Goal: Information Seeking & Learning: Check status

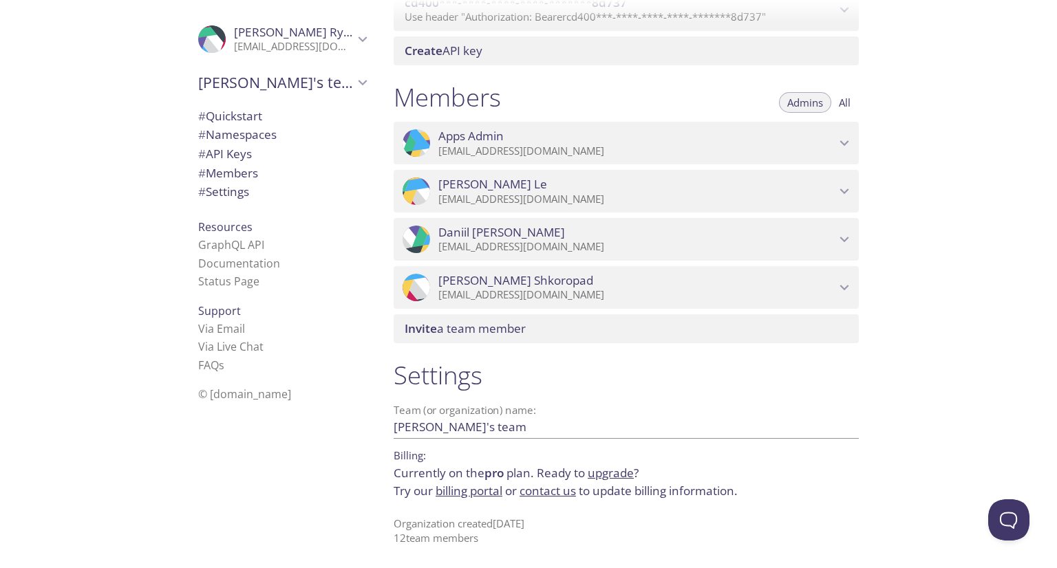
scroll to position [856, 0]
click at [845, 94] on button "All" at bounding box center [844, 102] width 28 height 21
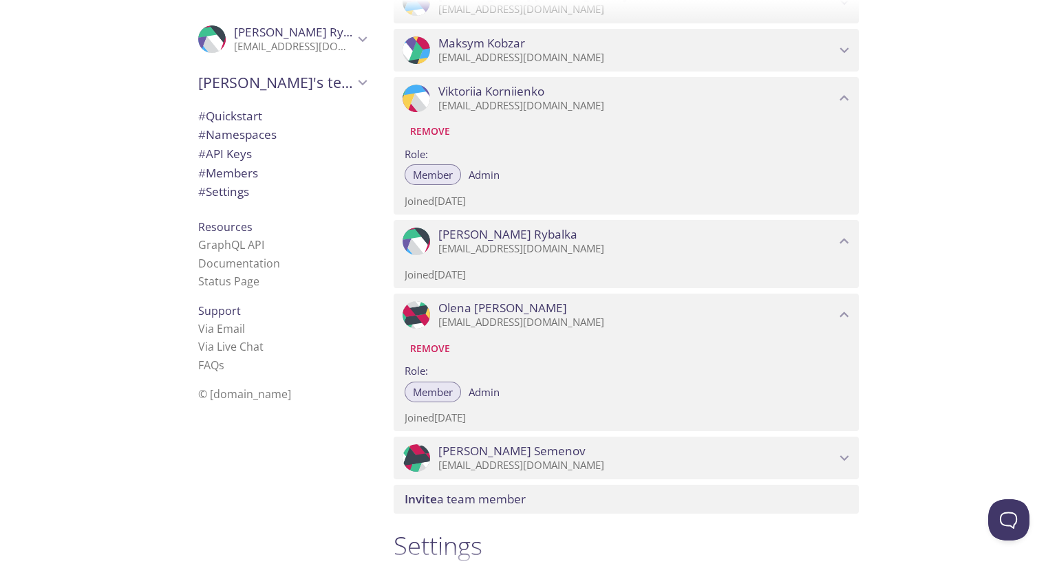
scroll to position [1269, 0]
click at [848, 107] on icon "Viktoriia Korniienko" at bounding box center [844, 98] width 18 height 18
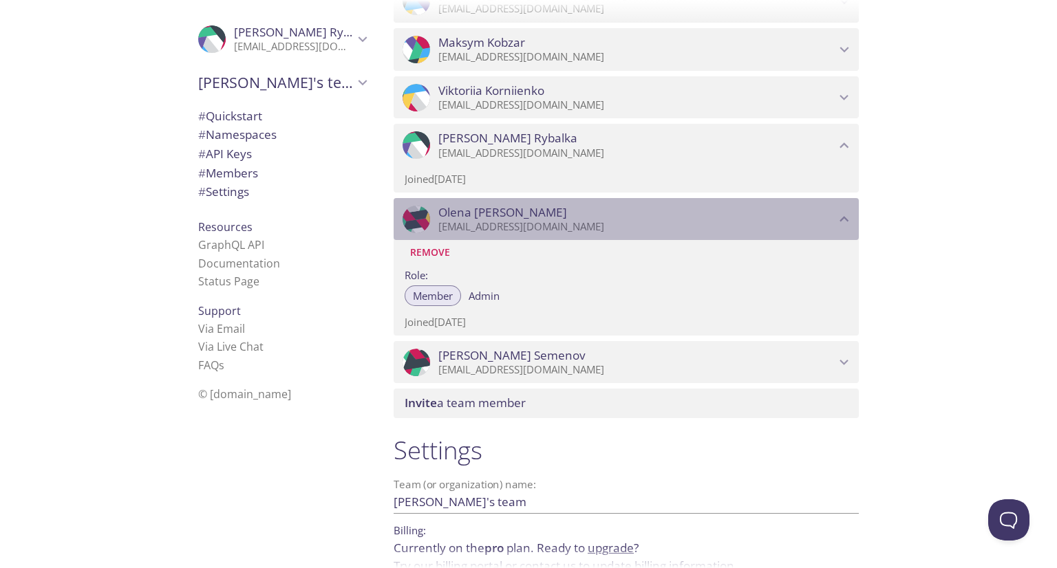
click at [834, 220] on span "Olena Shafran" at bounding box center [636, 212] width 397 height 15
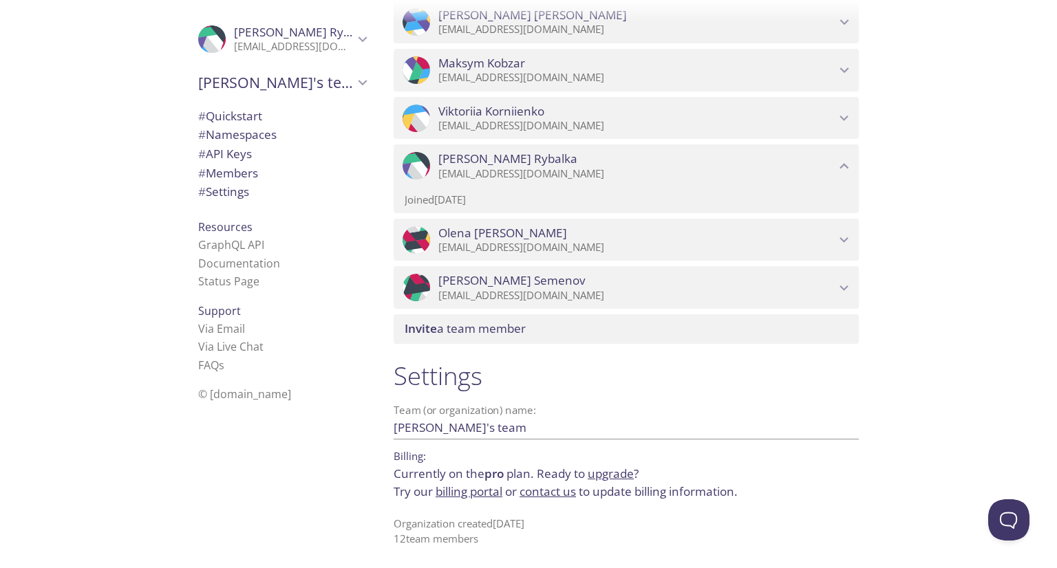
scroll to position [1267, 0]
click at [985, 207] on div "Quickstart Send a test email to evolvportal.test@inbox.testmail.app and then cl…" at bounding box center [720, 284] width 674 height 568
click at [839, 162] on icon "Anna Rybalka" at bounding box center [844, 167] width 18 height 18
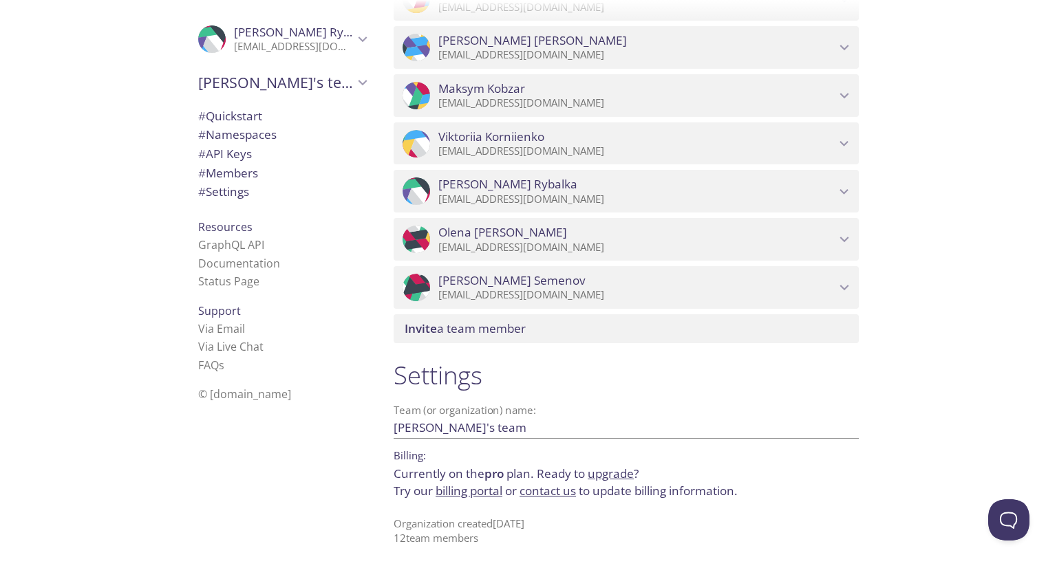
scroll to position [1241, 0]
click at [997, 309] on div "Quickstart Send a test email to evolvportal.test@inbox.testmail.app and then cl…" at bounding box center [720, 284] width 674 height 568
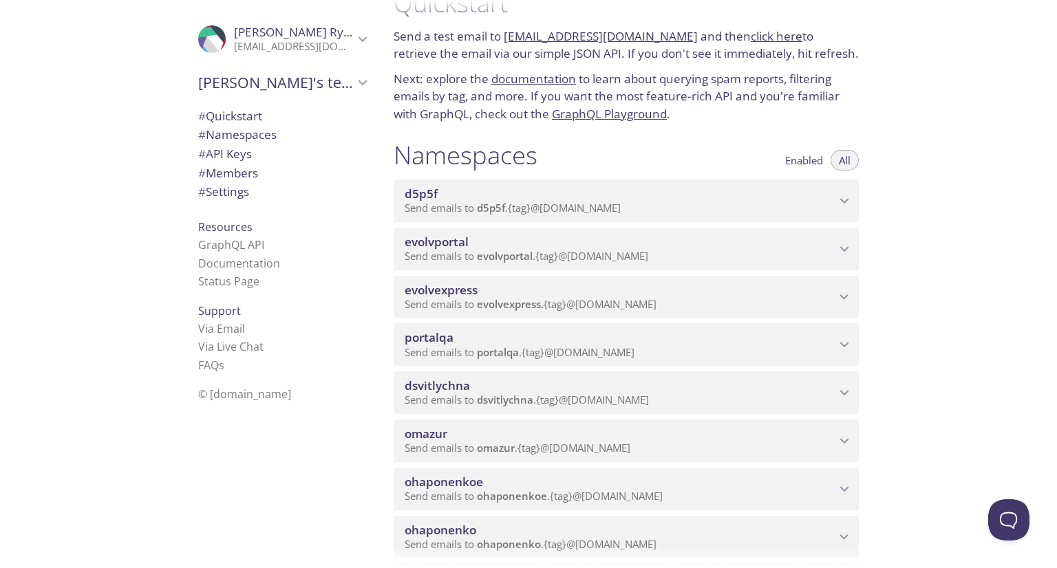
scroll to position [0, 0]
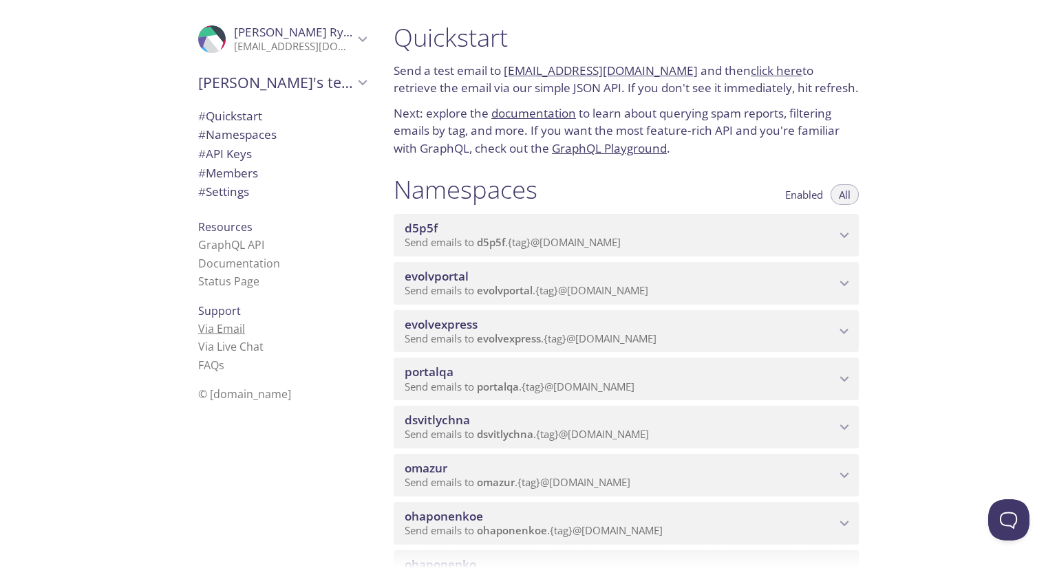
click at [205, 333] on link "Via Email" at bounding box center [221, 328] width 47 height 15
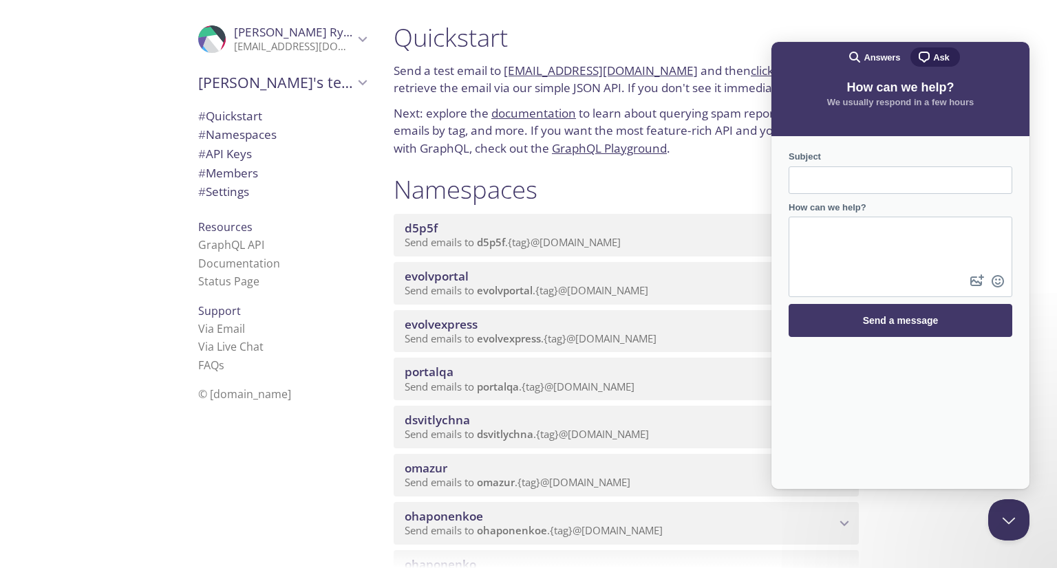
click at [164, 210] on div ".cls-1 { fill: #6d5ca8; } .cls-2 { fill: #3fc191; } .cls-3 { fill: #3b4752; } .…" at bounding box center [191, 284] width 383 height 568
click at [885, 534] on div "Quickstart Send a test email to evolvportal.test@inbox.testmail.app and then cl…" at bounding box center [720, 284] width 674 height 568
click at [303, 306] on div "Support Via Email Via Live Chat FAQ s" at bounding box center [282, 339] width 190 height 84
click at [1015, 519] on button "Close Beacon popover" at bounding box center [1005, 517] width 41 height 41
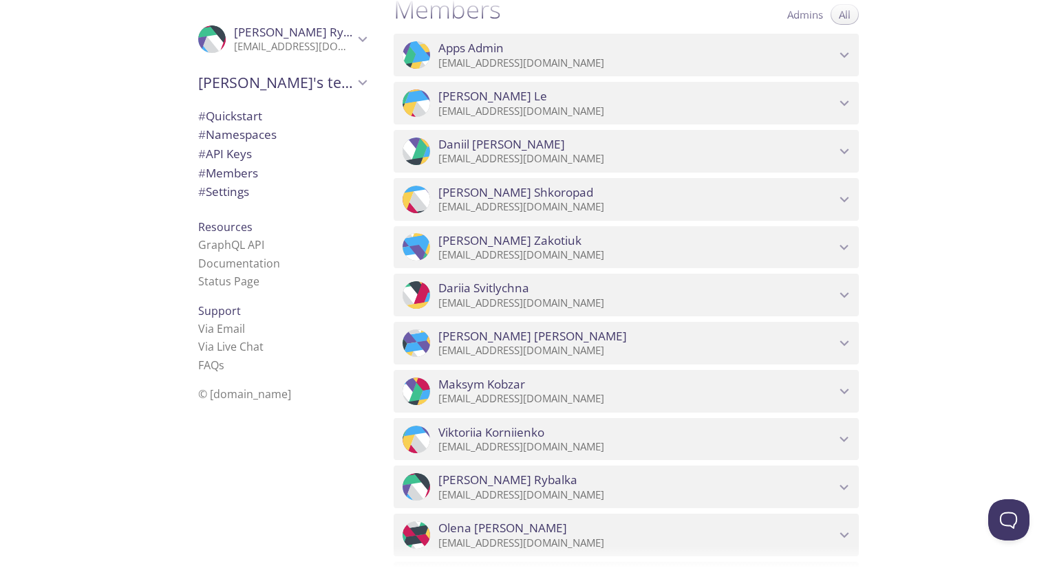
scroll to position [966, 0]
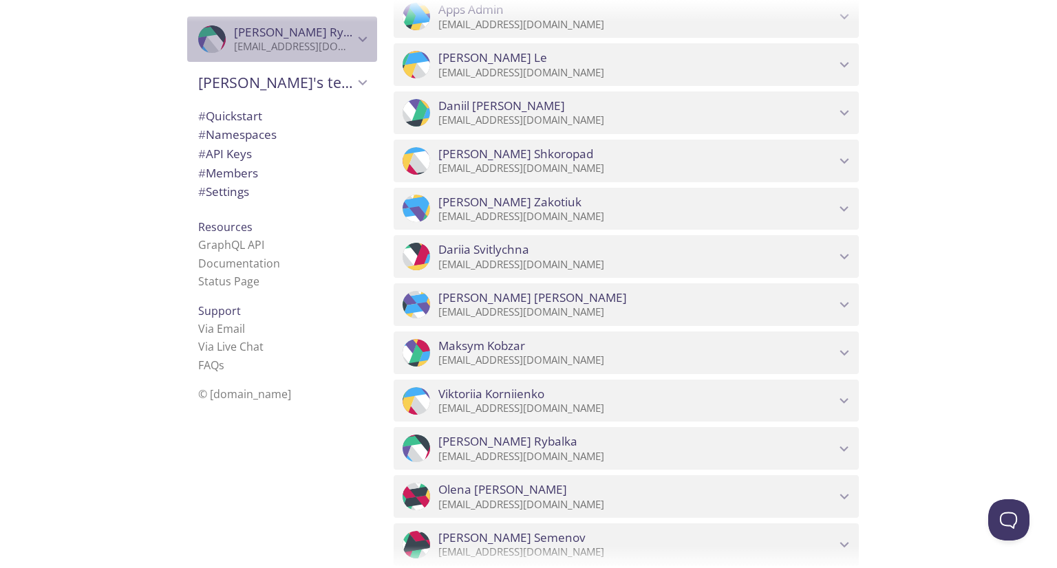
click at [358, 39] on icon "Anna Rybalka" at bounding box center [362, 39] width 9 height 6
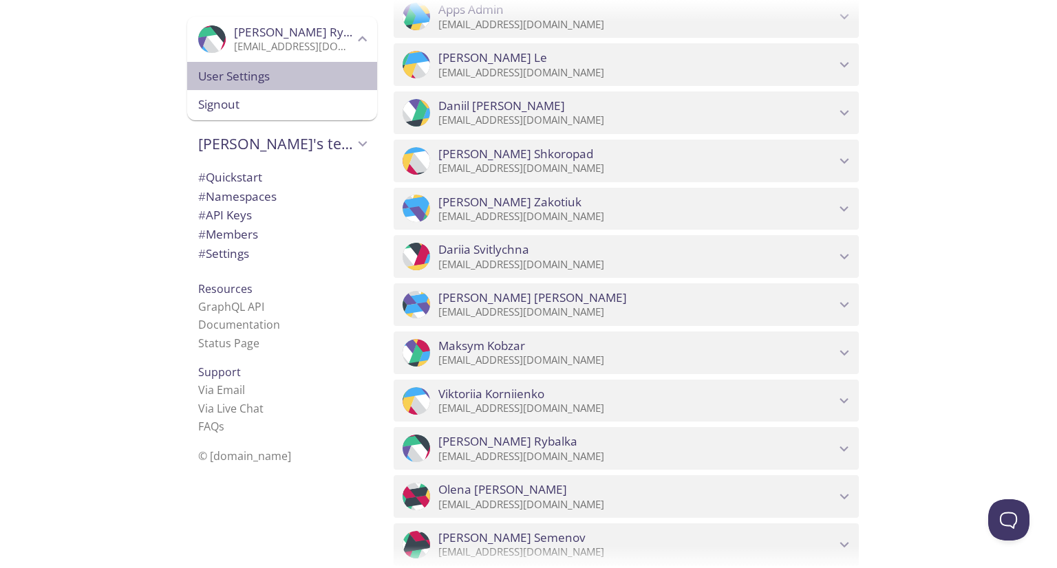
click at [323, 76] on span "User Settings" at bounding box center [282, 76] width 168 height 18
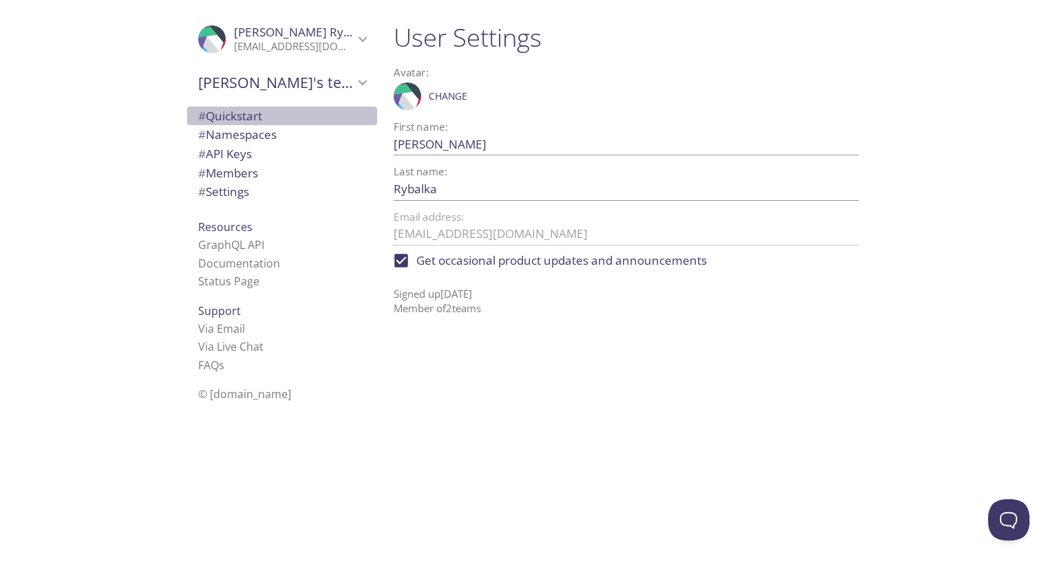
click at [281, 120] on span "# Quickstart" at bounding box center [282, 116] width 168 height 18
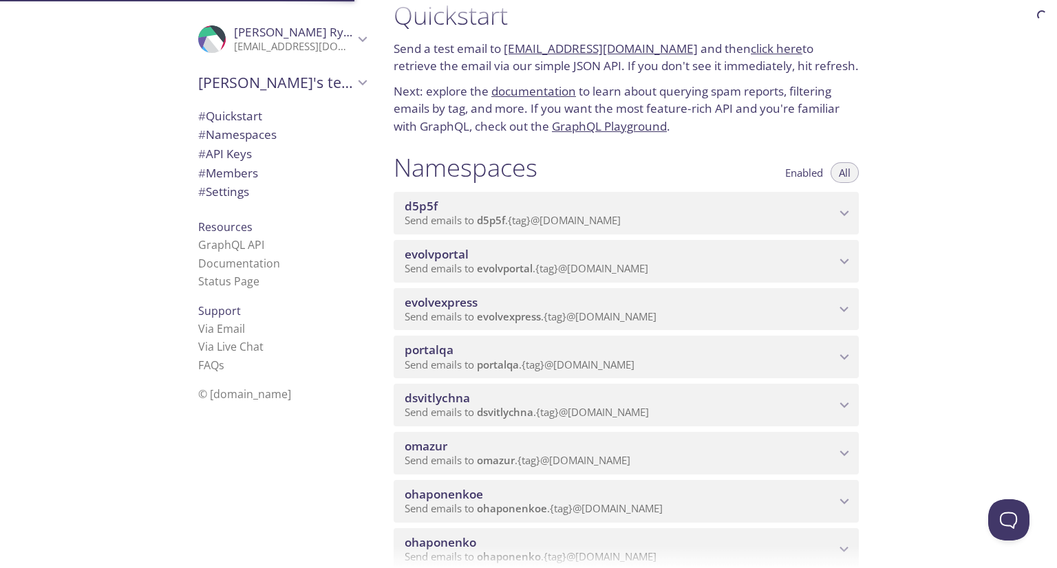
click at [271, 149] on span "# API Keys" at bounding box center [282, 154] width 168 height 18
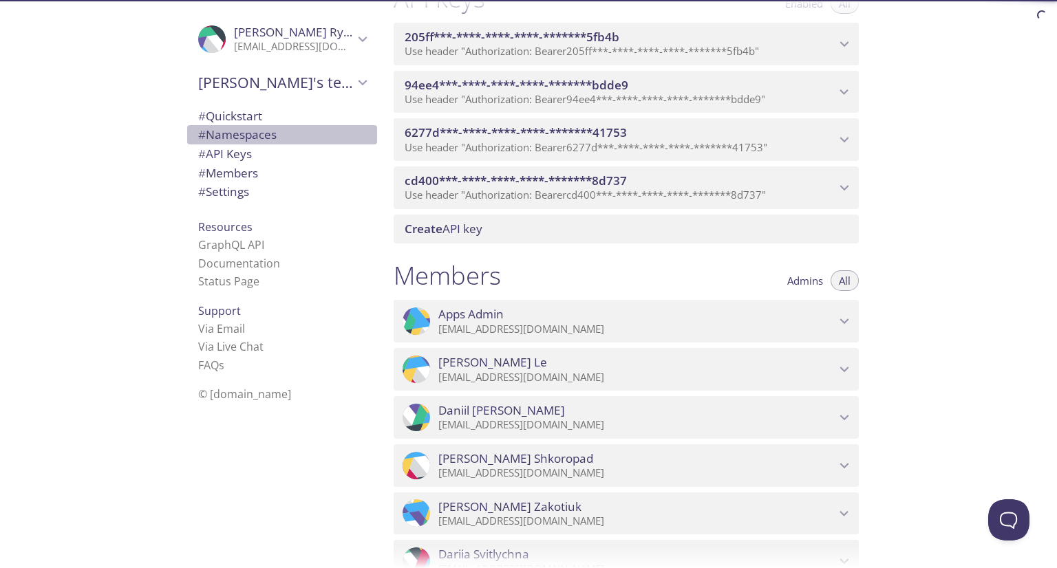
click at [268, 132] on span "# Namespaces" at bounding box center [237, 135] width 78 height 16
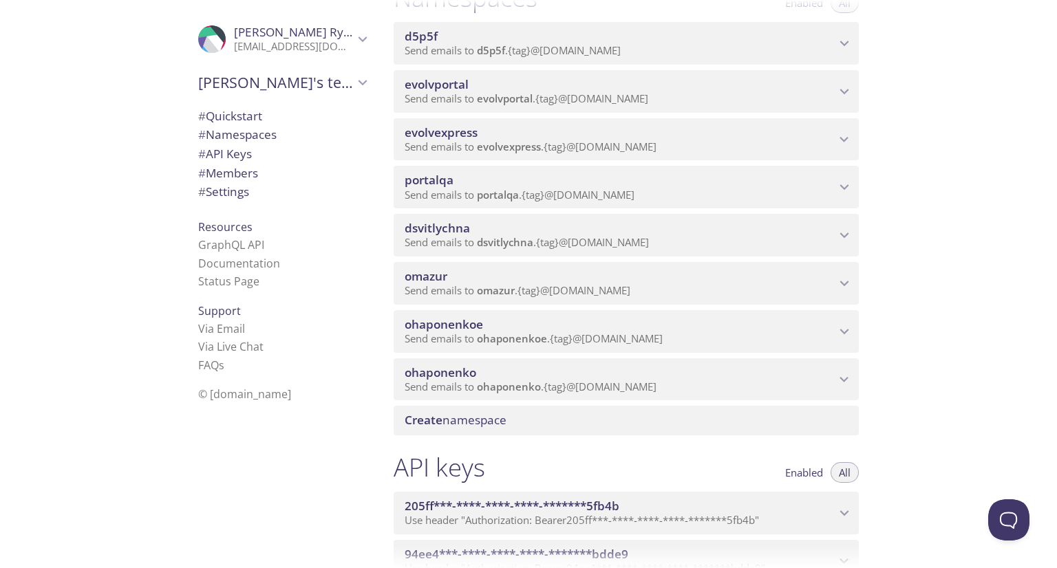
scroll to position [191, 0]
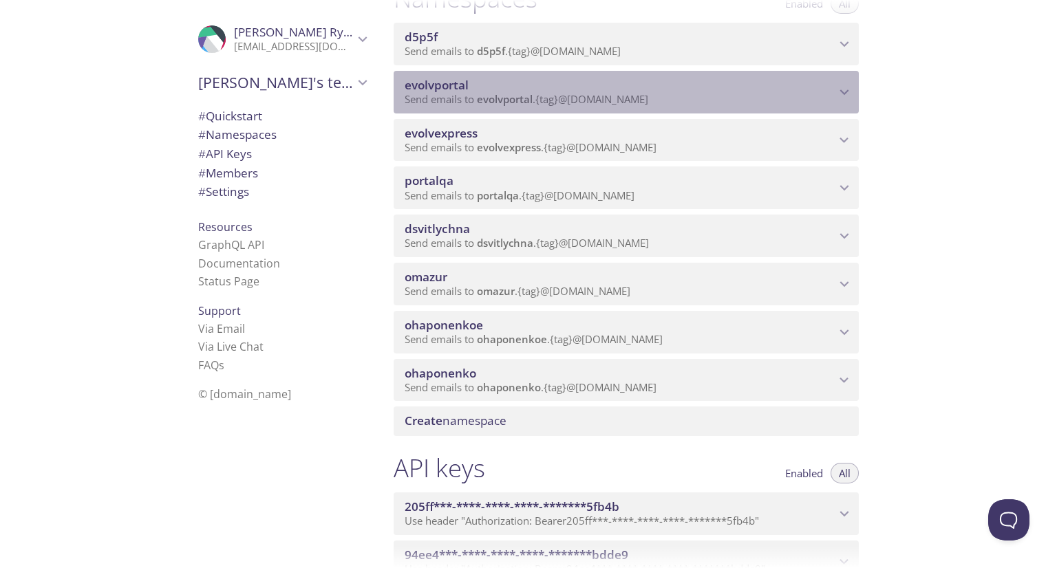
click at [460, 93] on span "evolvportal" at bounding box center [437, 85] width 64 height 16
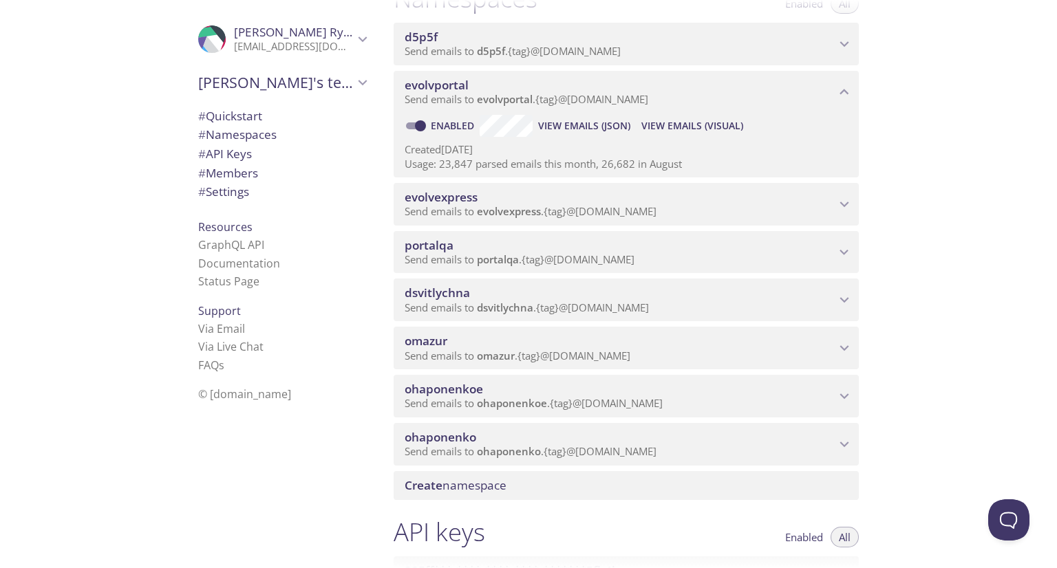
click at [580, 134] on span "View Emails (JSON)" at bounding box center [584, 126] width 92 height 17
drag, startPoint x: 702, startPoint y: 143, endPoint x: 688, endPoint y: 150, distance: 15.4
click at [688, 134] on span "View Emails (Visual)" at bounding box center [692, 126] width 102 height 17
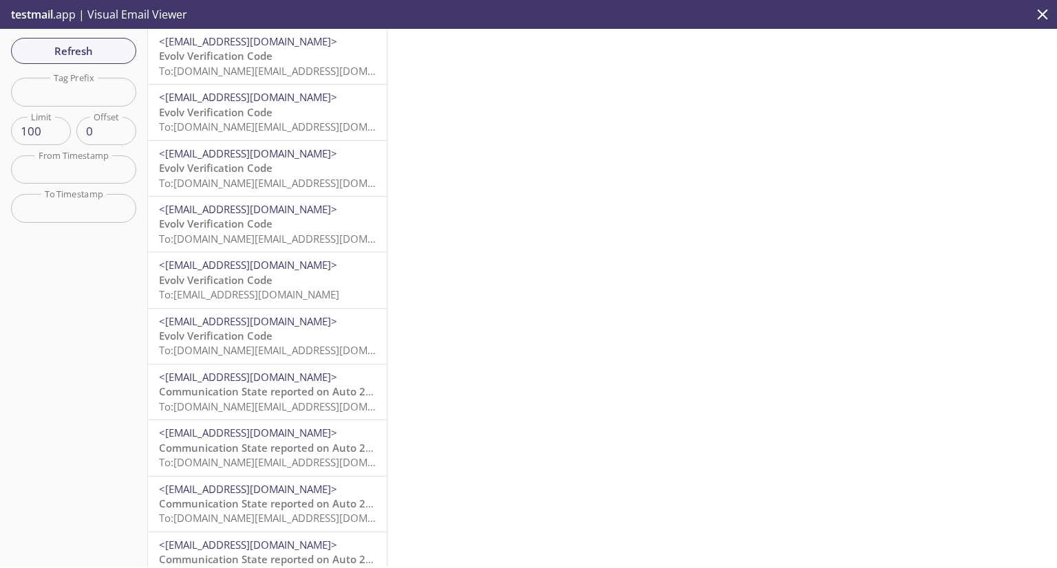
click at [313, 56] on p "Evolv Verification Code To: evolvportal.auto_admin_totp_user@inbox.testmail.app" at bounding box center [267, 64] width 217 height 30
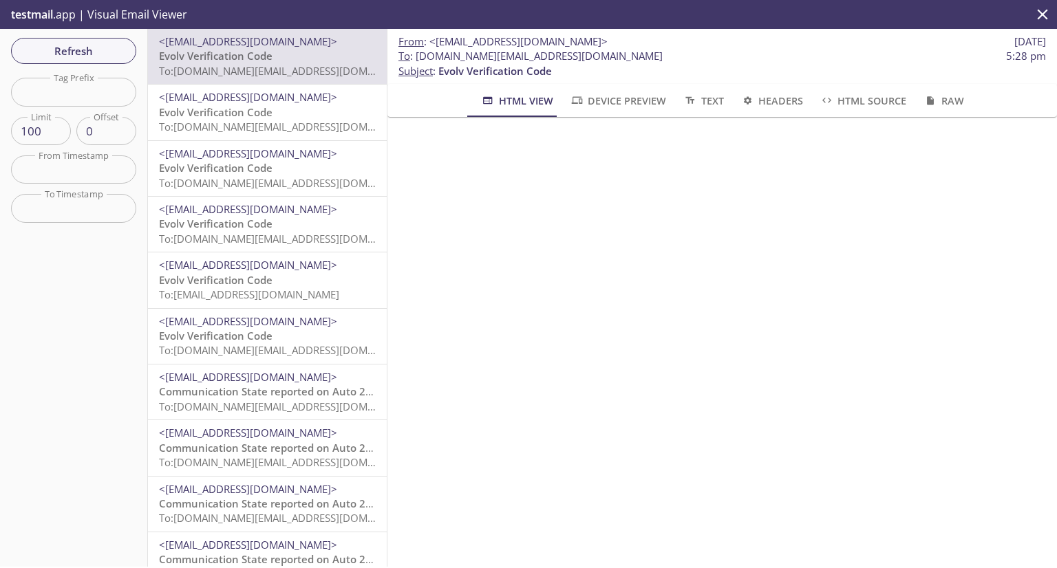
click at [281, 120] on span "To: evolvportal.auto_admin_totp_user@inbox.testmail.app" at bounding box center [289, 127] width 261 height 14
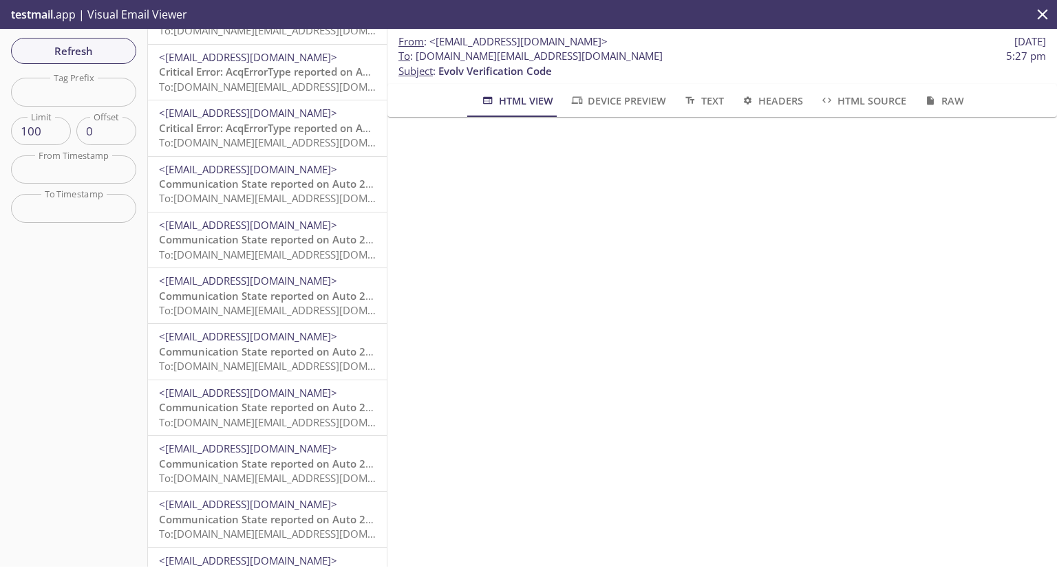
scroll to position [5095, 0]
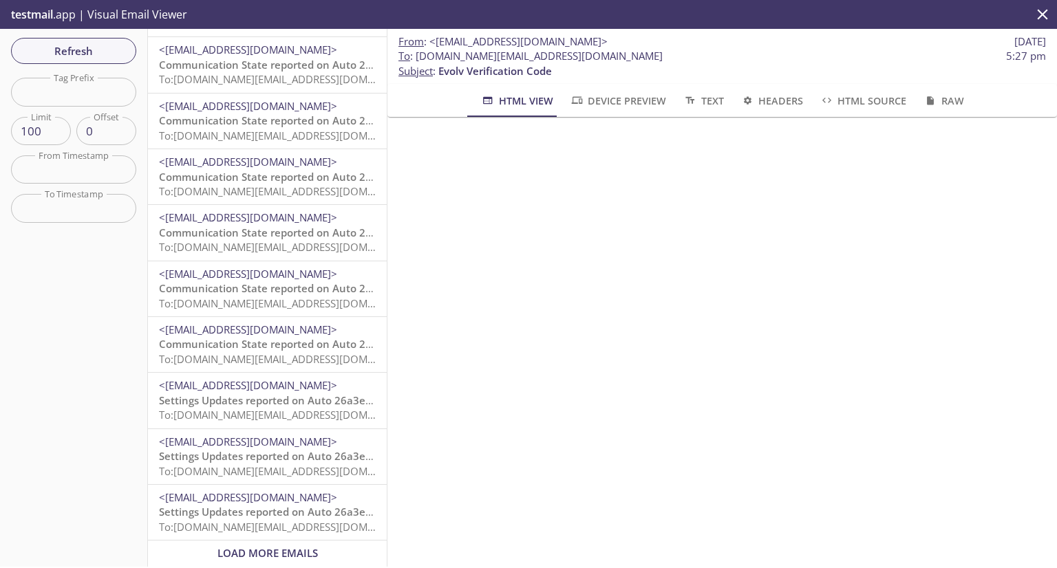
click at [310, 506] on span "Settings Updates reported on Auto 26a3ec3, null, Evolv Technology AppTest - Lab…" at bounding box center [400, 512] width 483 height 14
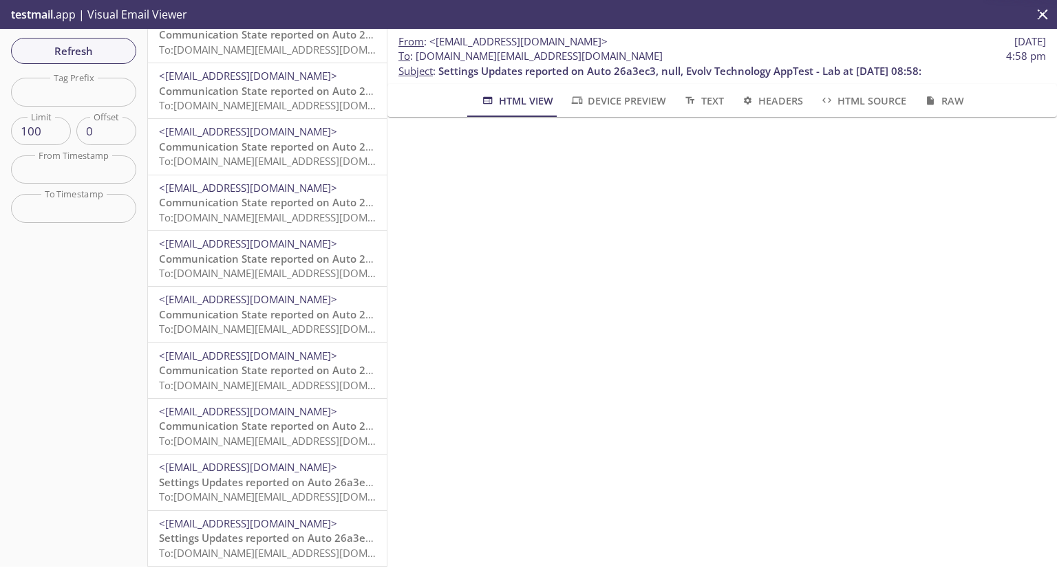
scroll to position [4820, 0]
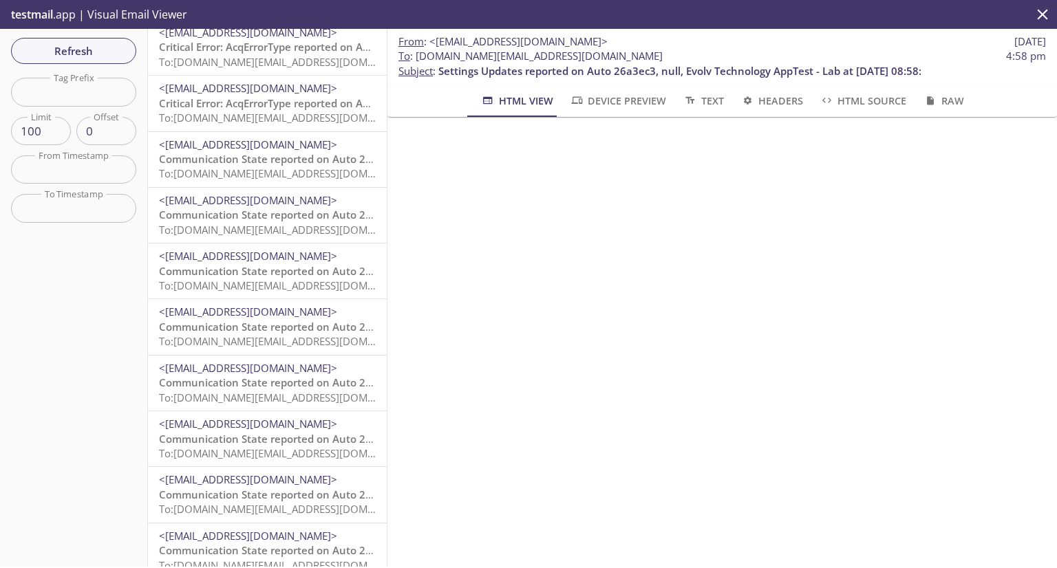
click at [94, 101] on input "text" at bounding box center [73, 92] width 125 height 28
type input "ф"
type input "ary"
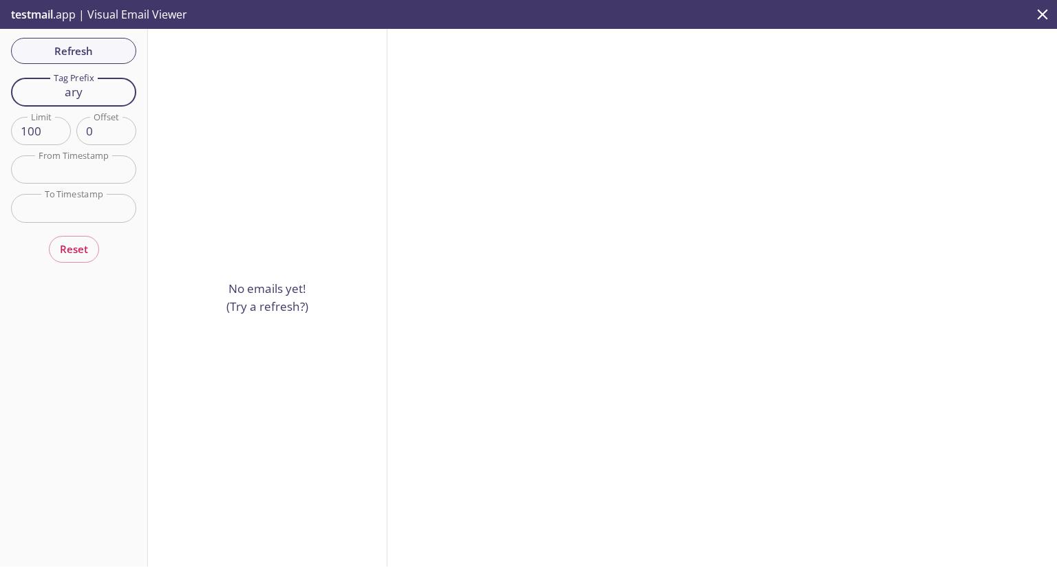
drag, startPoint x: 94, startPoint y: 101, endPoint x: 51, endPoint y: 98, distance: 42.7
click at [51, 98] on input "ary" at bounding box center [73, 92] width 125 height 28
click at [651, 260] on div at bounding box center [721, 298] width 669 height 538
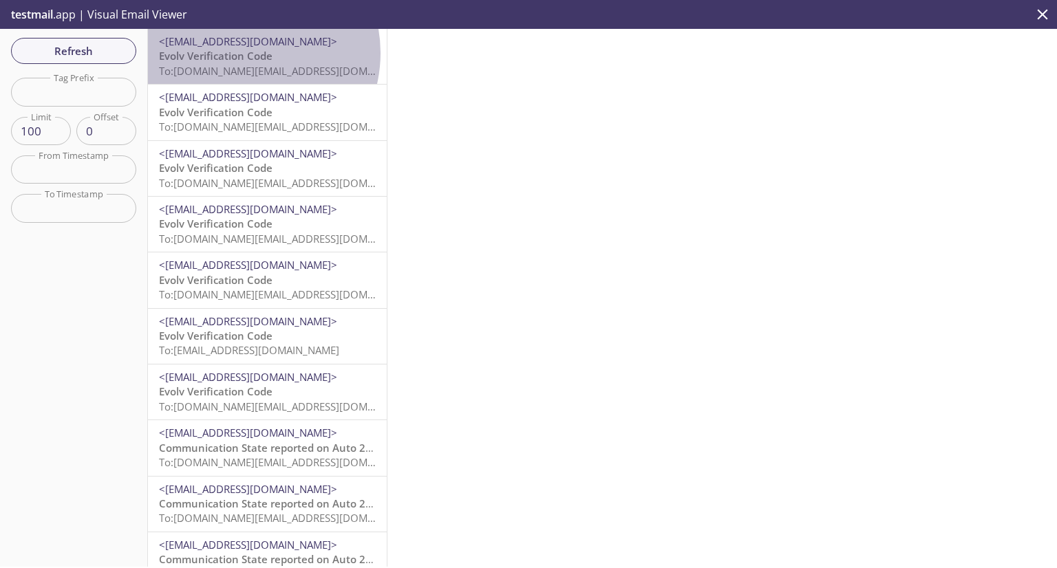
click at [240, 53] on span "Evolv Verification Code" at bounding box center [216, 56] width 114 height 14
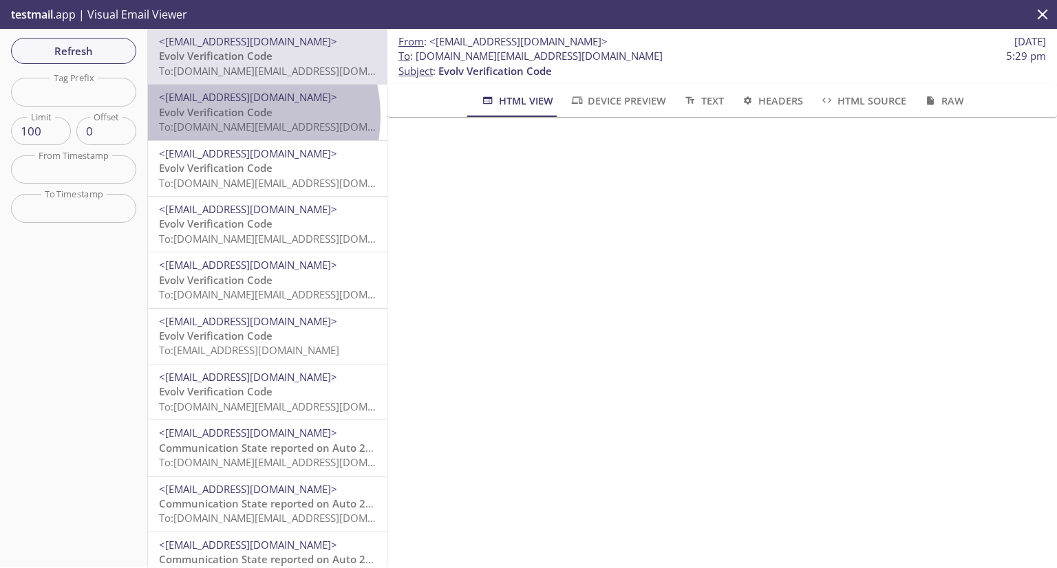
click at [226, 116] on span "Evolv Verification Code" at bounding box center [216, 112] width 114 height 14
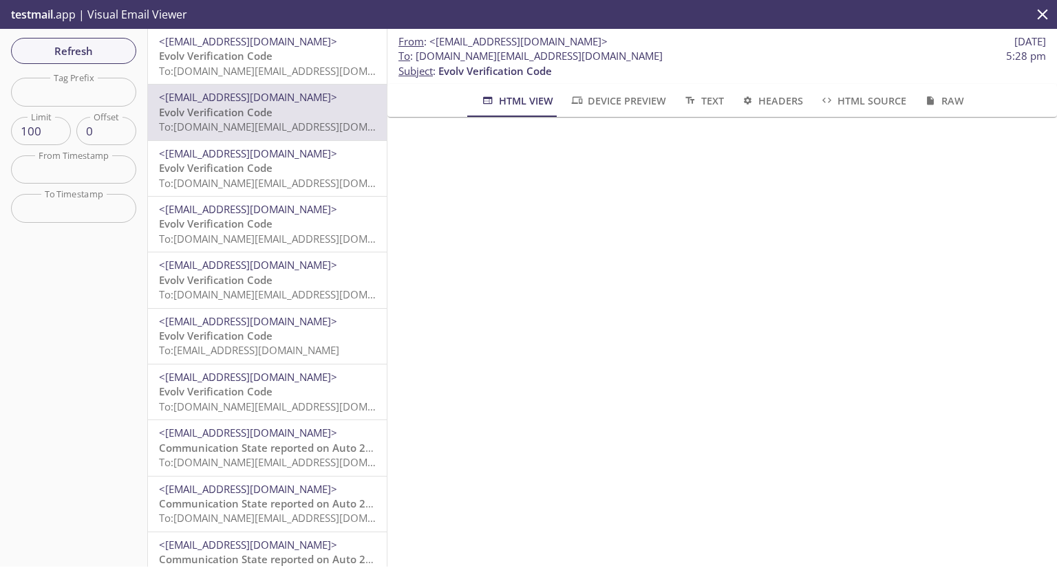
click at [102, 173] on input "text" at bounding box center [73, 169] width 125 height 28
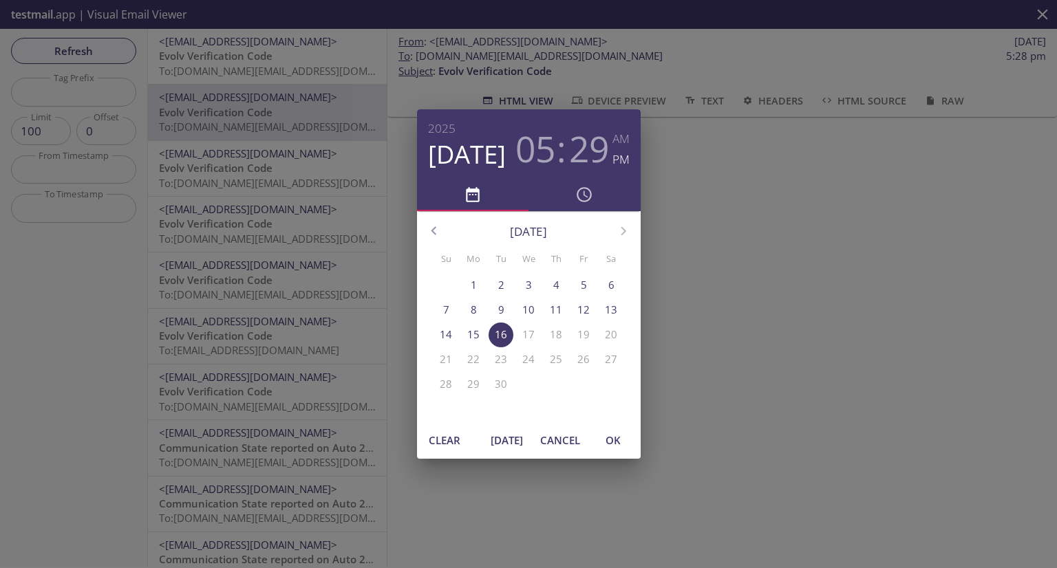
click at [810, 330] on div "2025 Sep 16 05 : 29 AM PM September 2025 Su Mo Tu We Th Fr Sa 31 1 2 3 4 5 6 7 …" at bounding box center [528, 284] width 1057 height 568
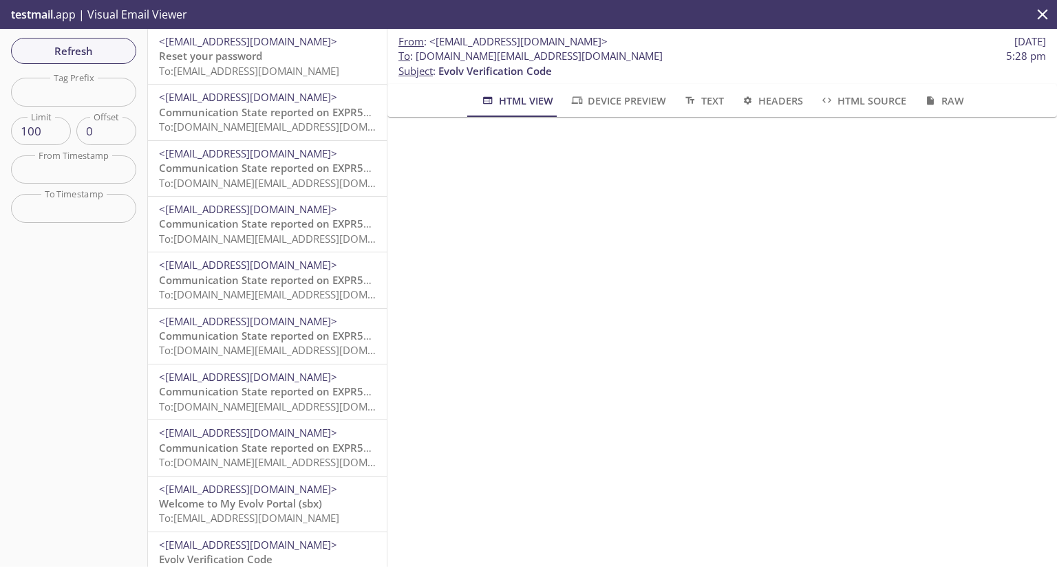
click at [267, 67] on span "To: evolvportal.oscustomerad@inbox.testmail.app" at bounding box center [249, 71] width 180 height 14
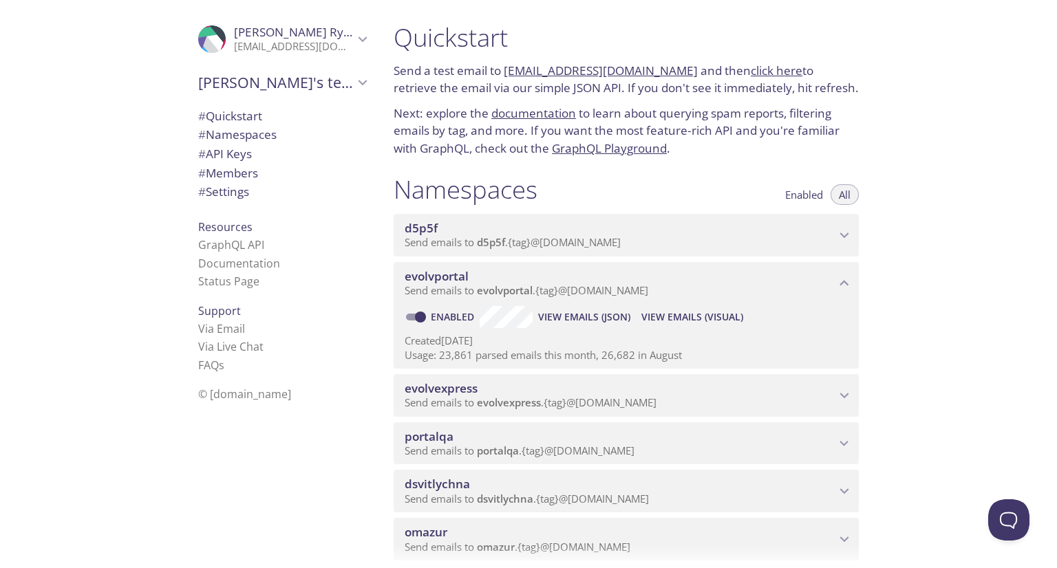
click at [989, 152] on div "Quickstart Send a test email to evolvportal.test@inbox.testmail.app and then cl…" at bounding box center [720, 284] width 674 height 568
click at [1044, 195] on div "Quickstart Send a test email to evolvportal.test@inbox.testmail.app and then cl…" at bounding box center [720, 284] width 674 height 568
click at [921, 155] on div "Quickstart Send a test email to evolvportal.test@inbox.testmail.app and then cl…" at bounding box center [720, 284] width 674 height 568
drag, startPoint x: 200, startPoint y: 368, endPoint x: 166, endPoint y: 390, distance: 40.8
click at [164, 389] on div ".cls-1 { fill: #6d5ca8; } .cls-2 { fill: #3fc191; } .cls-3 { fill: #3b4752; } .…" at bounding box center [191, 284] width 383 height 568
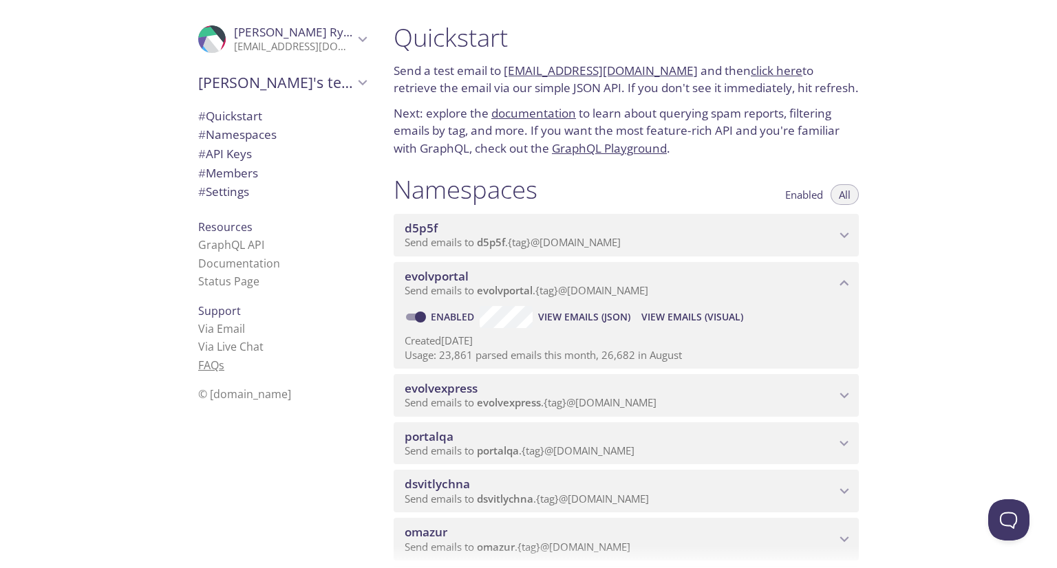
click at [219, 362] on span "s" at bounding box center [222, 365] width 6 height 15
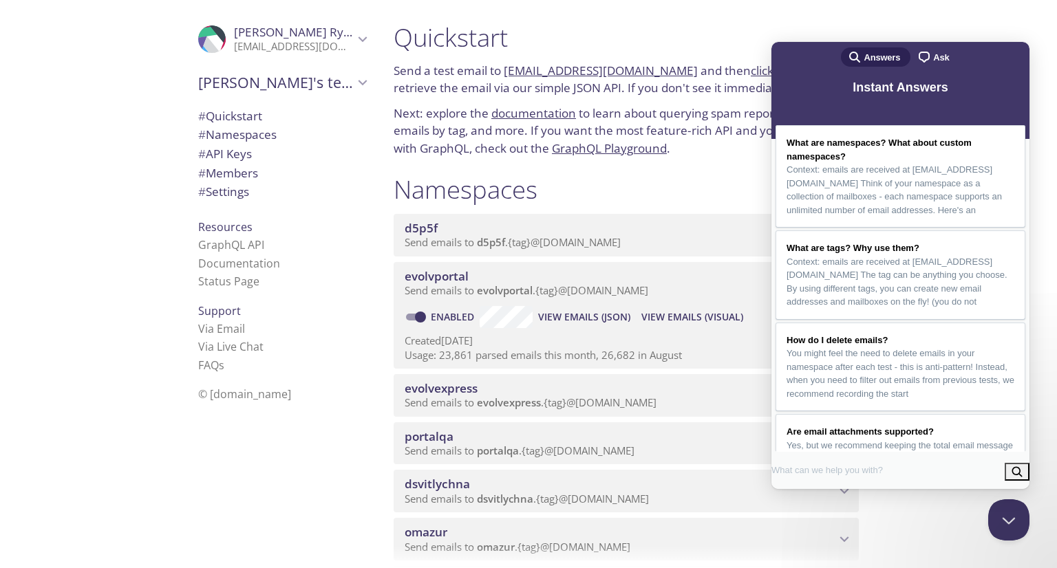
click at [933, 59] on span "Ask" at bounding box center [941, 58] width 16 height 14
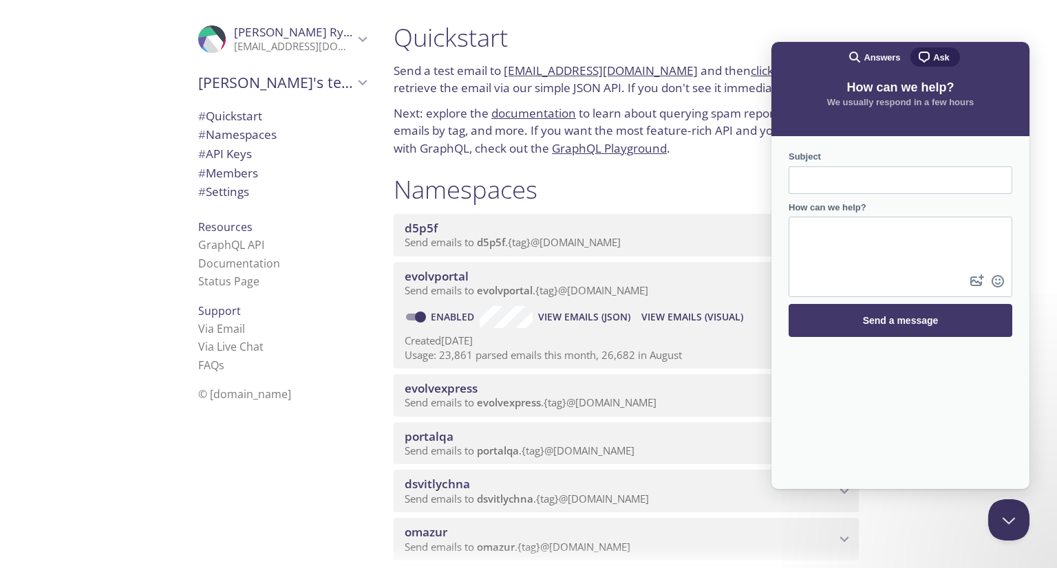
click at [6, 408] on div ".cls-1 { fill: #6d5ca8; } .cls-2 { fill: #3fc191; } .cls-3 { fill: #3b4752; } .…" at bounding box center [191, 284] width 383 height 568
click at [226, 262] on link "Documentation" at bounding box center [239, 263] width 82 height 15
click at [1015, 6] on div at bounding box center [528, 11] width 1057 height 22
click at [1016, 529] on button "Close Beacon popover" at bounding box center [1005, 517] width 41 height 41
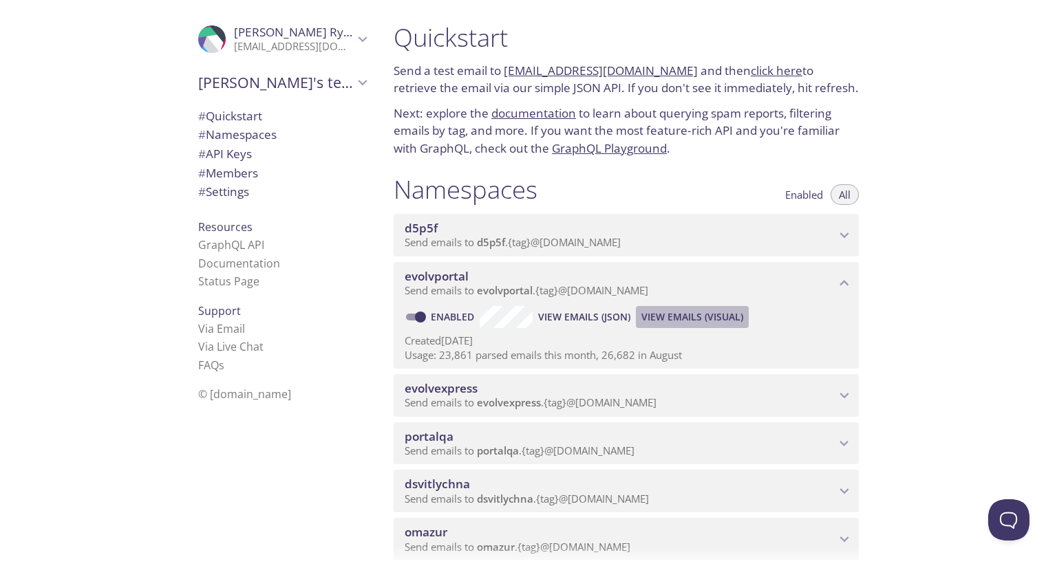
click at [674, 325] on span "View Emails (Visual)" at bounding box center [692, 317] width 102 height 17
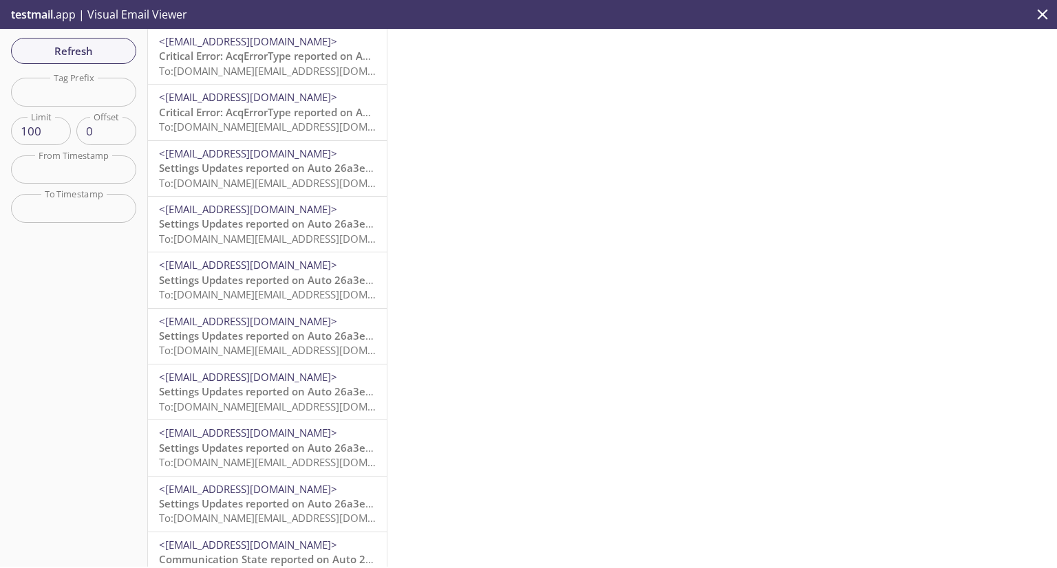
click at [205, 123] on span "To: evolvportal.auto_admin@inbox.testmail.app" at bounding box center [289, 127] width 261 height 14
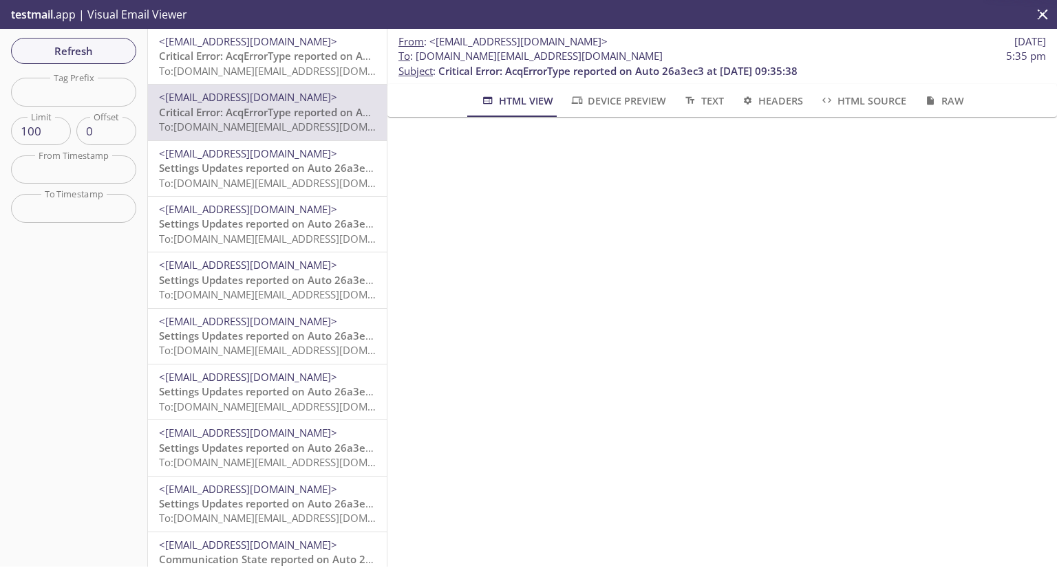
click at [215, 69] on span "To: evolvportal.auto_admin_totp_user@inbox.testmail.app" at bounding box center [289, 71] width 261 height 14
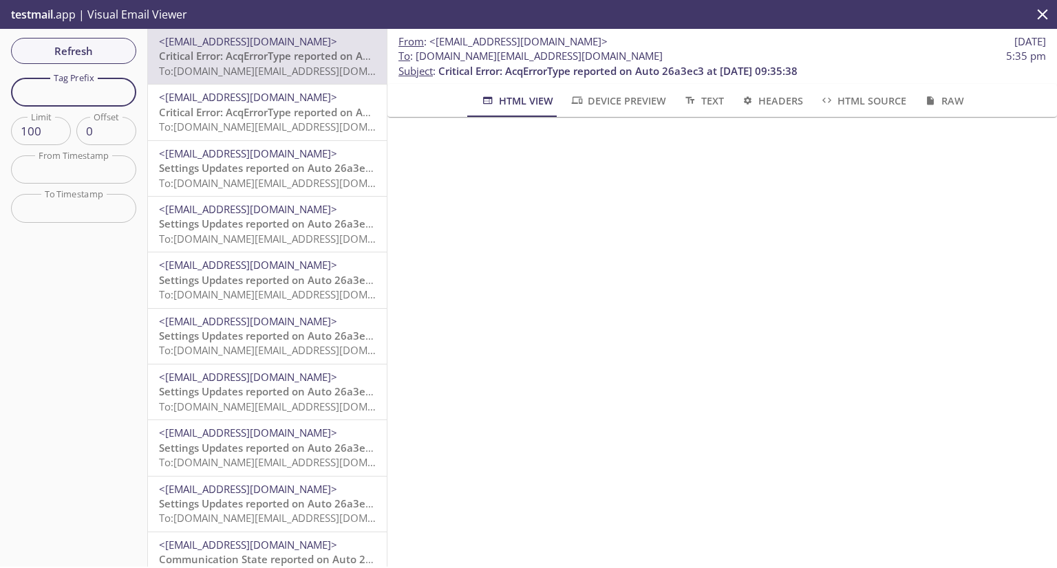
click at [83, 98] on input "text" at bounding box center [73, 92] width 125 height 28
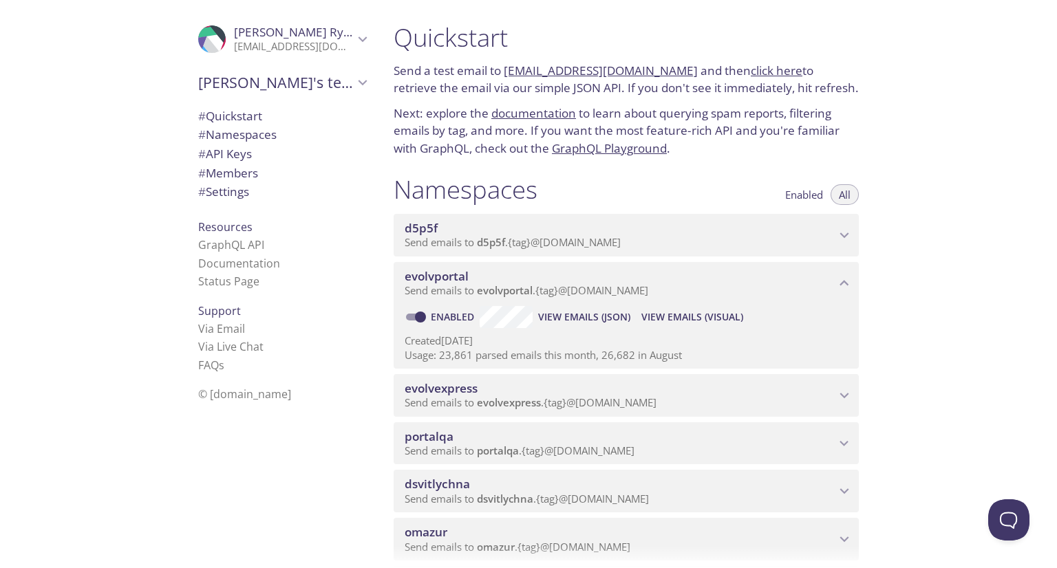
drag, startPoint x: 649, startPoint y: 308, endPoint x: 932, endPoint y: 406, distance: 300.0
click at [932, 406] on div "Quickstart Send a test email to evolvportal.test@inbox.testmail.app and then cl…" at bounding box center [720, 284] width 674 height 568
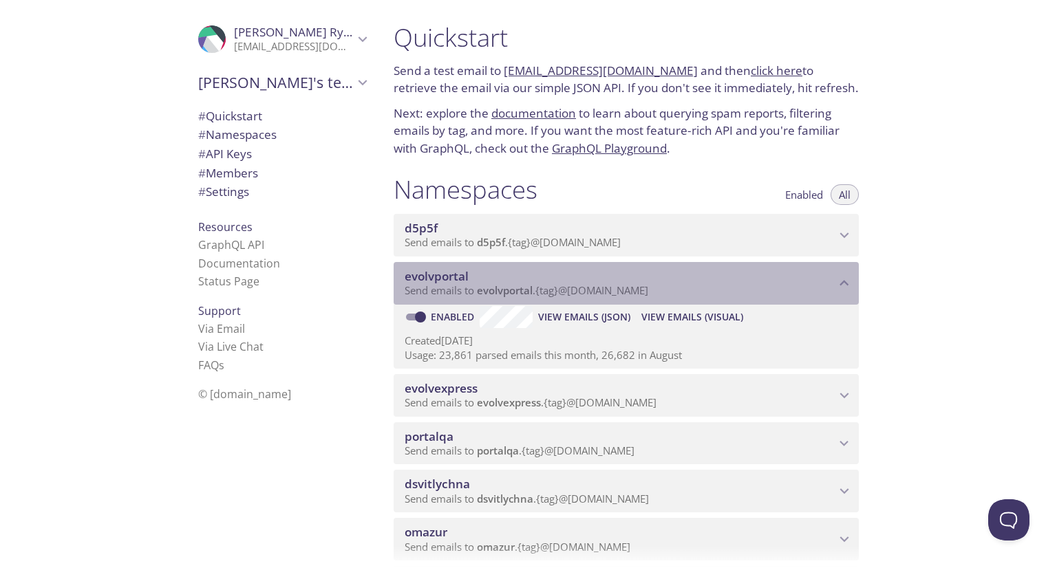
drag, startPoint x: 674, startPoint y: 308, endPoint x: 507, endPoint y: 311, distance: 167.2
click at [507, 298] on p "Send emails to evolvportal . {tag} @inbox.testmail.app" at bounding box center [620, 291] width 431 height 14
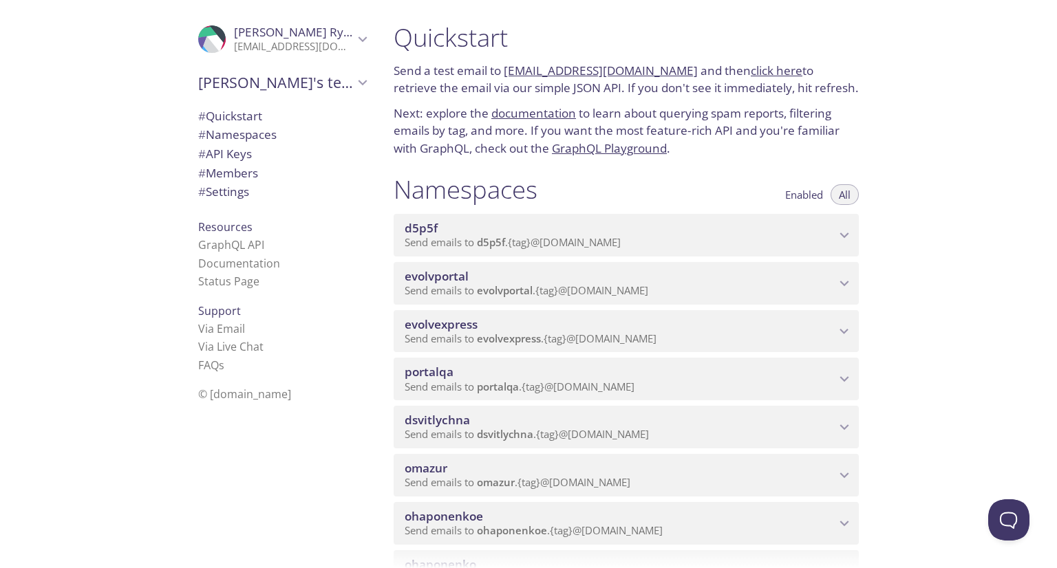
click at [496, 297] on span "evolvportal" at bounding box center [505, 290] width 56 height 14
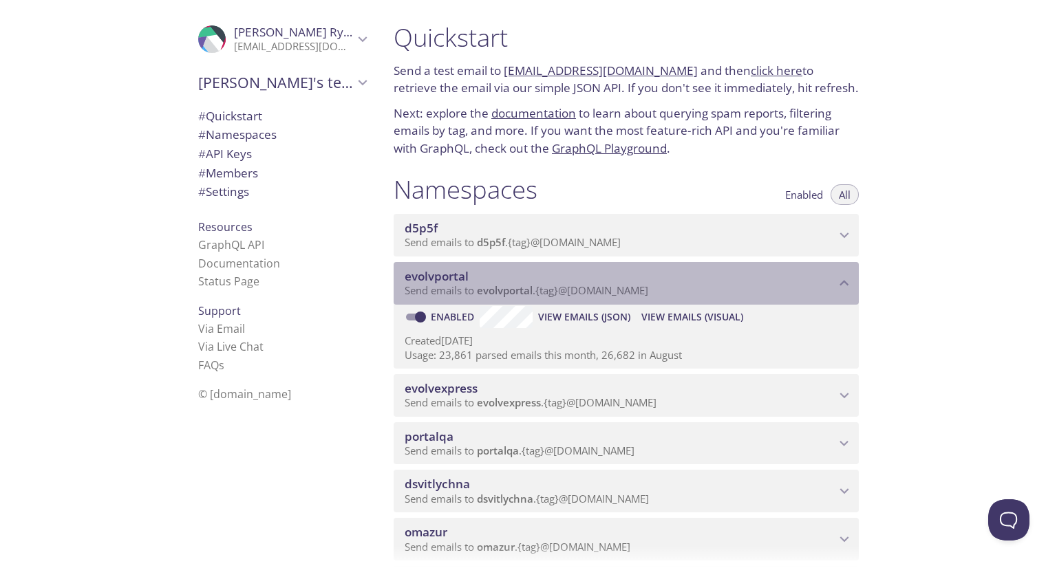
click at [854, 301] on div "evolvportal Send emails to evolvportal . {tag} @inbox.testmail.app" at bounding box center [626, 283] width 465 height 43
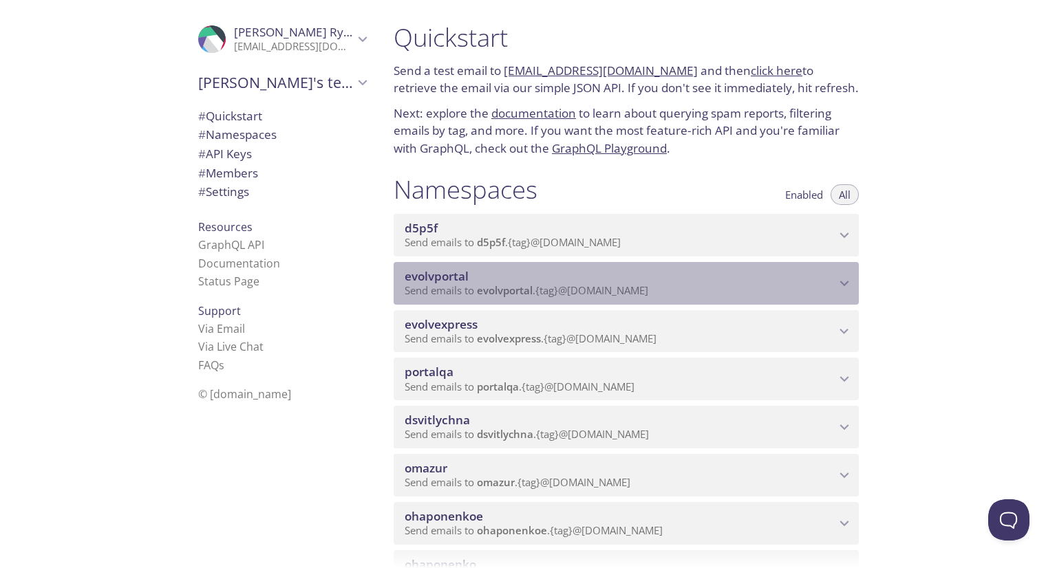
click at [845, 286] on icon "evolvportal namespace" at bounding box center [844, 284] width 9 height 6
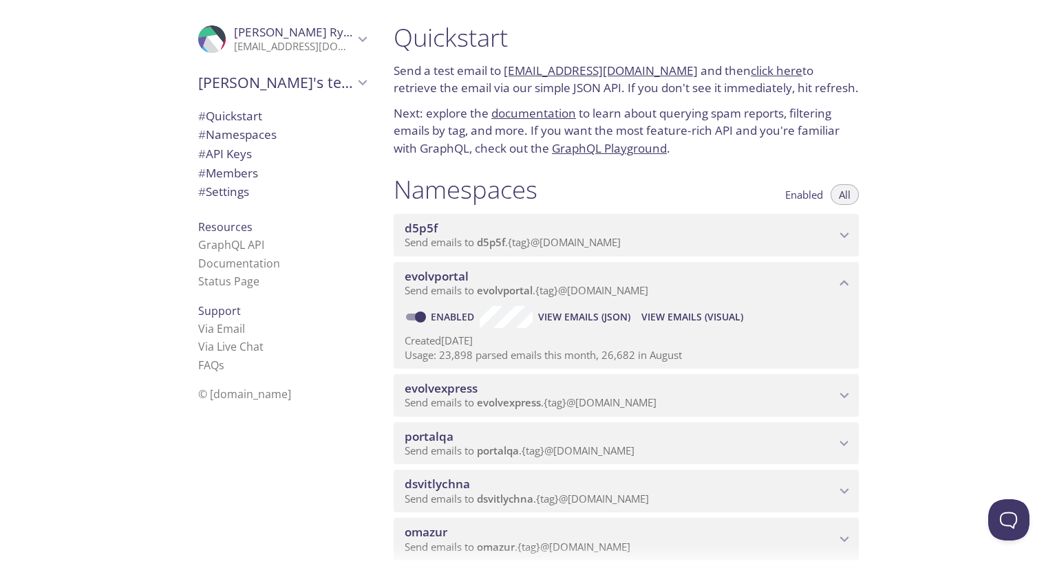
click at [667, 325] on span "View Emails (Visual)" at bounding box center [692, 317] width 102 height 17
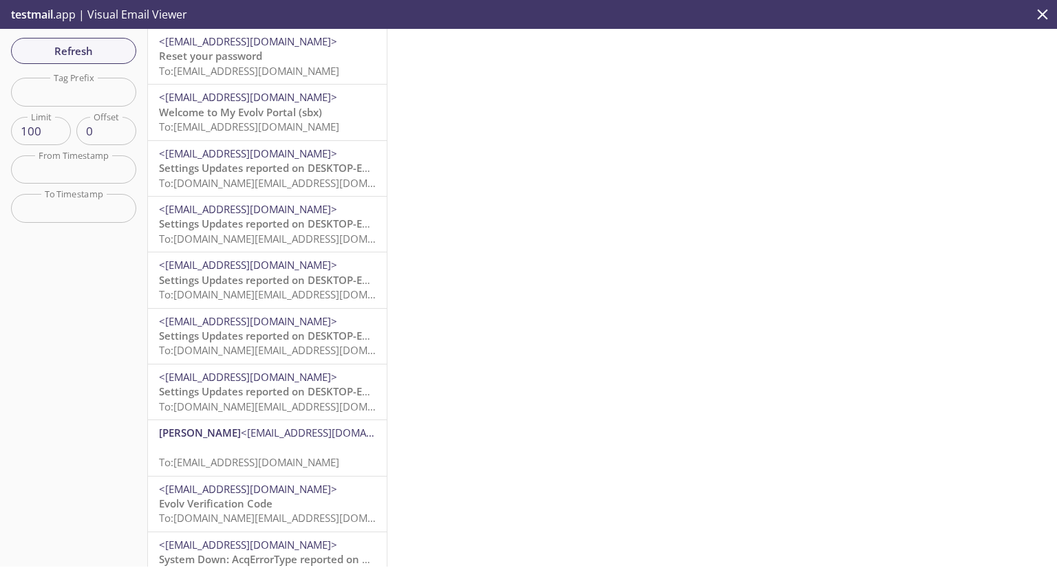
click at [250, 56] on span "Reset your password" at bounding box center [210, 56] width 103 height 14
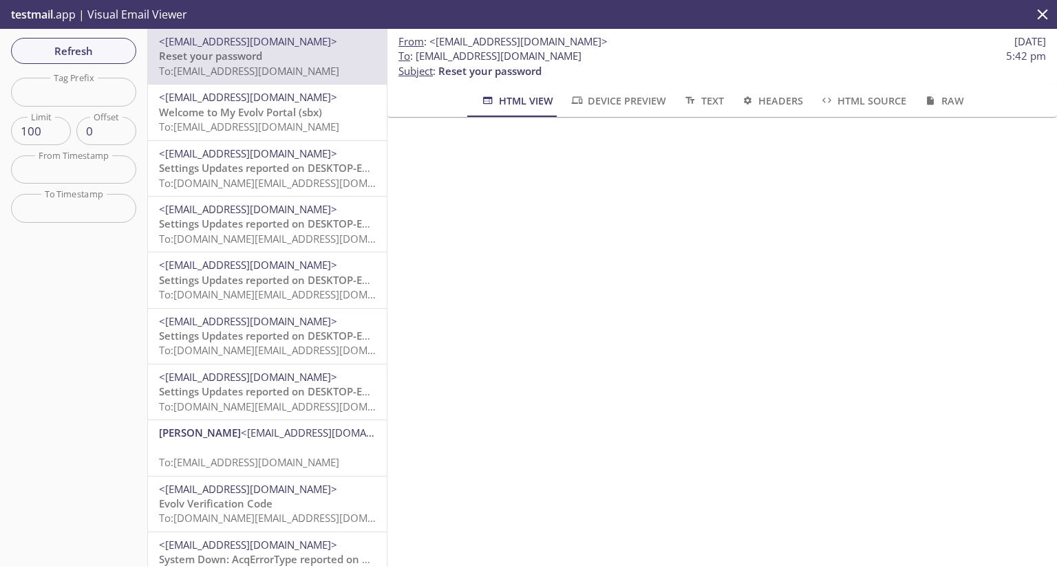
click at [82, 175] on input "text" at bounding box center [73, 169] width 125 height 28
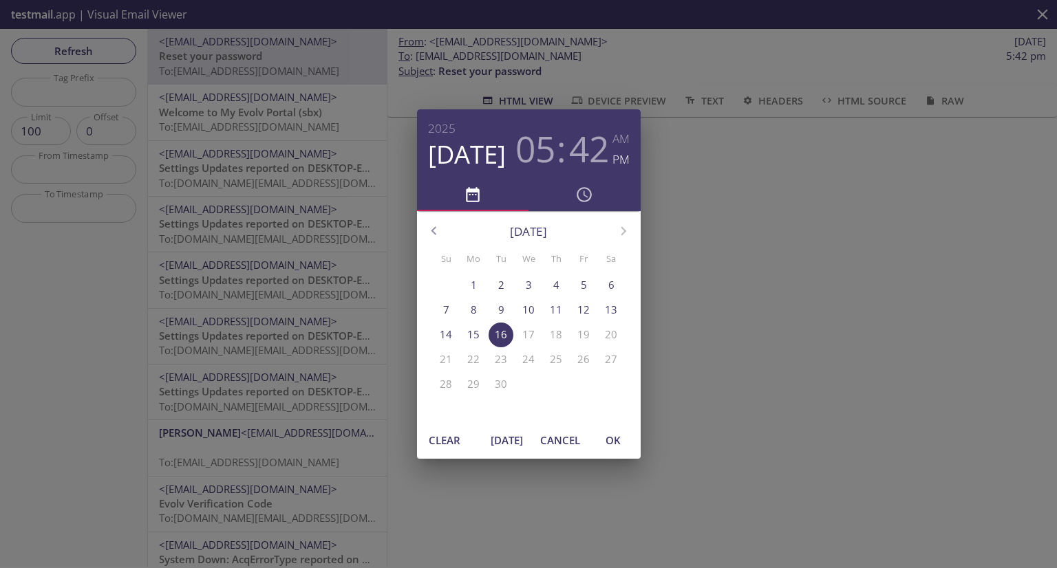
click at [609, 157] on div "05 : 42" at bounding box center [562, 144] width 101 height 52
click at [597, 147] on h3 "42" at bounding box center [589, 148] width 40 height 41
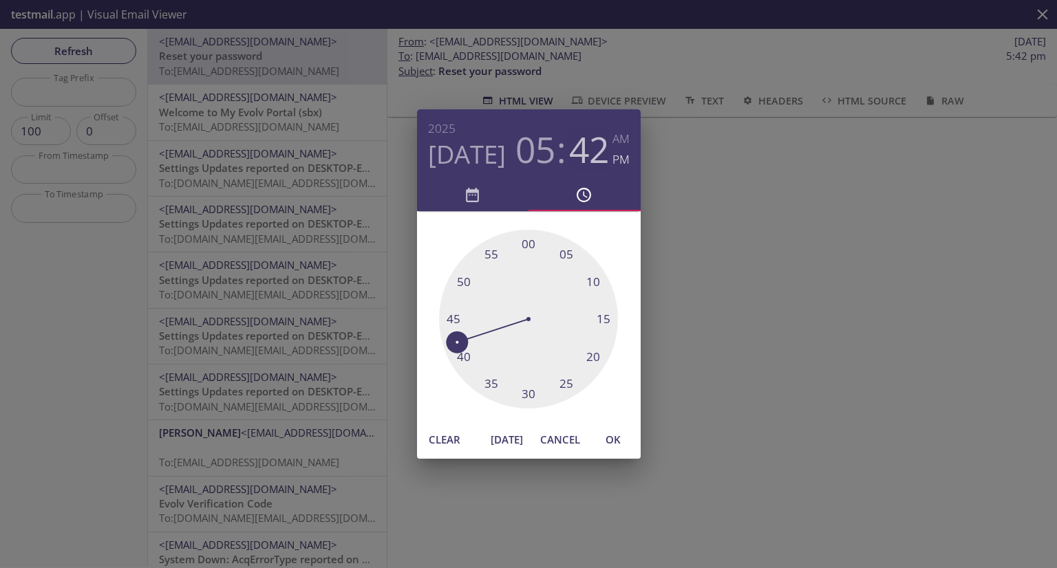
click at [583, 148] on h3 "42" at bounding box center [589, 149] width 40 height 41
click at [454, 351] on div at bounding box center [528, 319] width 179 height 179
click at [617, 438] on span "OK" at bounding box center [612, 440] width 33 height 18
type input "16 Sep 25 5:41 pm"
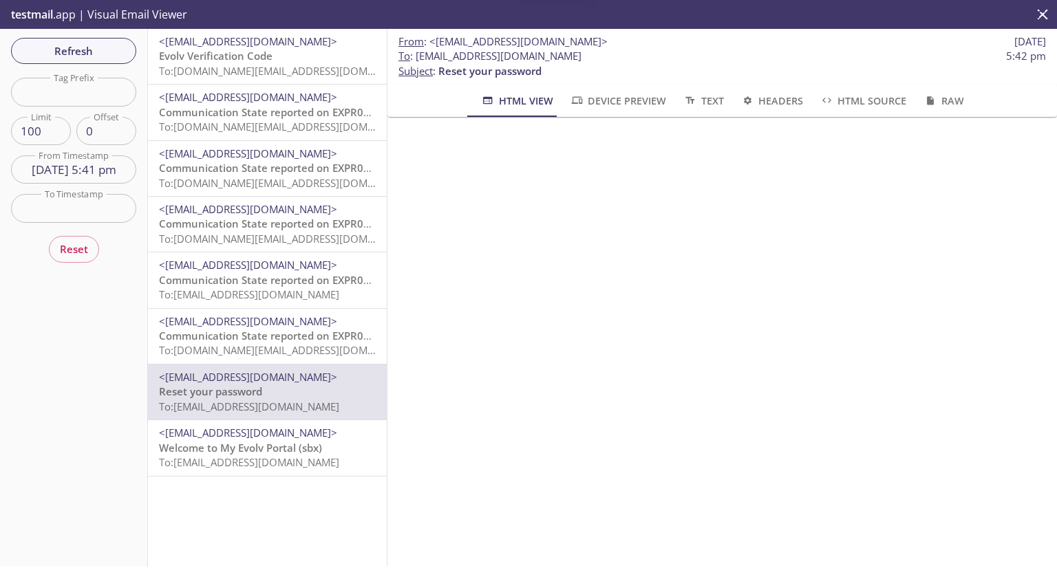
click at [75, 210] on input "text" at bounding box center [73, 208] width 125 height 28
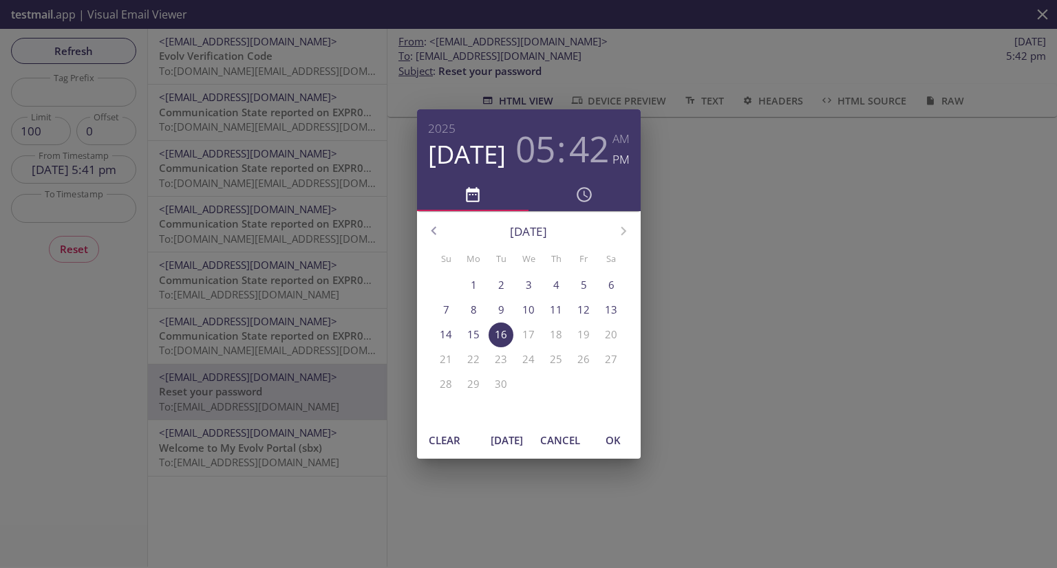
click at [621, 438] on span "OK" at bounding box center [612, 440] width 33 height 18
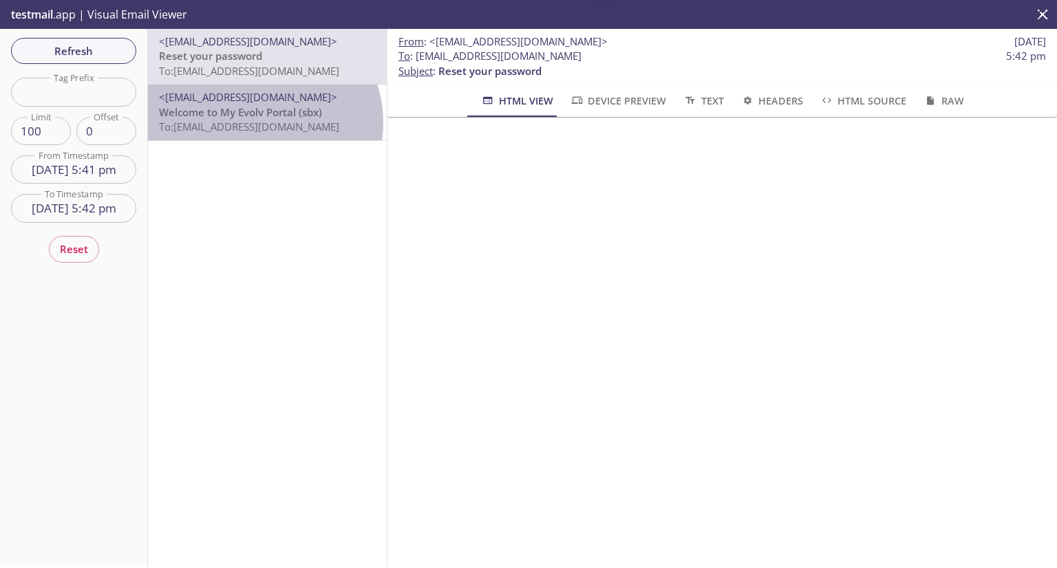
click at [254, 122] on span "To: evolvportal.ardistributor@inbox.testmail.app" at bounding box center [249, 127] width 180 height 14
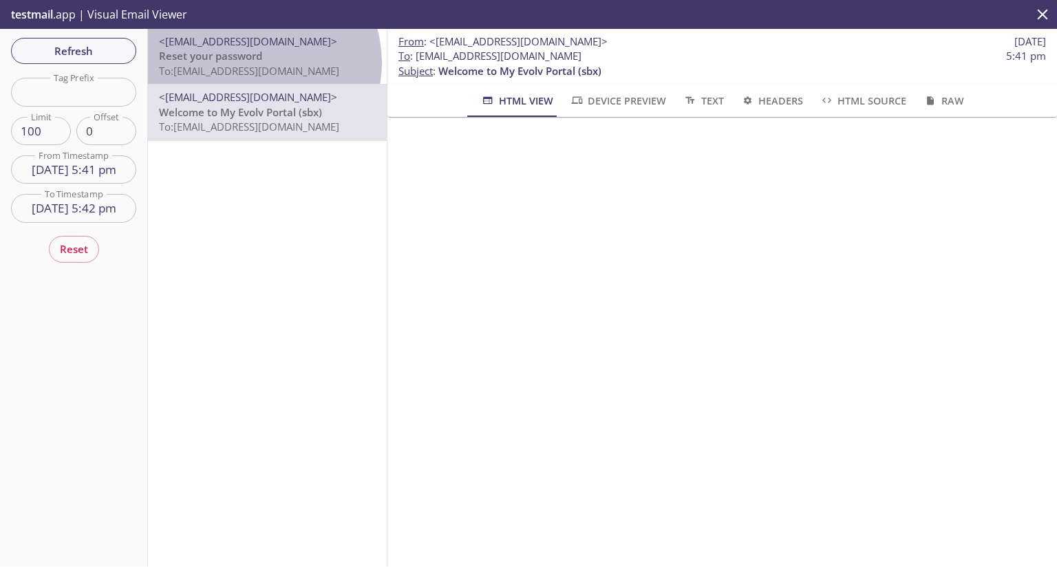
click at [255, 63] on span "Reset your password" at bounding box center [210, 56] width 103 height 14
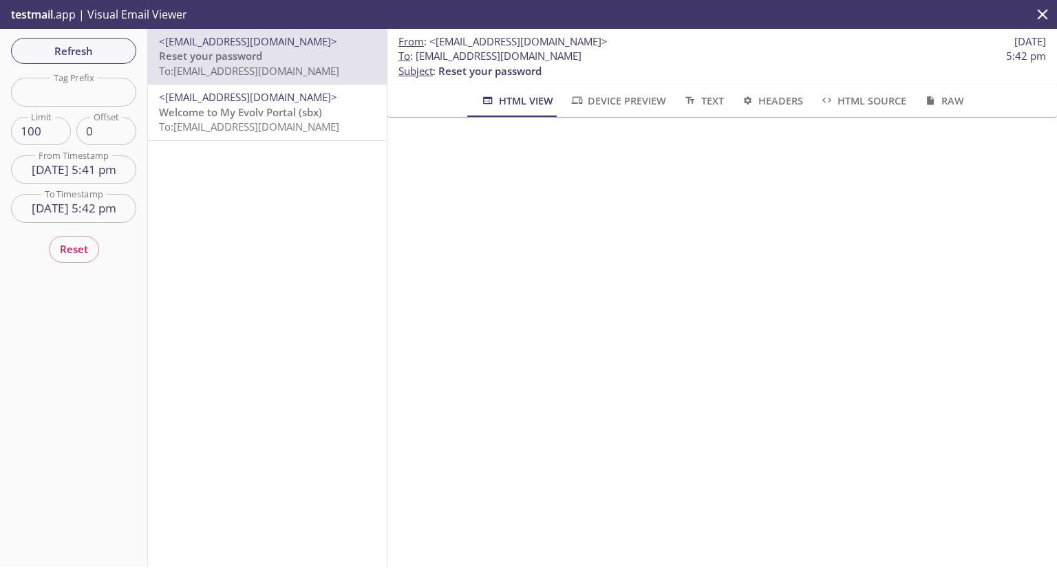
click at [104, 204] on input "16 Sep 25 5:42 pm" at bounding box center [73, 208] width 125 height 28
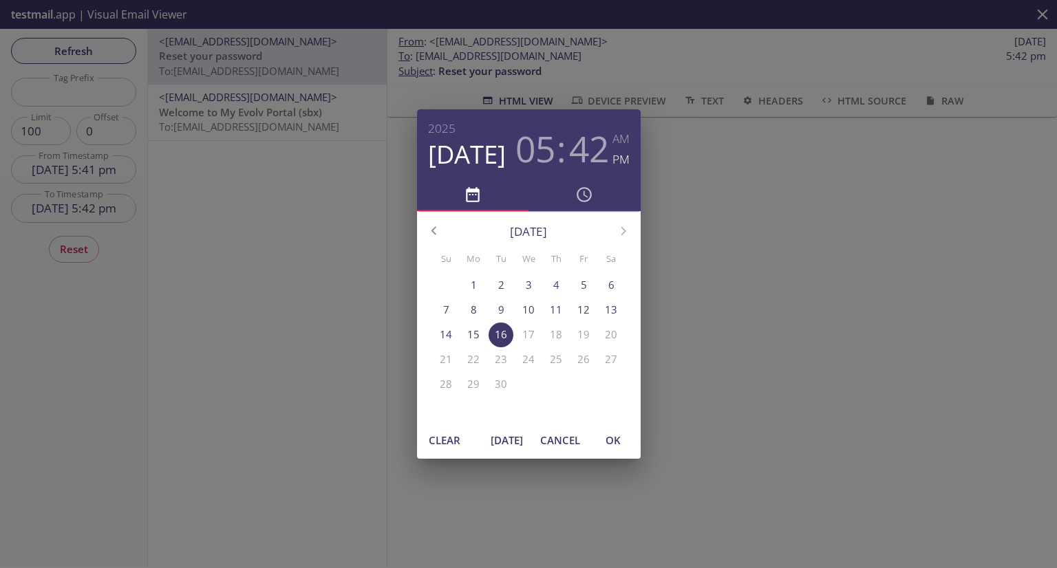
click at [592, 159] on h3 "42" at bounding box center [589, 148] width 40 height 41
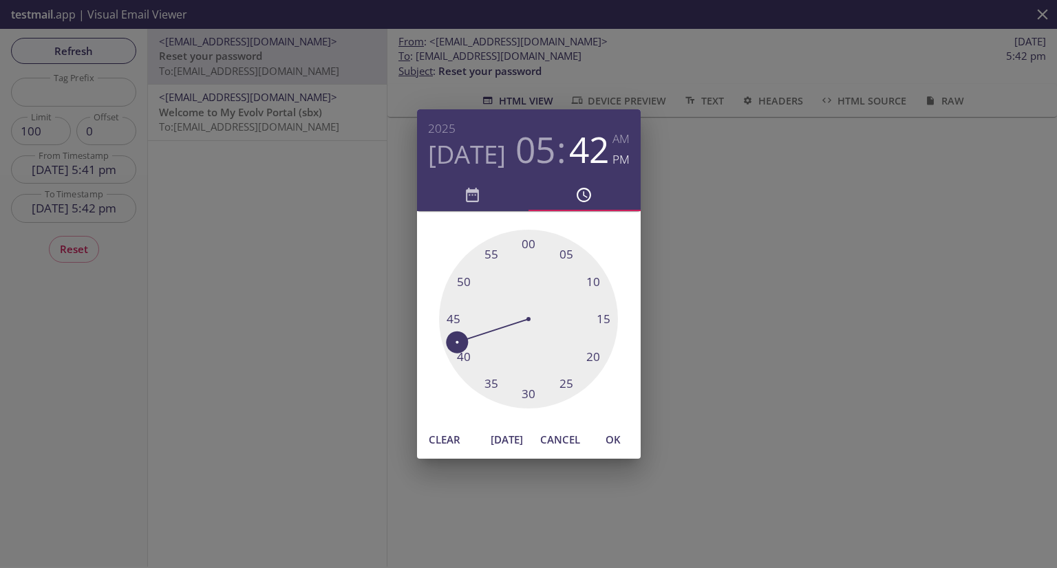
click at [451, 314] on div at bounding box center [528, 319] width 179 height 179
click at [614, 440] on span "OK" at bounding box center [612, 440] width 33 height 18
type input "16 Sep 25 5:46 pm"
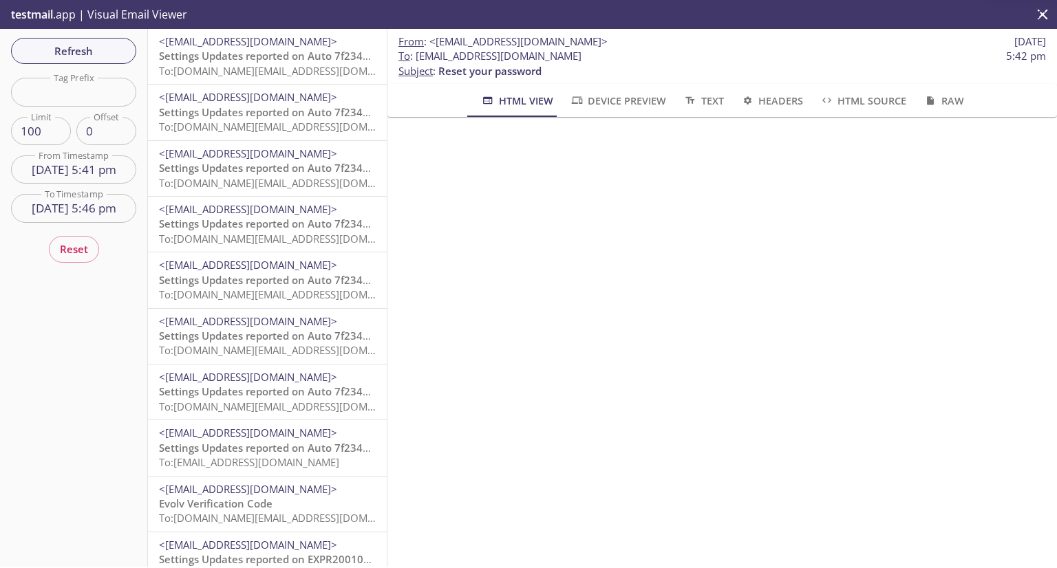
click at [261, 65] on span "To: evolvportal.auto_customer_basic_totp_user@inbox.testmail.app" at bounding box center [289, 71] width 261 height 14
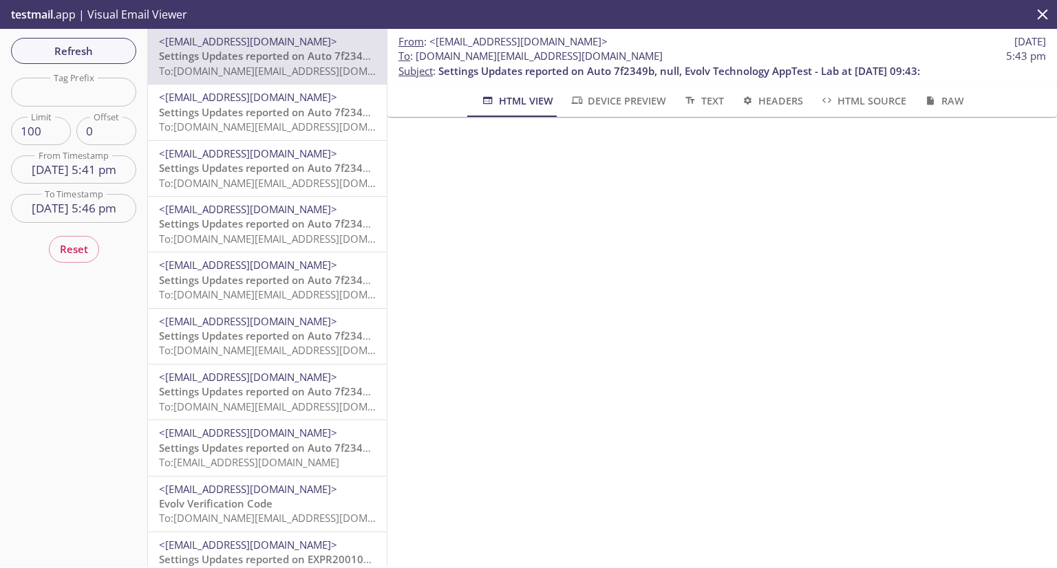
click at [266, 114] on span "Settings Updates reported on Auto 7f2349b, null, Evolv Technology AppTest - Lab…" at bounding box center [400, 112] width 482 height 14
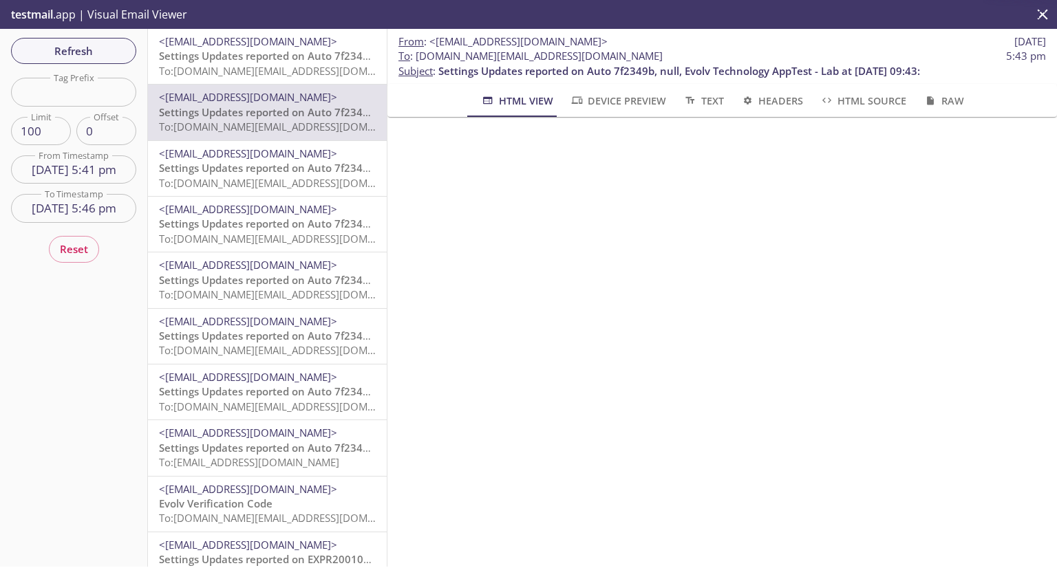
click at [273, 180] on span "To: evolvportal.auto_admin_totp_user@inbox.testmail.app" at bounding box center [289, 183] width 261 height 14
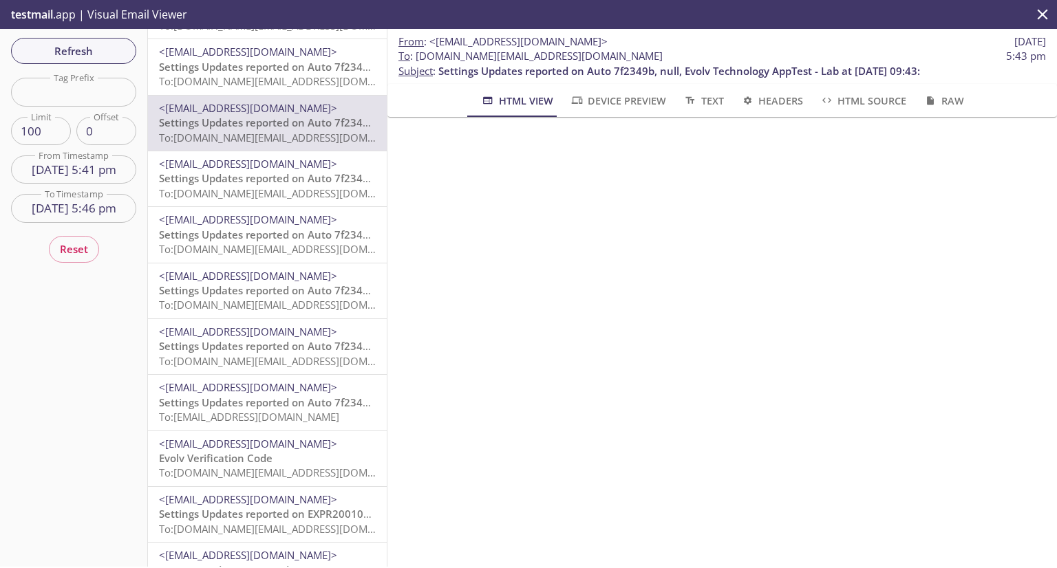
scroll to position [69, 0]
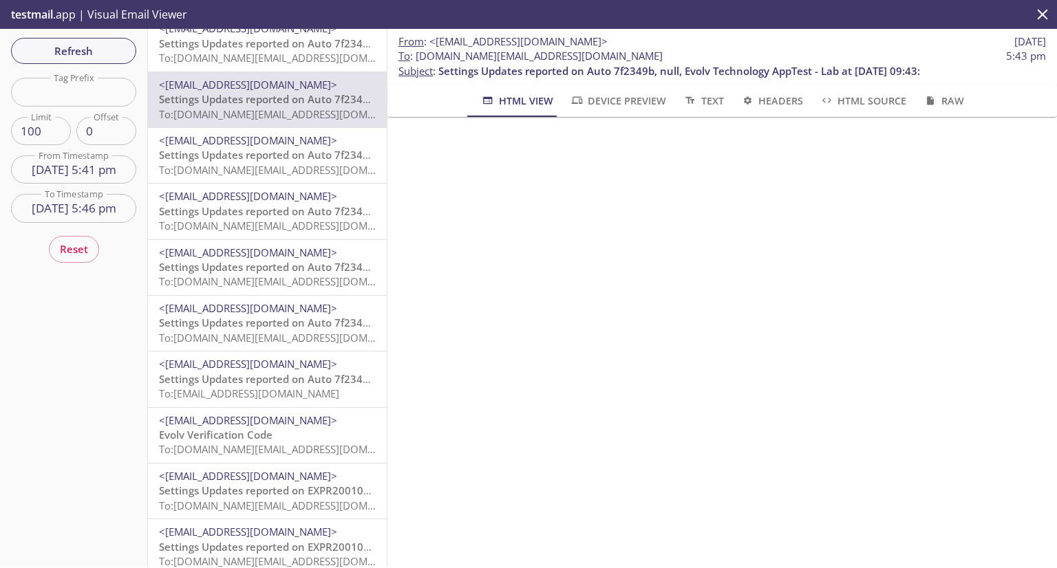
click at [278, 149] on span "Settings Updates reported on Auto 7f2349b, null, Evolv Technology AppTest - Lab…" at bounding box center [400, 155] width 482 height 14
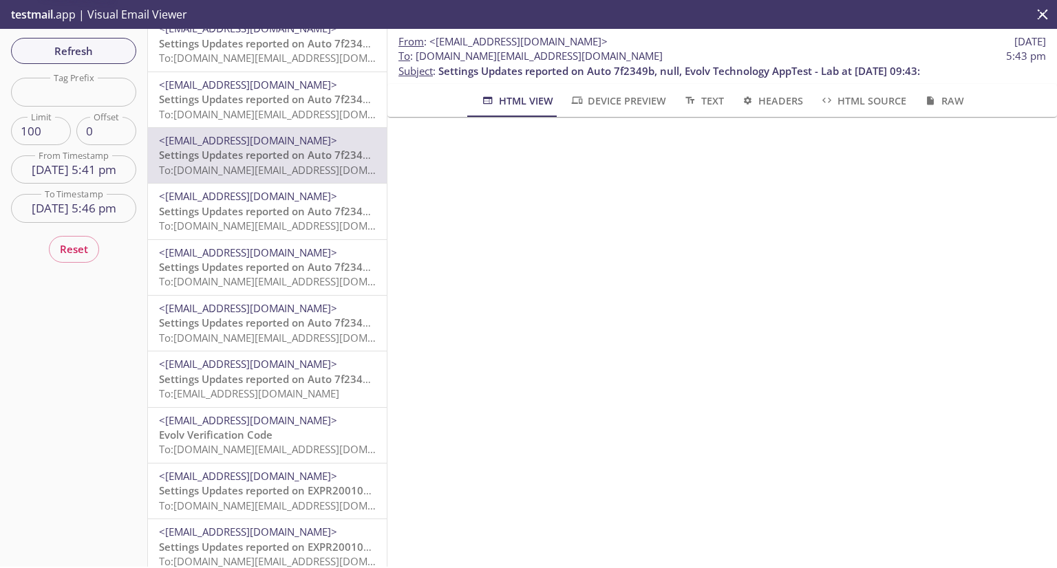
click at [263, 206] on span "Settings Updates reported on Auto 7f2349b, null, Evolv Technology AppTest - Lab…" at bounding box center [400, 211] width 482 height 14
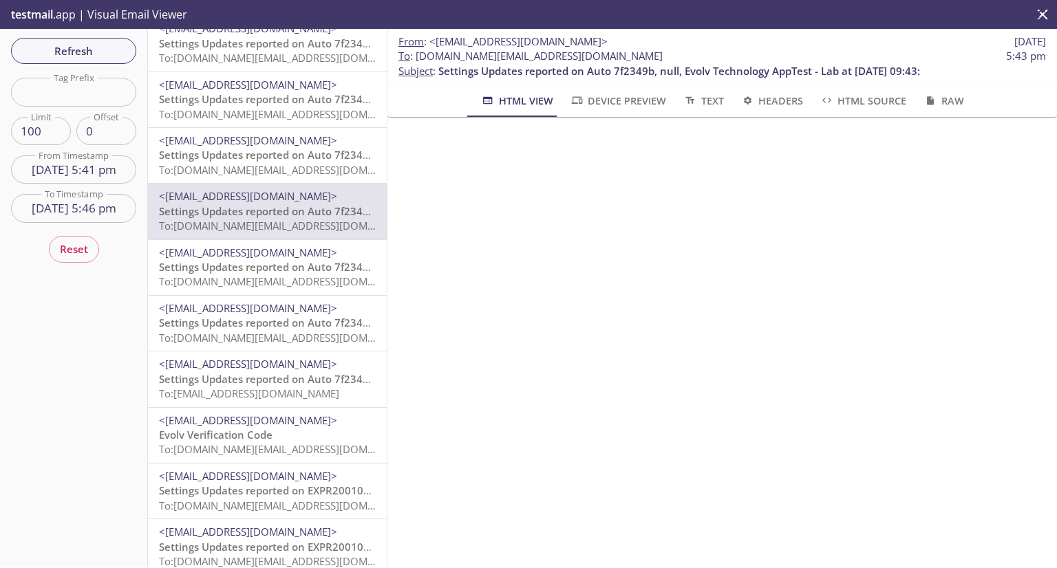
click at [242, 273] on span "Settings Updates reported on Auto 7f2349b, null, Evolv Technology AppTest - Lab…" at bounding box center [400, 267] width 482 height 14
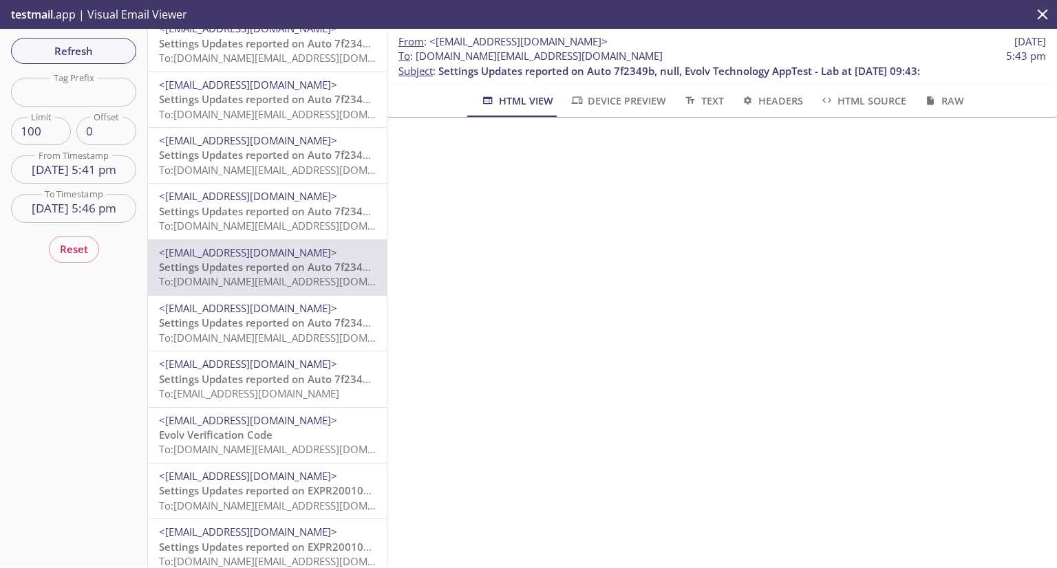
click at [254, 338] on span "To: evolvportal.auto_customer_totp_user@inbox.testmail.app" at bounding box center [289, 338] width 261 height 14
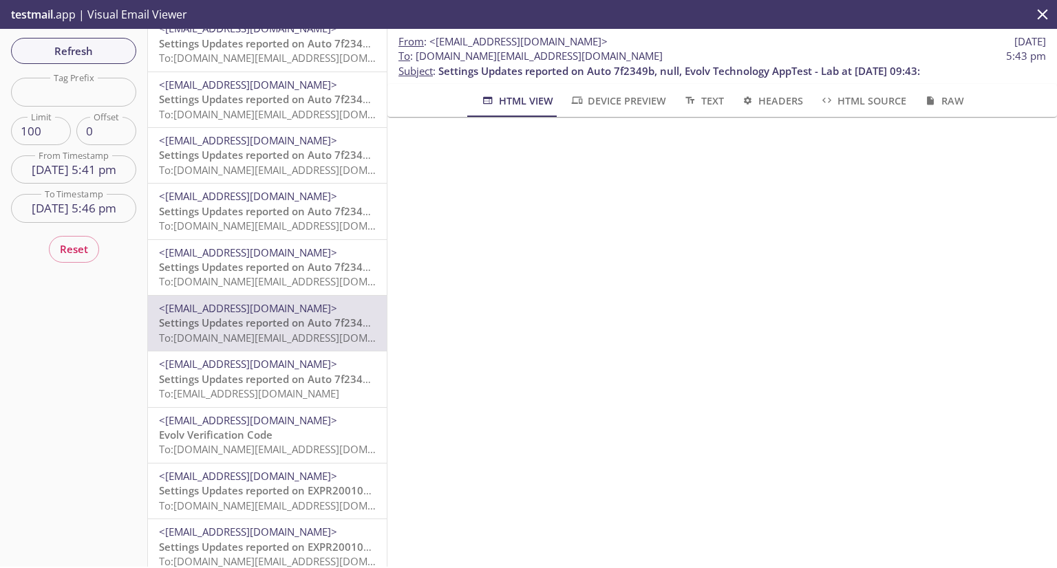
click at [230, 384] on span "Settings Updates reported on Auto 7f2349b, null, Evolv Technology AppTest - Lab…" at bounding box center [400, 379] width 482 height 14
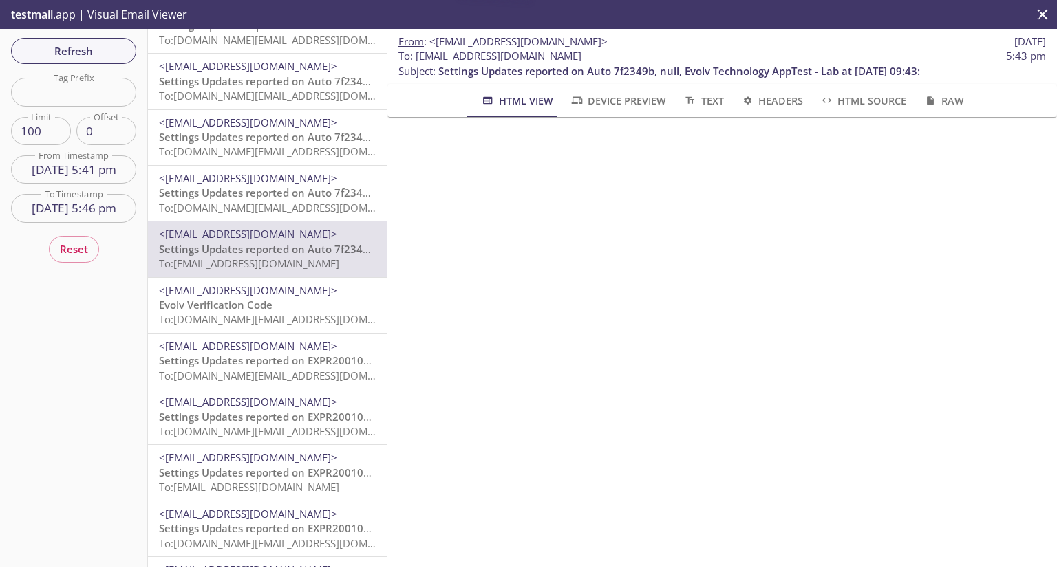
scroll to position [206, 0]
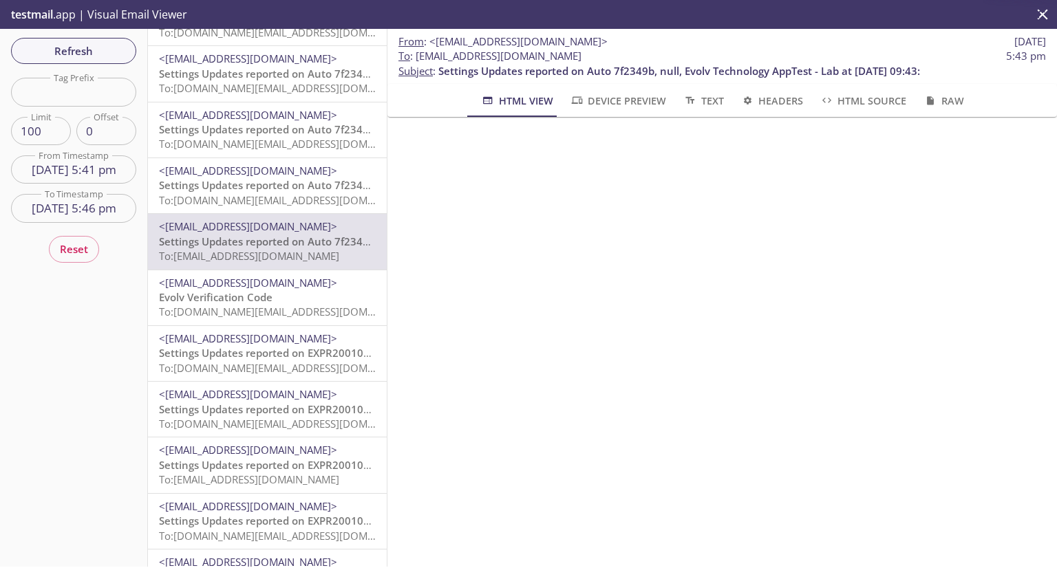
click at [224, 270] on div "<support+donotreply@evolvtechnology.net> Evolv Verification Code To: evolvporta…" at bounding box center [267, 297] width 239 height 55
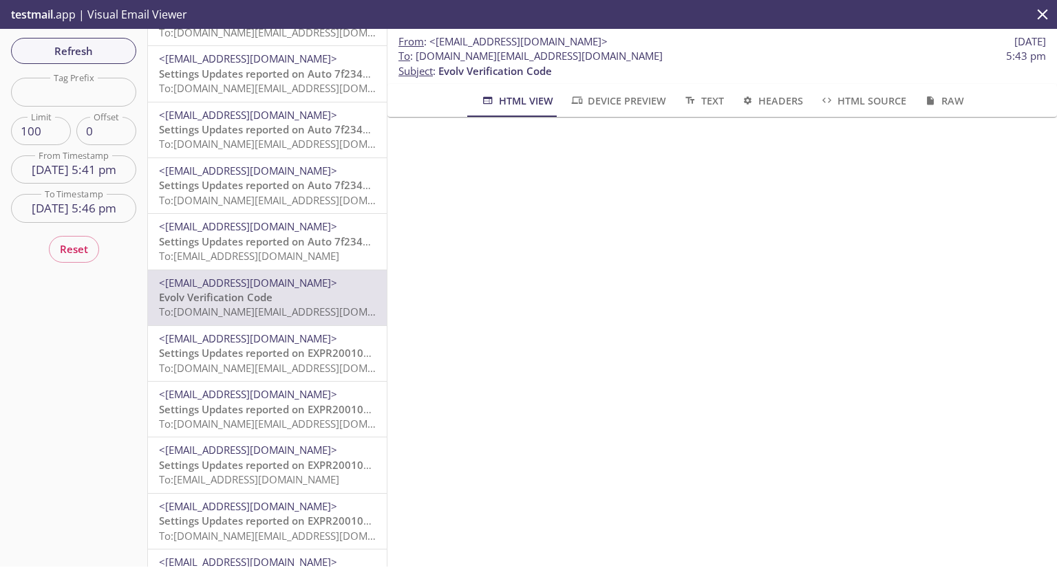
click at [226, 342] on span "<[EMAIL_ADDRESS][DOMAIN_NAME]>" at bounding box center [248, 339] width 178 height 14
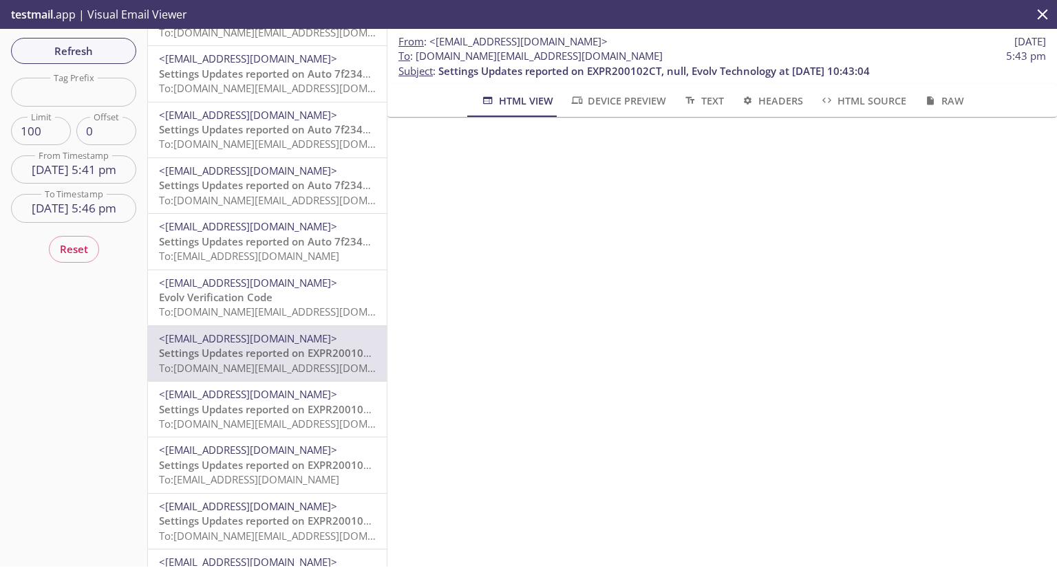
click at [228, 414] on span "Settings Updates reported on EXPR200102CT, null, Evolv Technology at 09-16-2025…" at bounding box center [374, 409] width 431 height 14
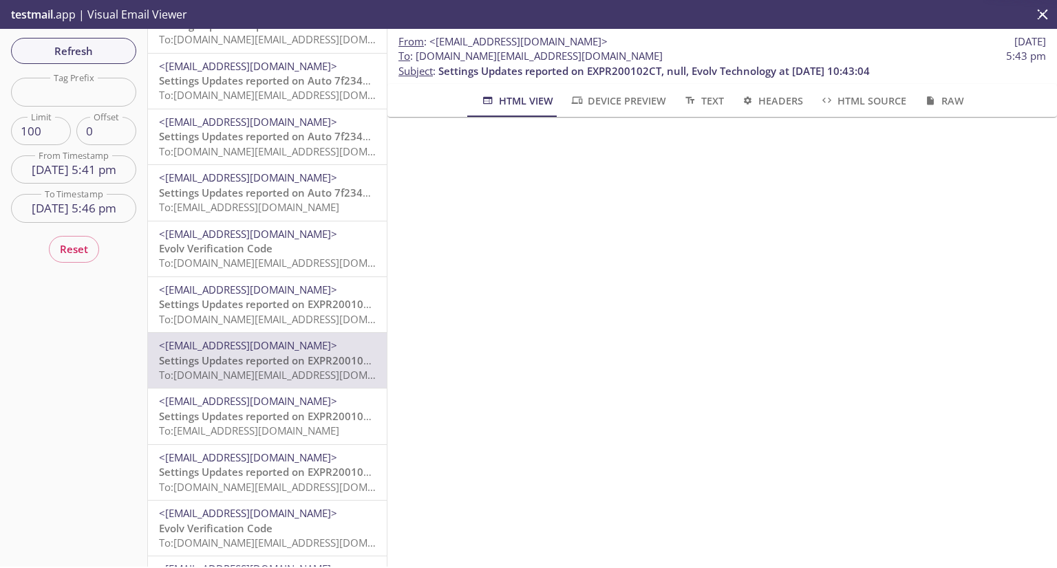
scroll to position [275, 0]
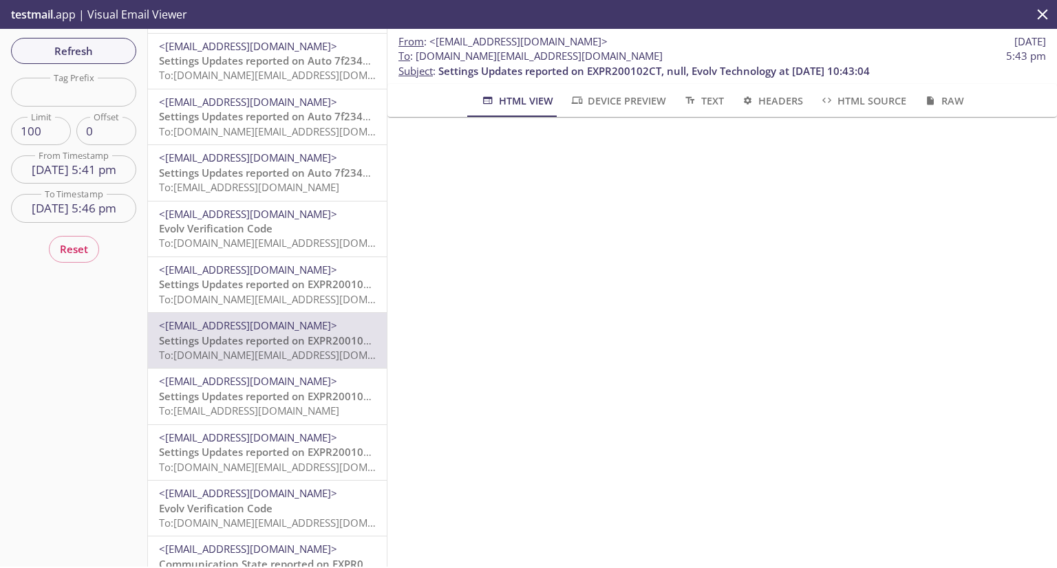
click at [264, 397] on span "Settings Updates reported on EXPR200102CT, null, Evolv Technology at 09-16-2025…" at bounding box center [374, 396] width 431 height 14
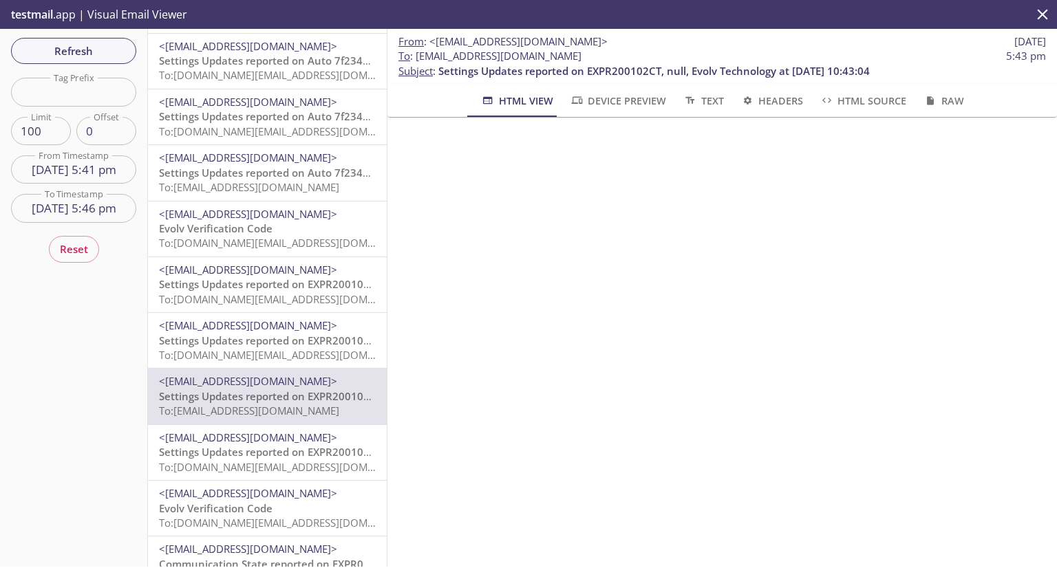
click at [250, 447] on span "Settings Updates reported on EXPR200102CT, null, Evolv Technology at 09-16-2025…" at bounding box center [374, 452] width 431 height 14
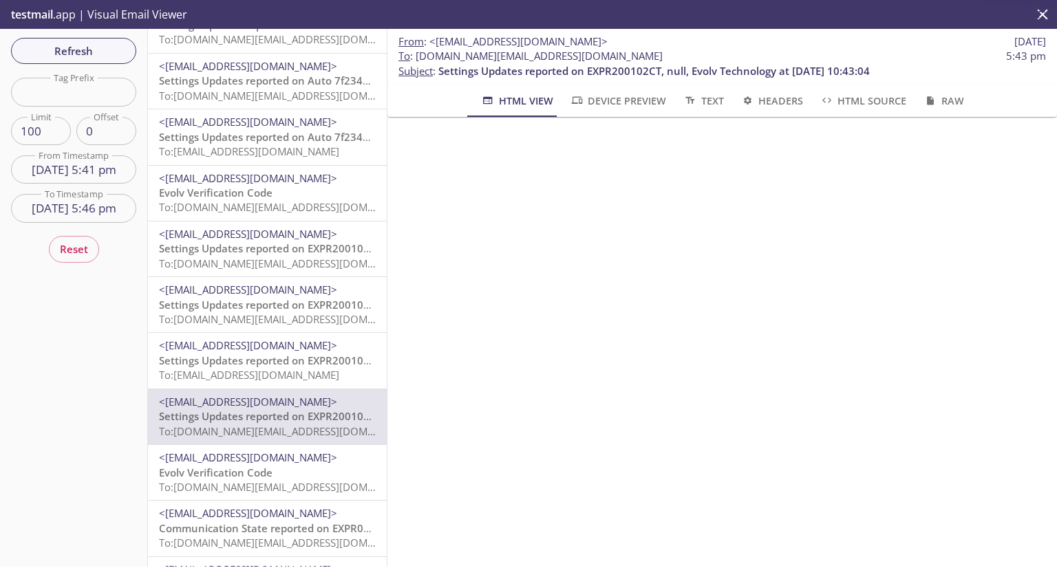
scroll to position [344, 0]
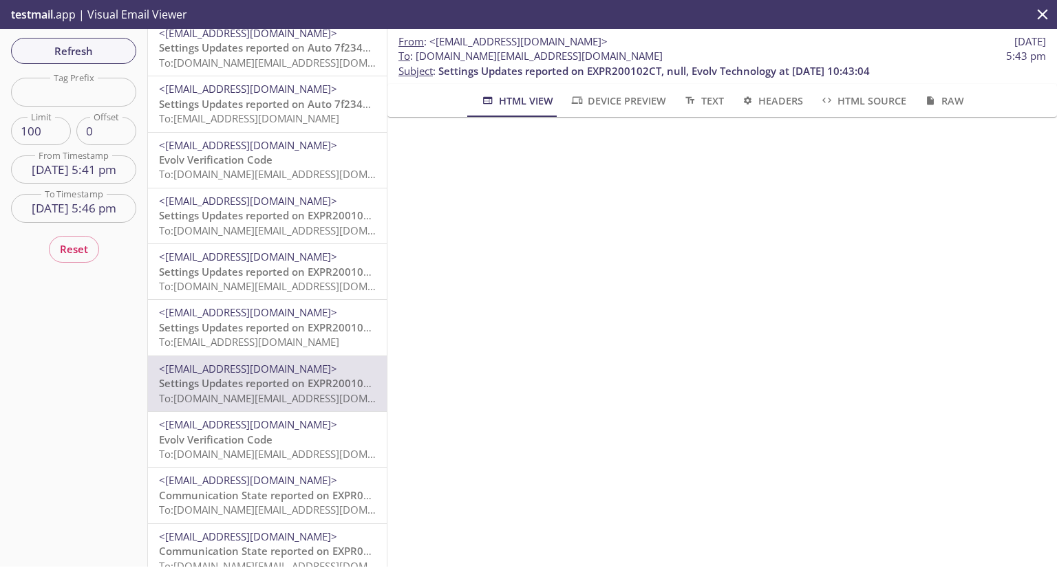
click at [261, 445] on span "Evolv Verification Code" at bounding box center [216, 440] width 114 height 14
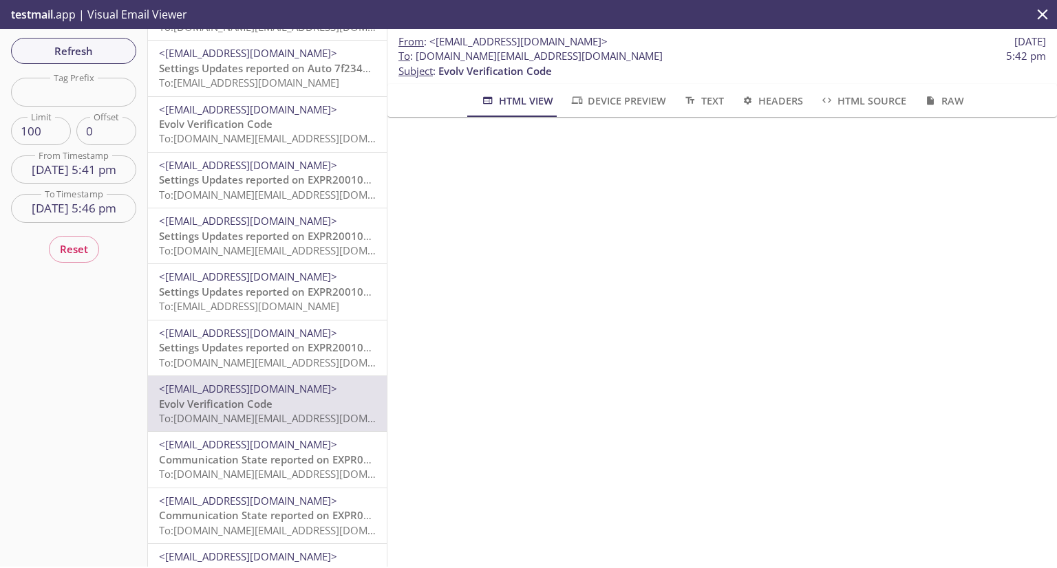
scroll to position [413, 0]
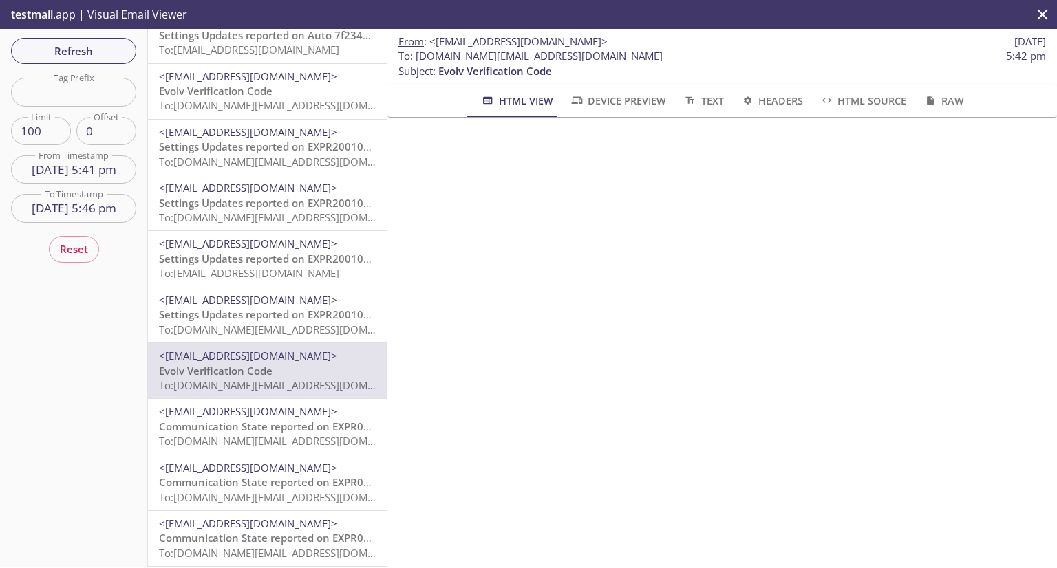
click at [297, 424] on span "Communication State reported on EXPR01189, HQ, Evolv Technology at 09-16-2025 1…" at bounding box center [376, 427] width 434 height 14
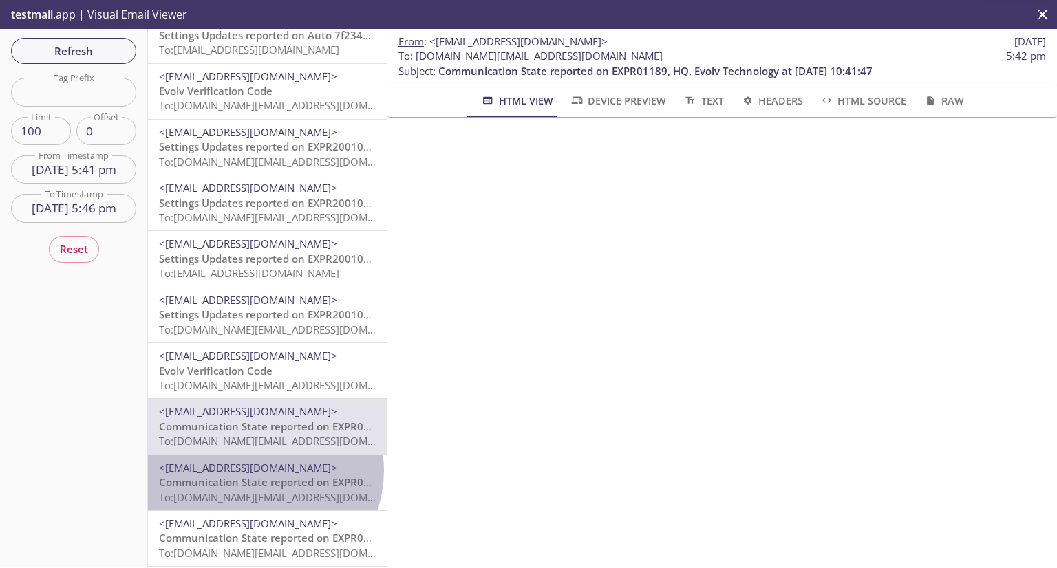
click at [261, 471] on span "<[EMAIL_ADDRESS][DOMAIN_NAME]>" at bounding box center [248, 468] width 178 height 14
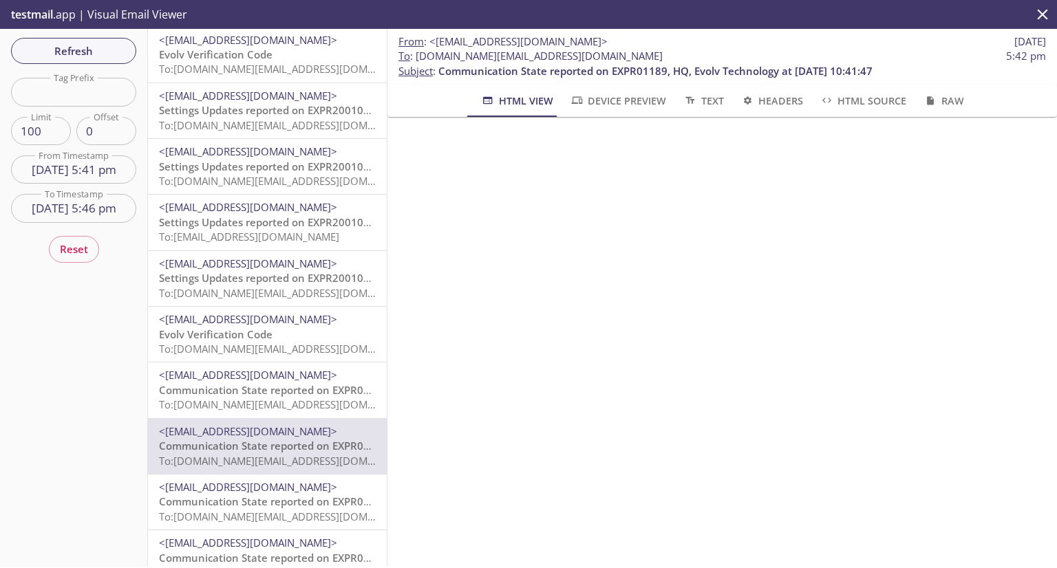
scroll to position [482, 0]
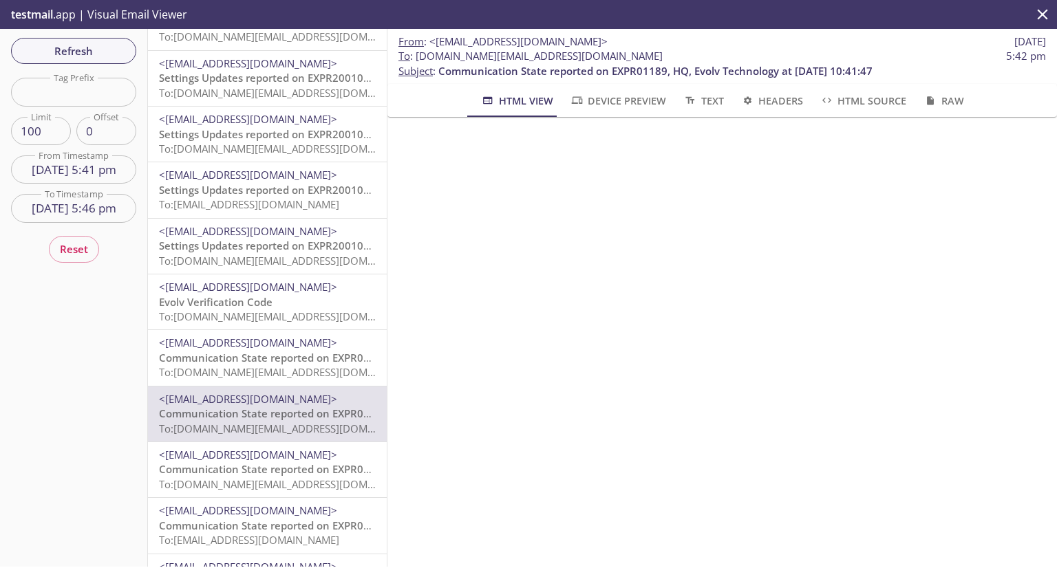
click at [283, 466] on span "Communication State reported on EXPR01189, HQ, Evolv Technology at 09-16-2025 1…" at bounding box center [376, 469] width 434 height 14
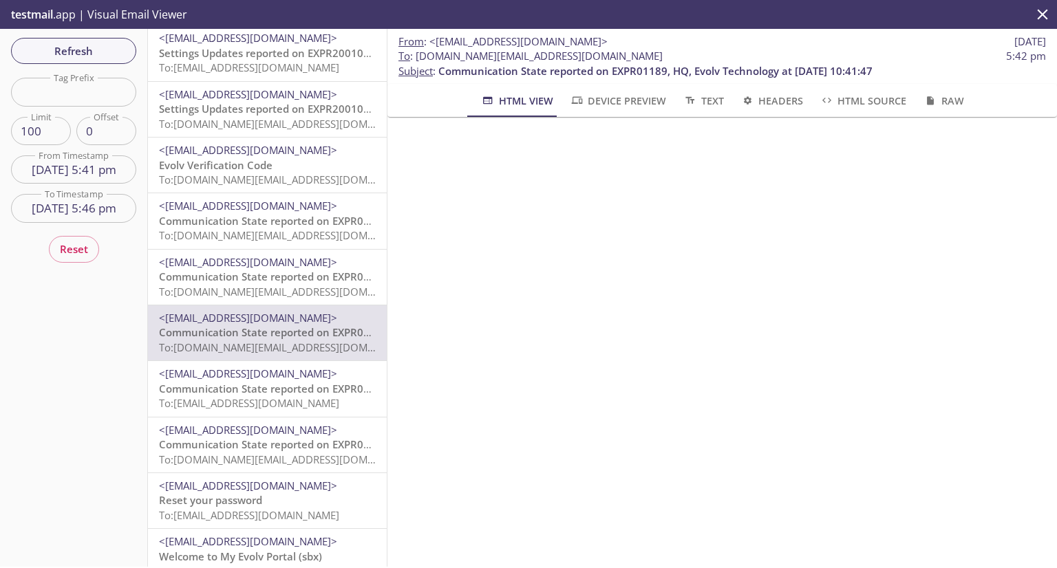
scroll to position [619, 0]
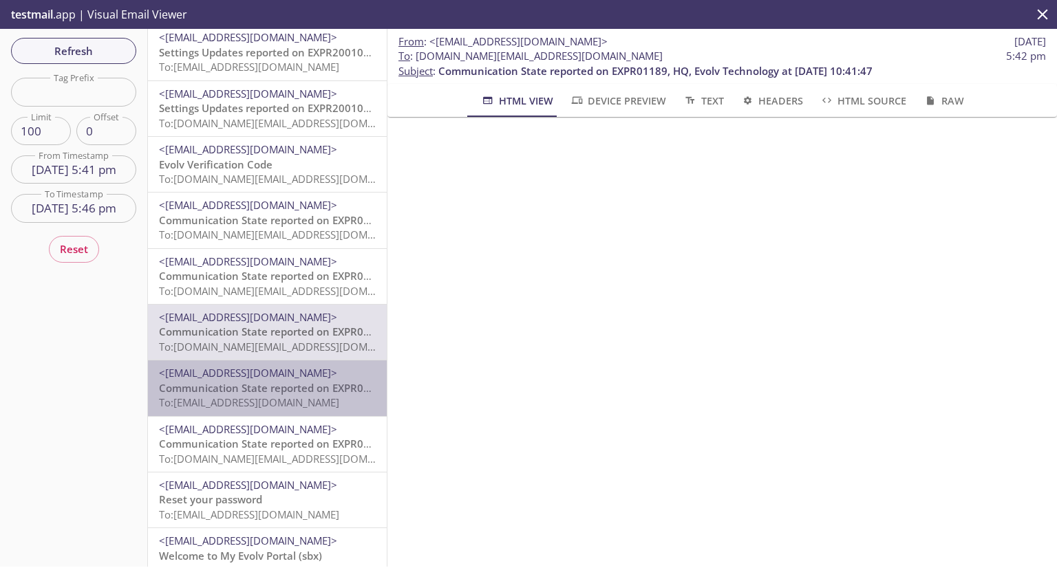
click at [285, 385] on span "Communication State reported on EXPR01189, HQ, Evolv Technology at 09-16-2025 1…" at bounding box center [376, 388] width 434 height 14
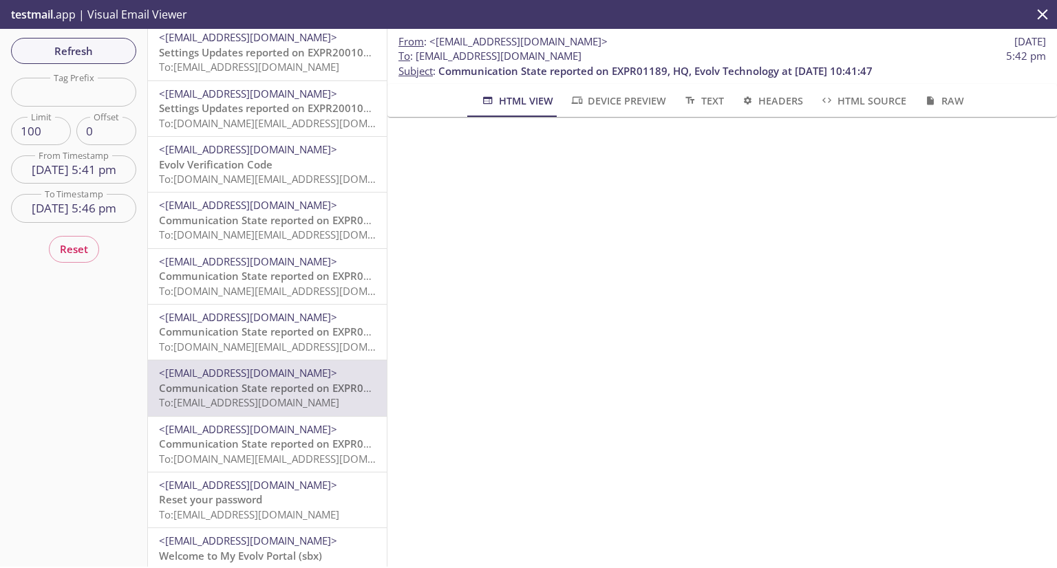
click at [270, 424] on span "<[EMAIL_ADDRESS][DOMAIN_NAME]>" at bounding box center [248, 429] width 178 height 14
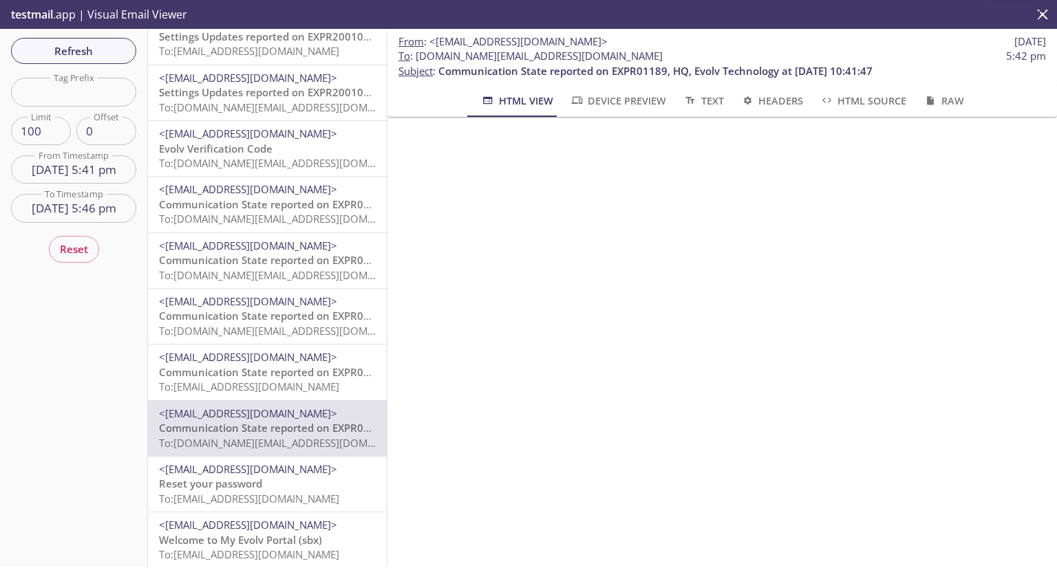
scroll to position [647, 0]
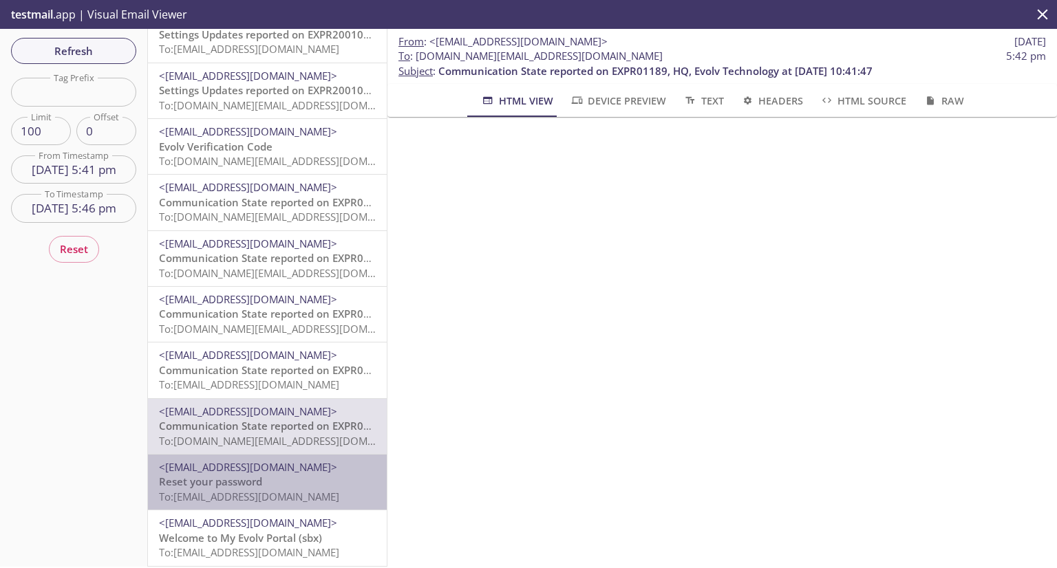
click at [278, 460] on span "<no-reply@evolvtechnology.net>" at bounding box center [248, 467] width 178 height 14
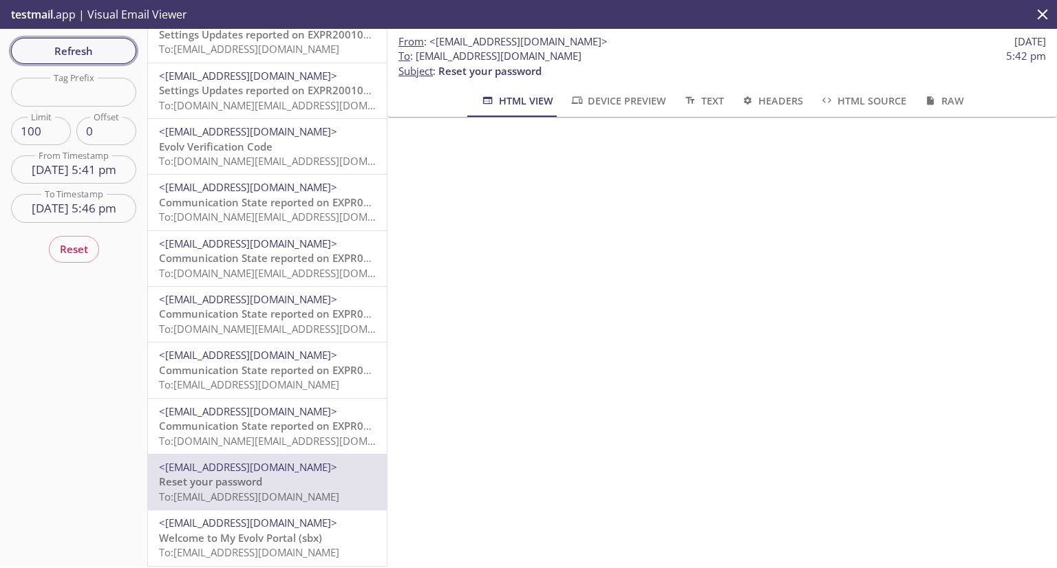
click at [91, 43] on span "Refresh" at bounding box center [73, 51] width 103 height 18
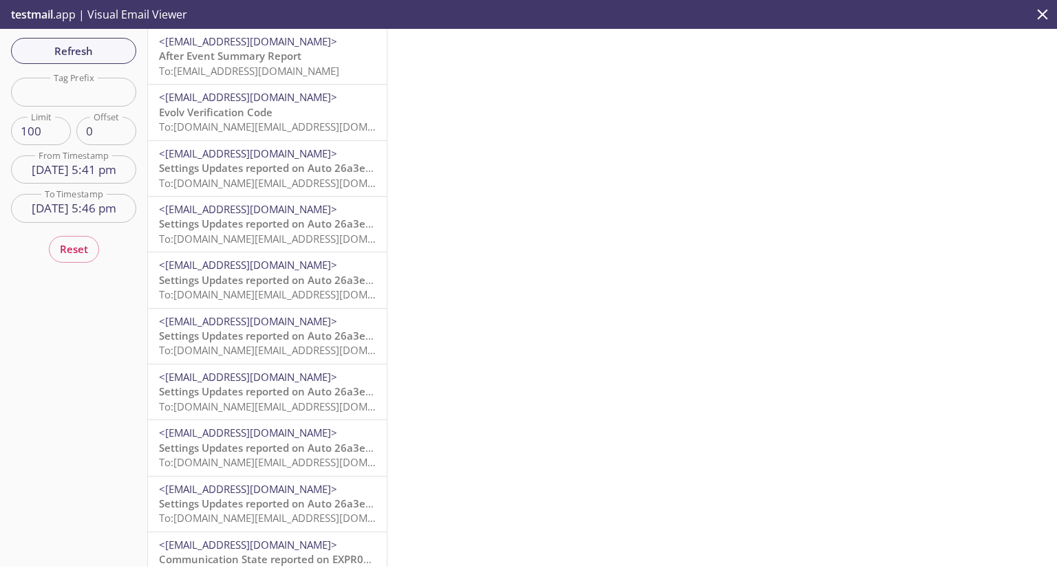
click at [283, 66] on span "To: evolvportal.oscustomerad@inbox.testmail.app" at bounding box center [249, 71] width 180 height 14
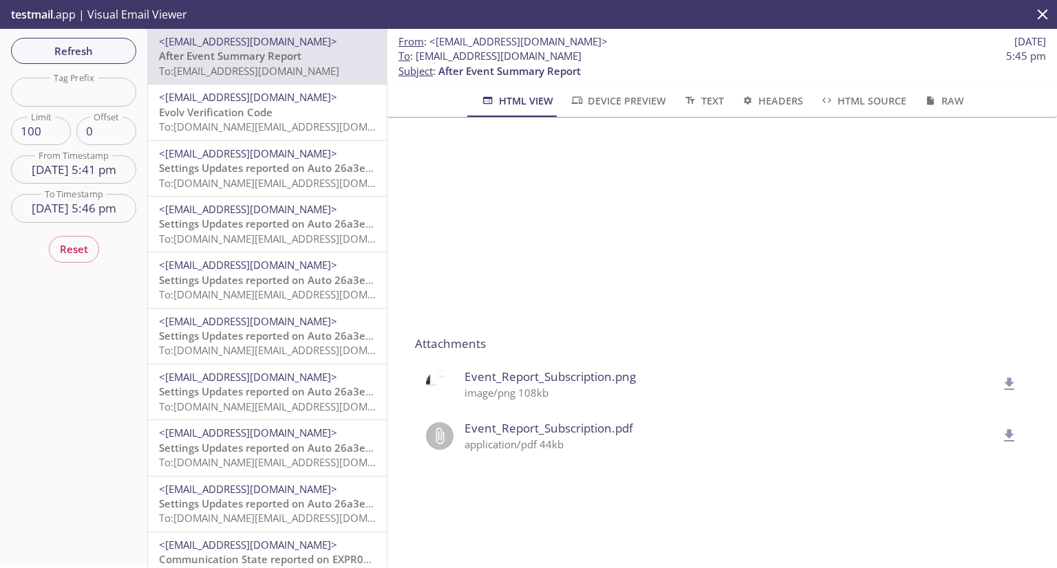
click at [267, 116] on span "Evolv Verification Code" at bounding box center [216, 112] width 114 height 14
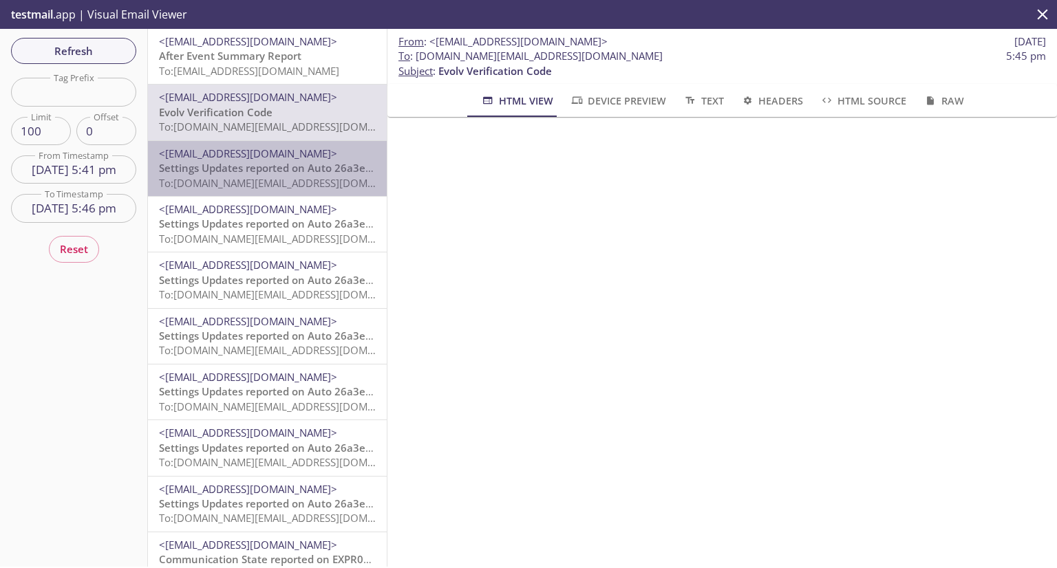
click at [270, 171] on span "Settings Updates reported on Auto 26a3ec3, null, Evolv Technology AppTest - Lab…" at bounding box center [400, 168] width 483 height 14
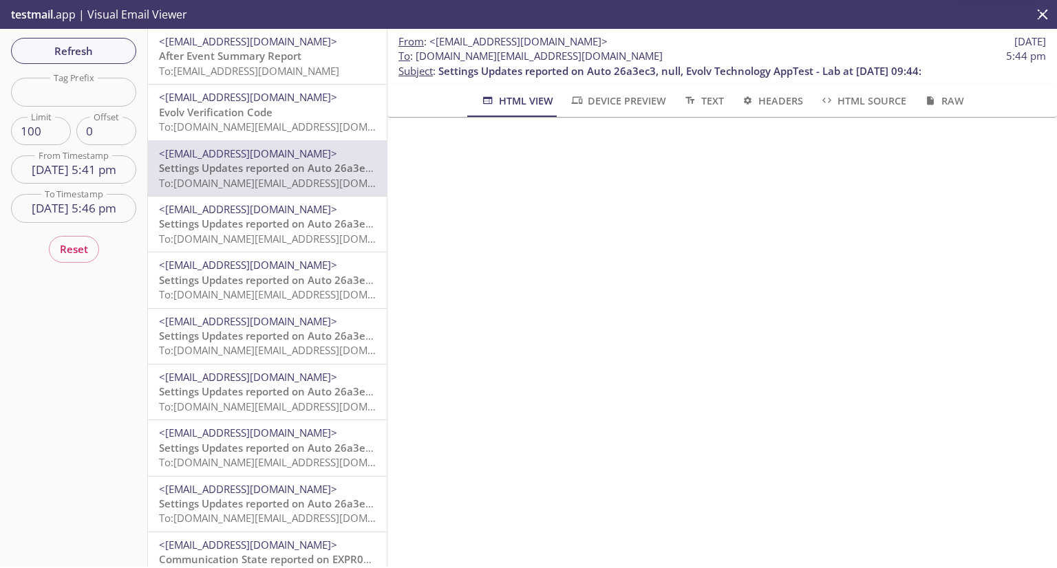
click at [257, 233] on span "To: evolvportal.auto_admin@inbox.testmail.app" at bounding box center [289, 239] width 261 height 14
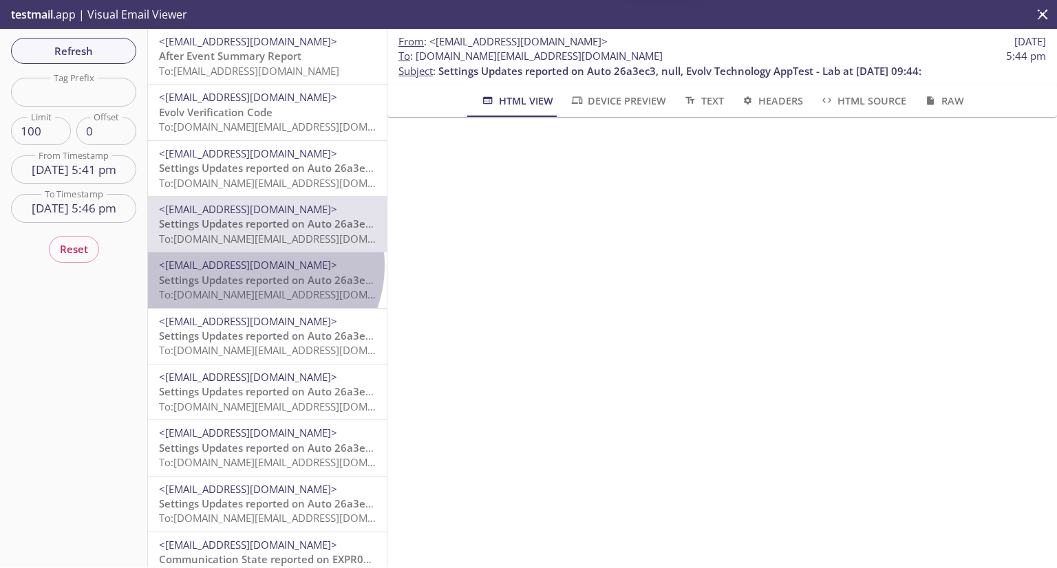
click at [252, 266] on span "<[EMAIL_ADDRESS][DOMAIN_NAME]>" at bounding box center [248, 265] width 178 height 14
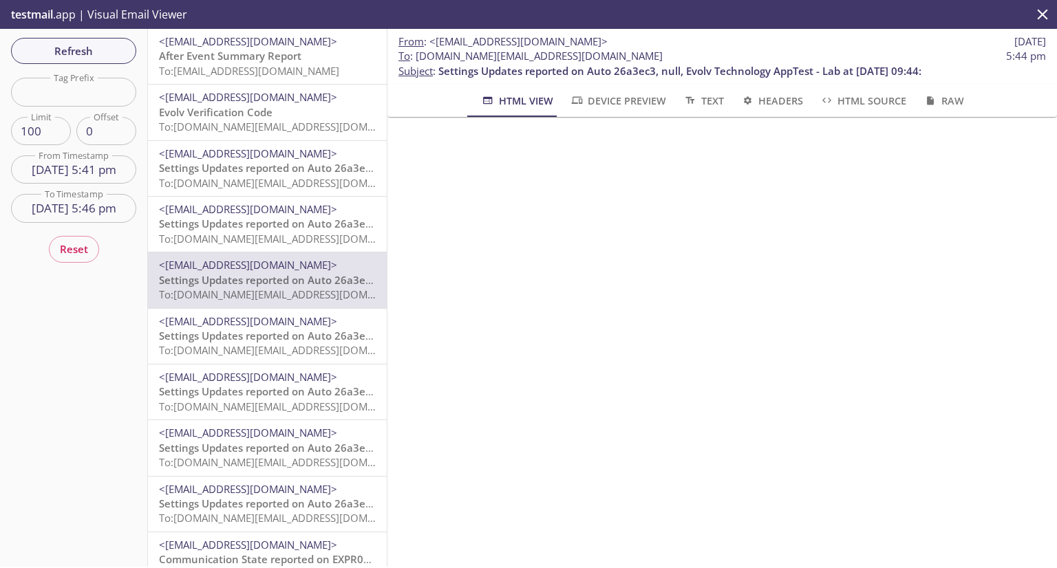
click at [241, 310] on div "<support+donotreply@evolvtechnology.net> Settings Updates reported on Auto 26a3…" at bounding box center [267, 336] width 239 height 55
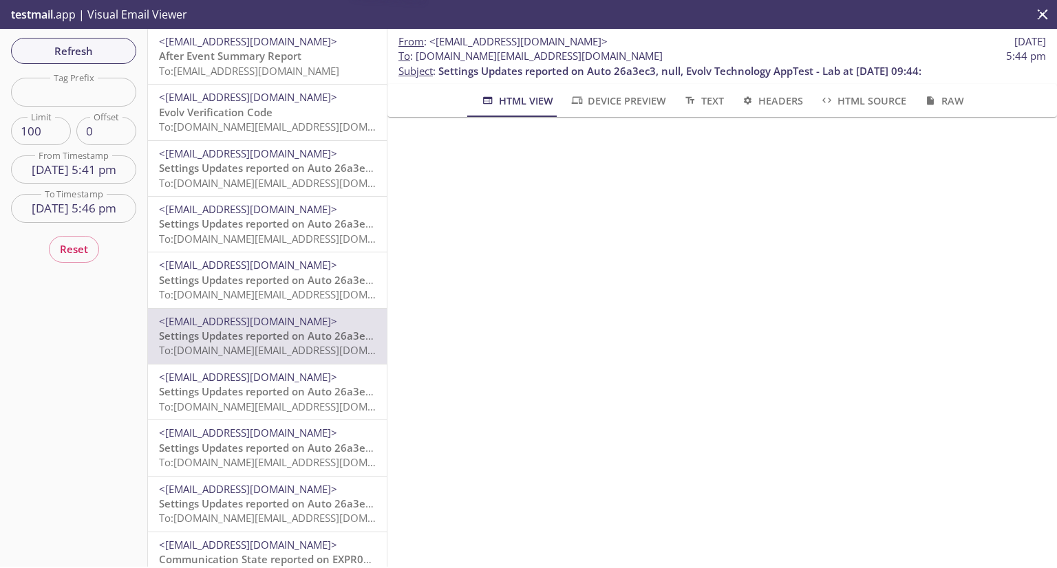
click at [226, 369] on div "<support+donotreply@evolvtechnology.net> Settings Updates reported on Auto 26a3…" at bounding box center [267, 392] width 239 height 55
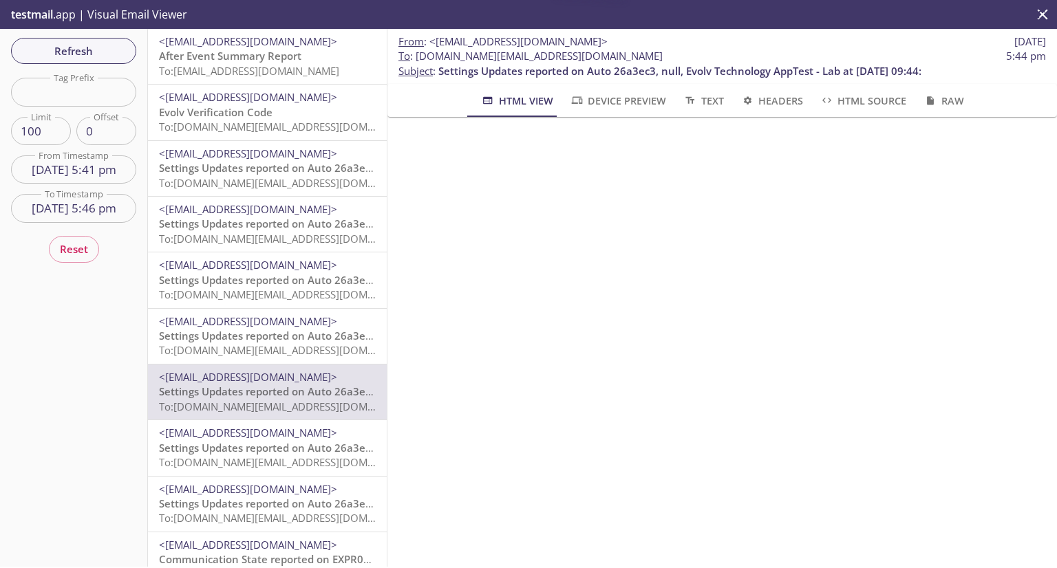
scroll to position [69, 0]
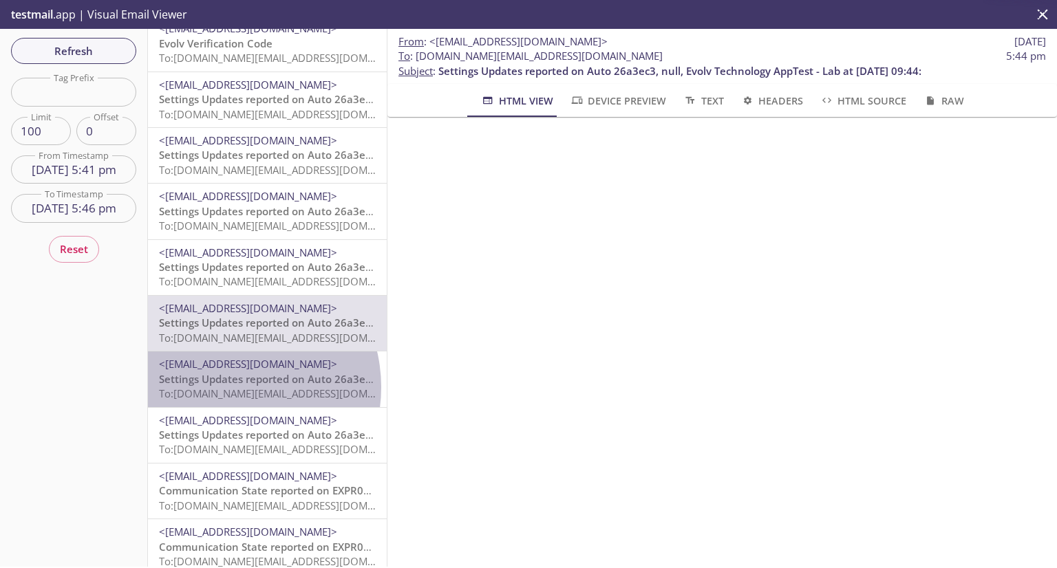
click at [224, 387] on span "To: evolvportal.auto_distributor_totp_user@inbox.testmail.app" at bounding box center [289, 394] width 261 height 14
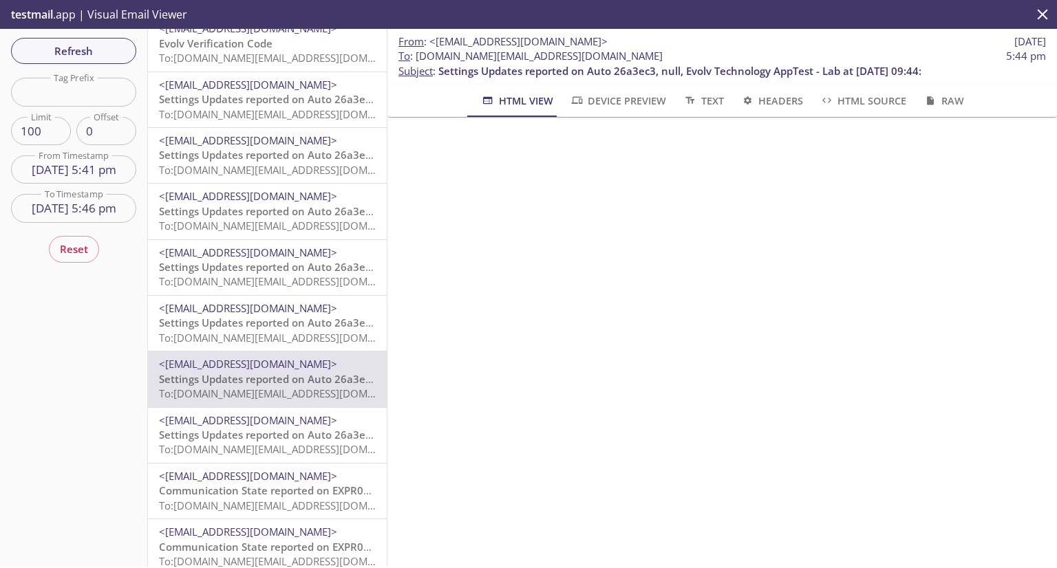
click at [223, 430] on span "Settings Updates reported on Auto 26a3ec3, null, Evolv Technology AppTest - Lab…" at bounding box center [400, 435] width 483 height 14
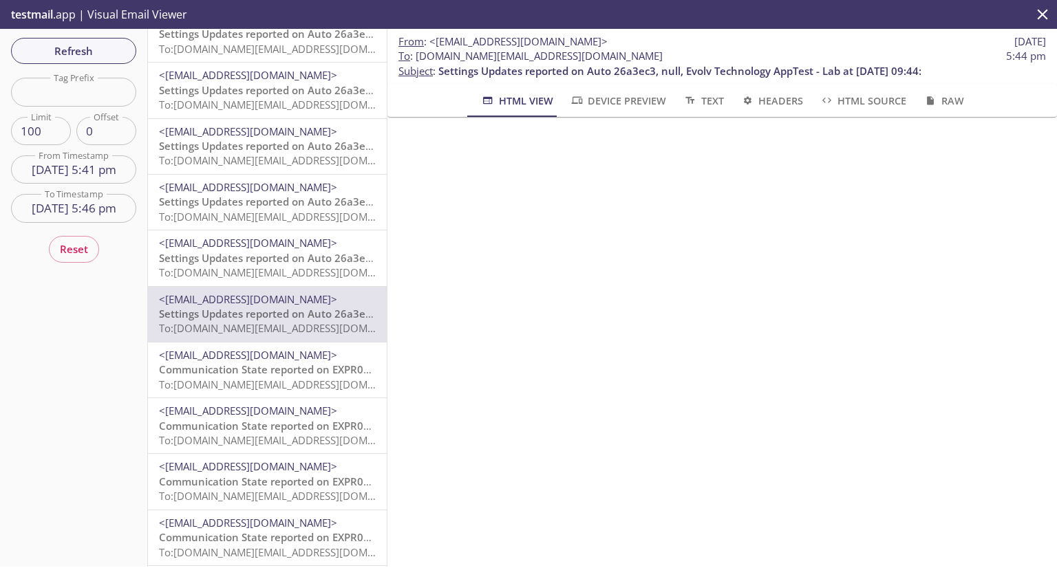
scroll to position [206, 0]
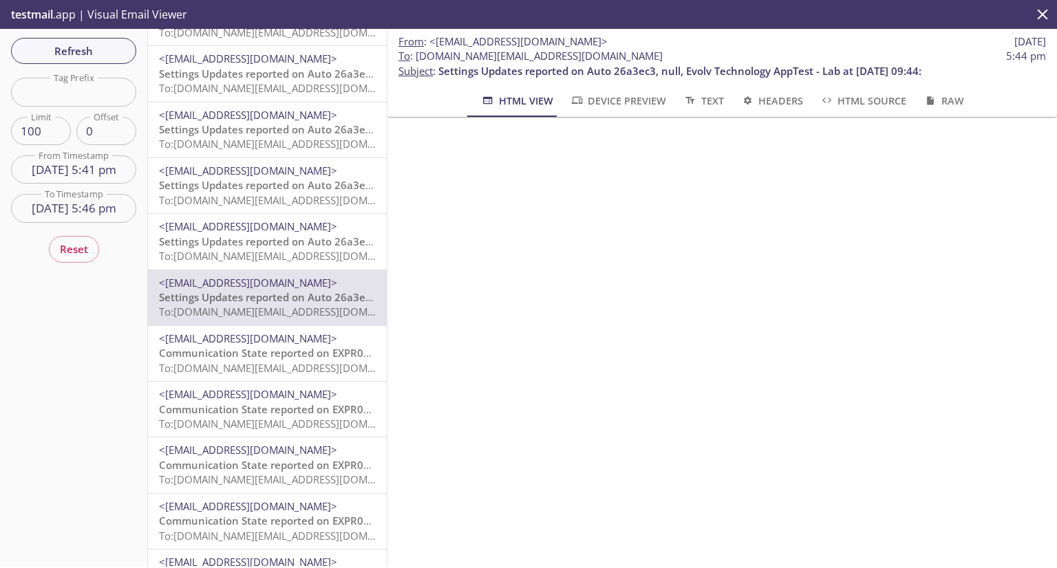
click at [257, 328] on div "<support+donotreply@evolvtechnology.net> Communication State reported on EXPR01…" at bounding box center [267, 353] width 239 height 55
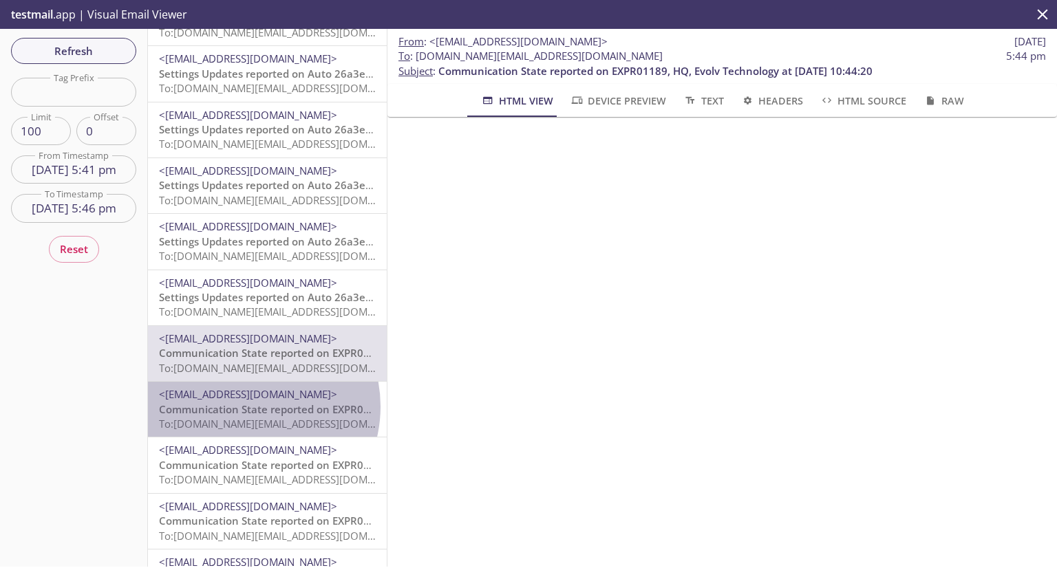
click at [243, 406] on span "Communication State reported on EXPR01189, HQ, Evolv Technology at 09-16-2025 1…" at bounding box center [376, 409] width 434 height 14
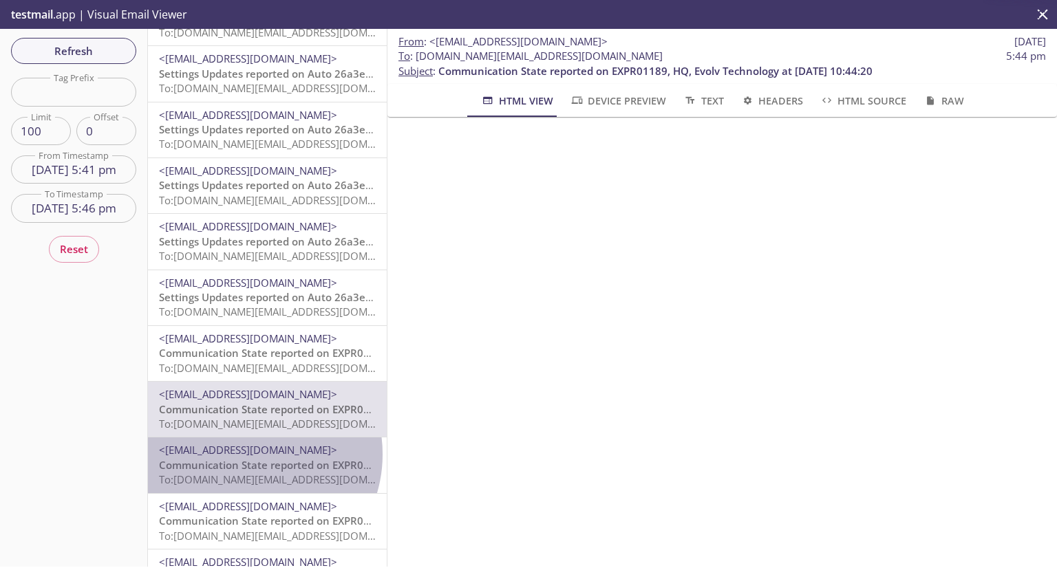
click at [246, 455] on span "<[EMAIL_ADDRESS][DOMAIN_NAME]>" at bounding box center [248, 450] width 178 height 14
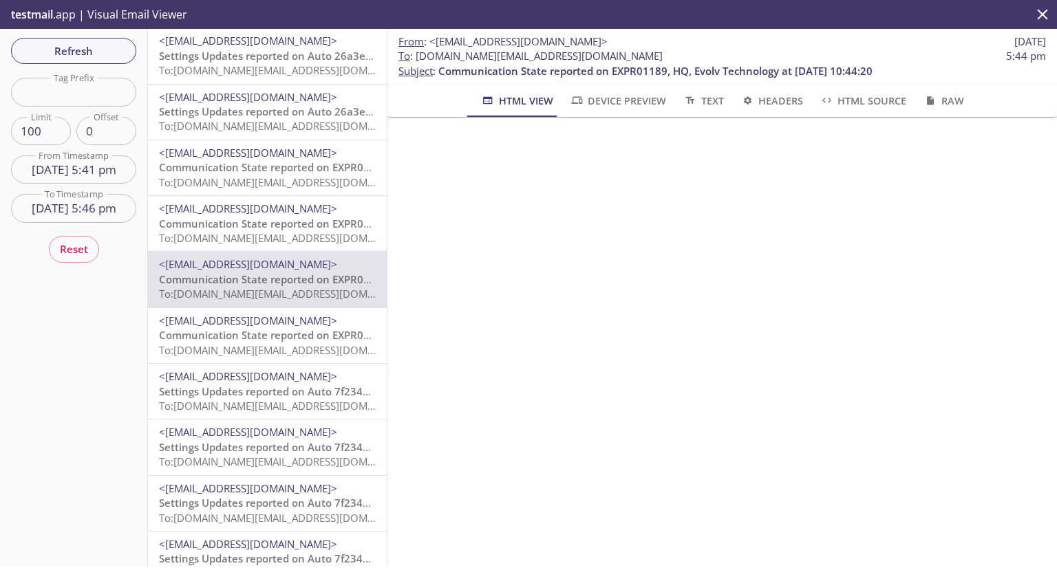
scroll to position [413, 0]
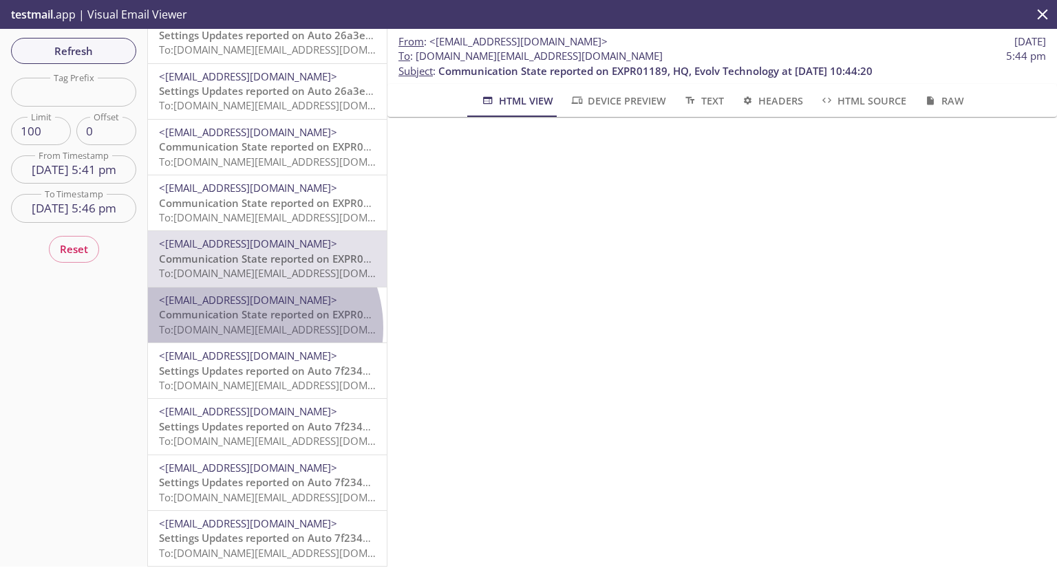
click at [246, 328] on span "To: evolvportal.auto_customer_admin_totp_user@inbox.testmail.app" at bounding box center [289, 330] width 261 height 14
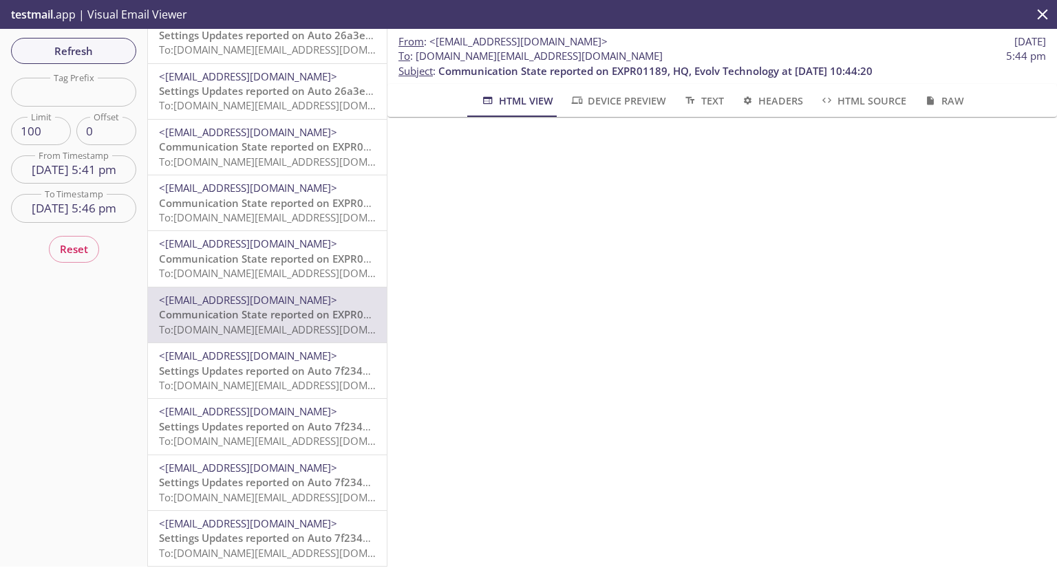
click at [231, 372] on span "Settings Updates reported on Auto 7f2349b, null, Evolv Technology AppTest - Lab…" at bounding box center [400, 371] width 482 height 14
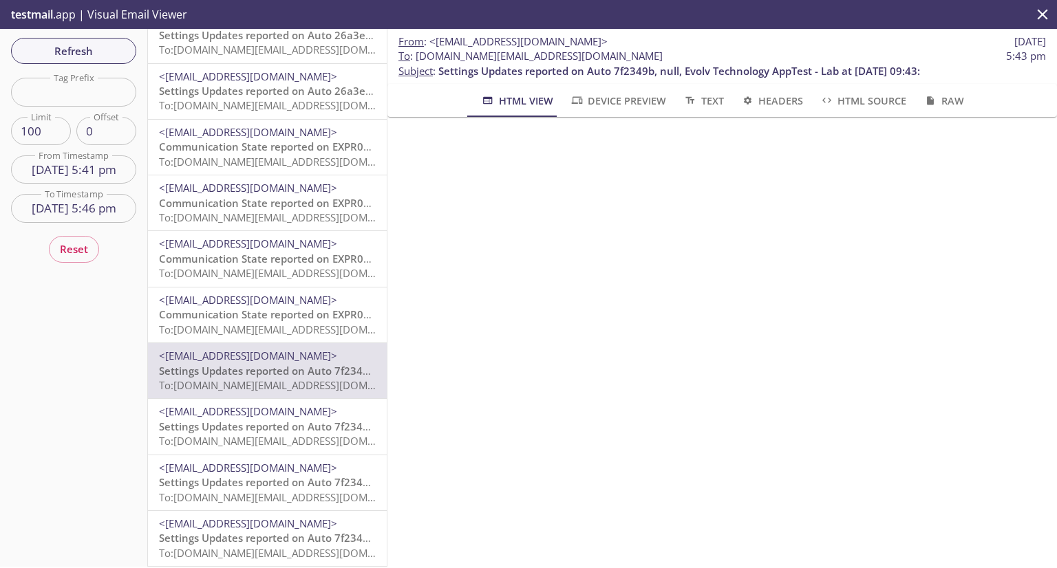
click at [247, 413] on span "<[EMAIL_ADDRESS][DOMAIN_NAME]>" at bounding box center [248, 412] width 178 height 14
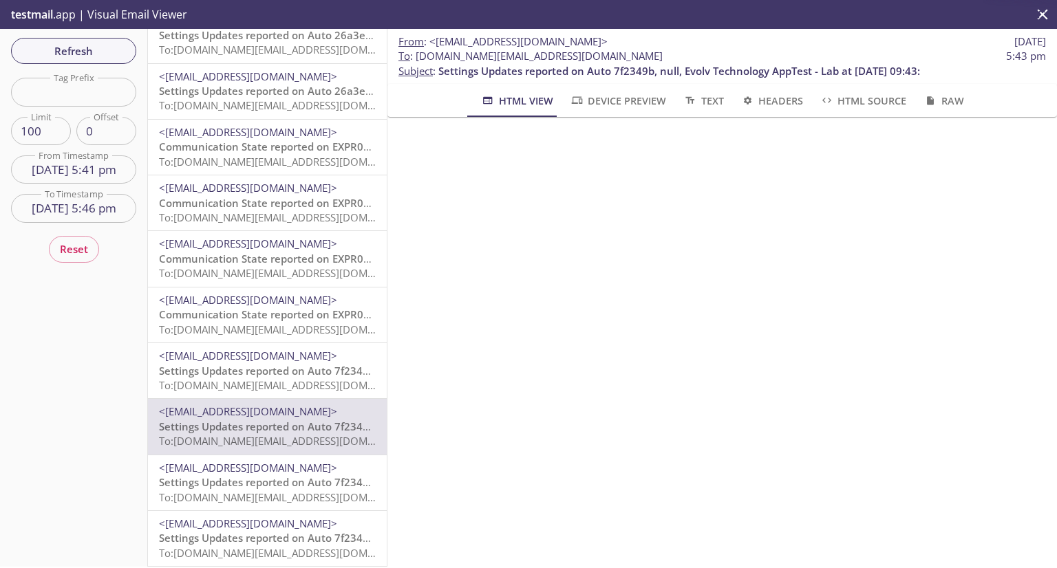
click at [233, 470] on span "<[EMAIL_ADDRESS][DOMAIN_NAME]>" at bounding box center [248, 468] width 178 height 14
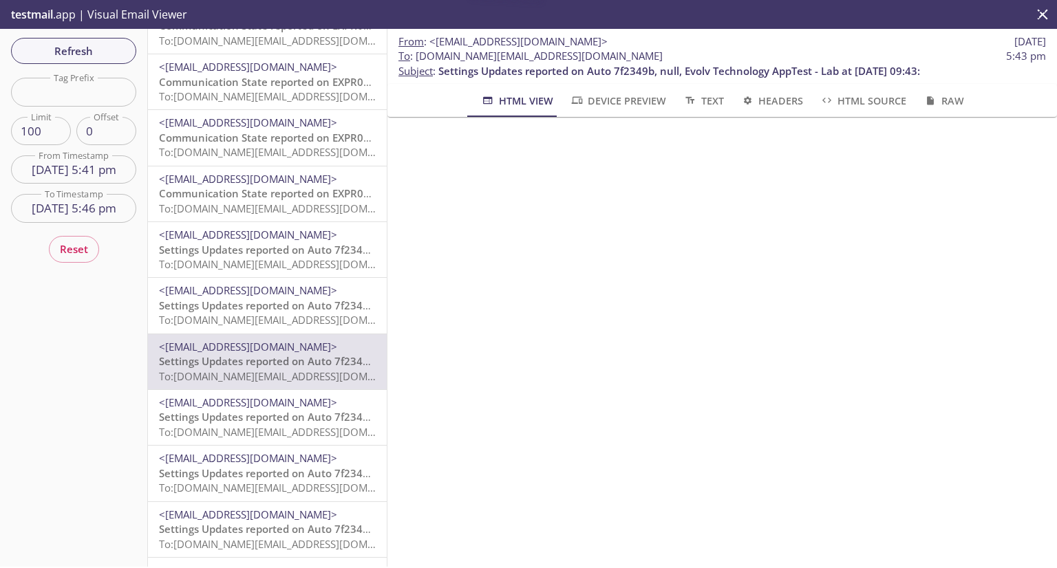
scroll to position [550, 0]
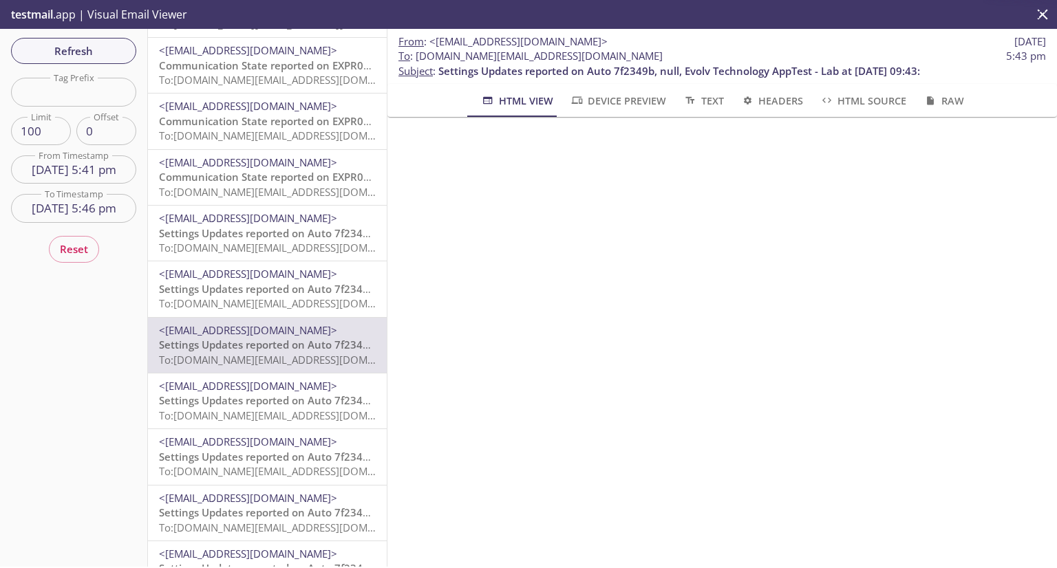
click at [283, 386] on span "<[EMAIL_ADDRESS][DOMAIN_NAME]>" at bounding box center [248, 386] width 178 height 14
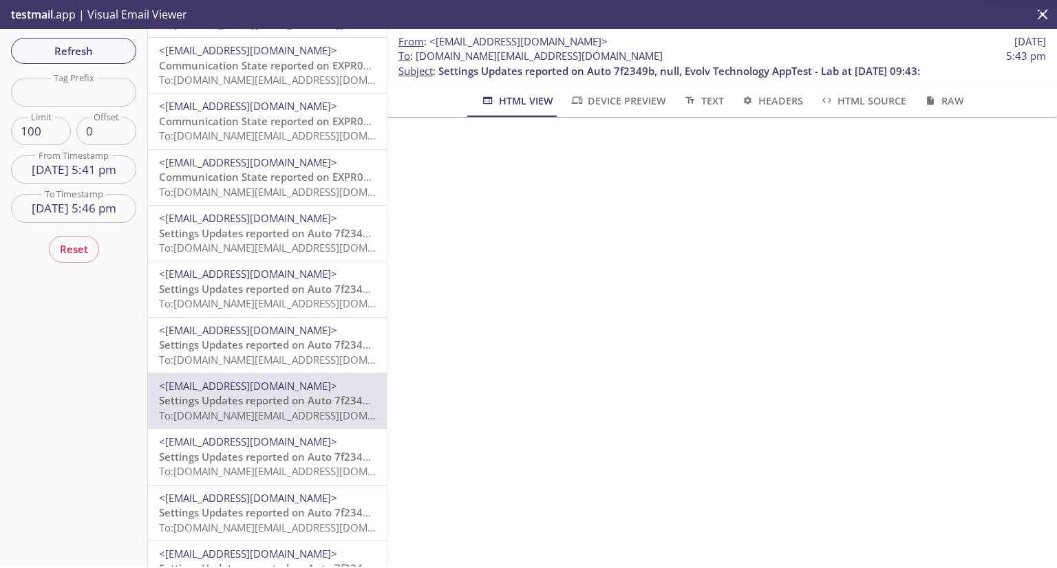
scroll to position [619, 0]
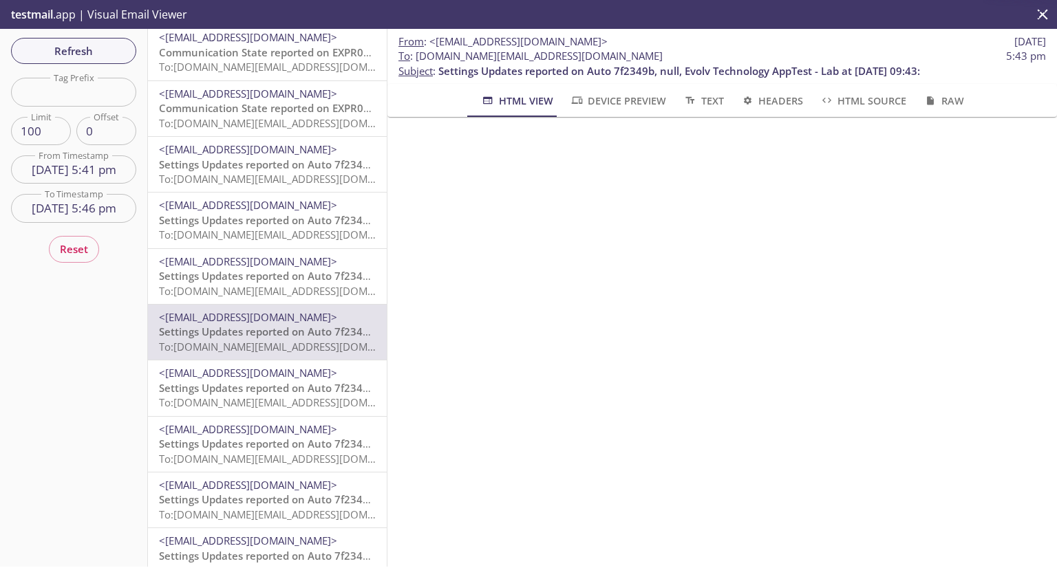
click at [273, 407] on span "To: evolvportal.auto_admin@inbox.testmail.app" at bounding box center [289, 403] width 261 height 14
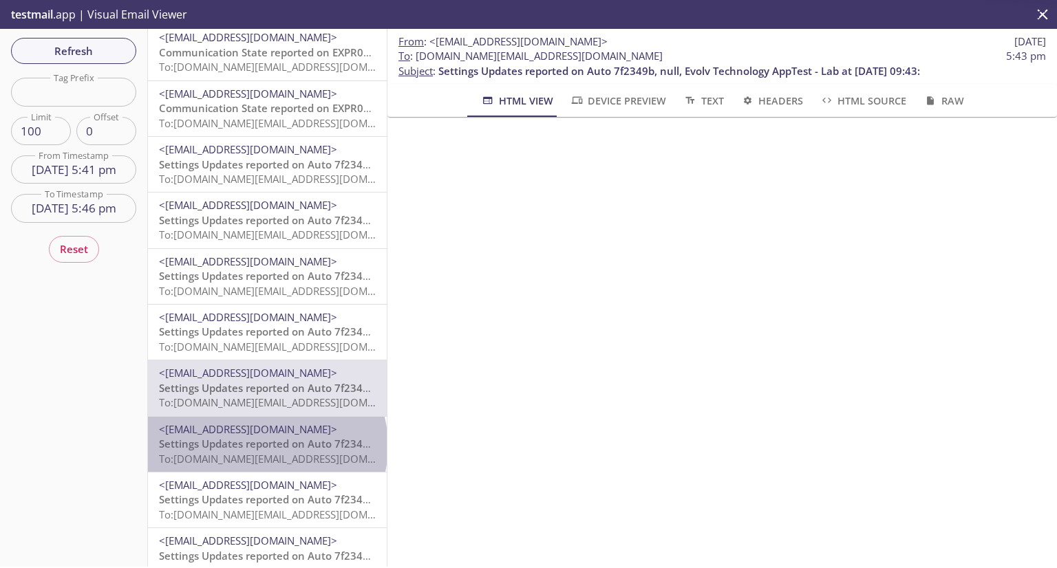
click at [266, 447] on span "Settings Updates reported on Auto 7f2349b, null, Evolv Technology AppTest - Lab…" at bounding box center [400, 444] width 482 height 14
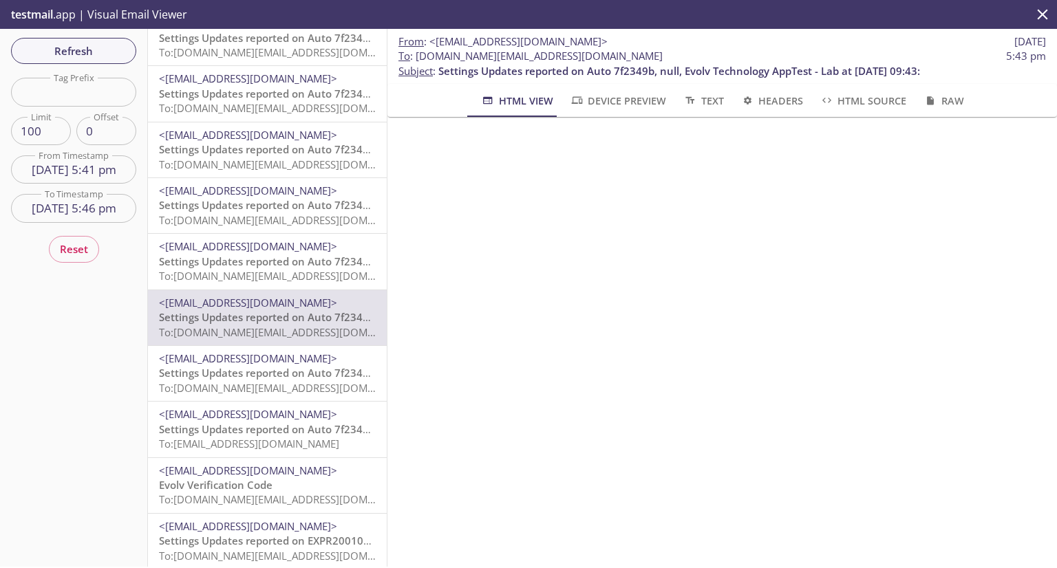
scroll to position [757, 0]
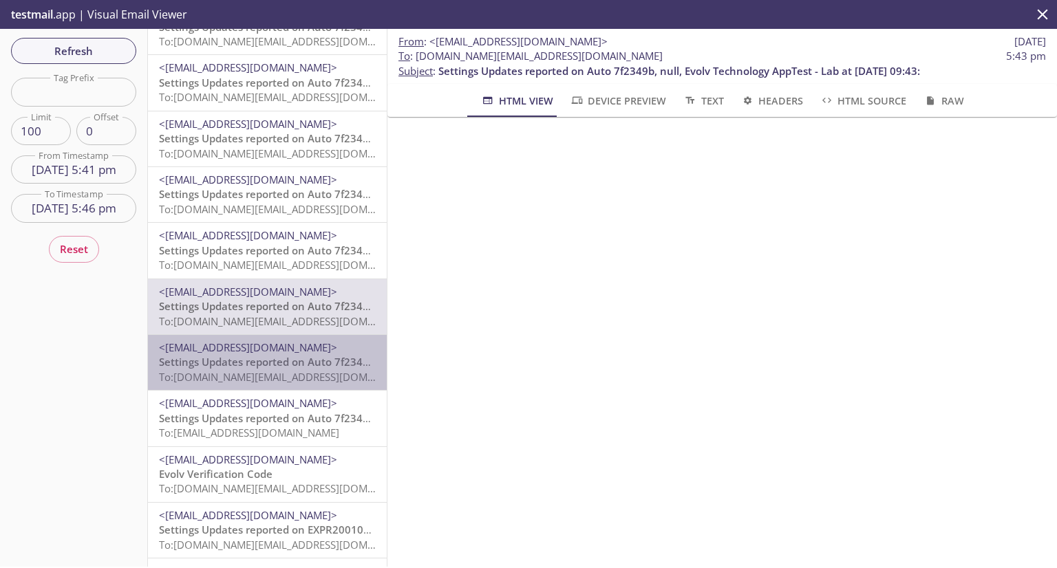
click at [286, 370] on span "To: evolvportal.auto_customer_totp_user@inbox.testmail.app" at bounding box center [289, 377] width 261 height 14
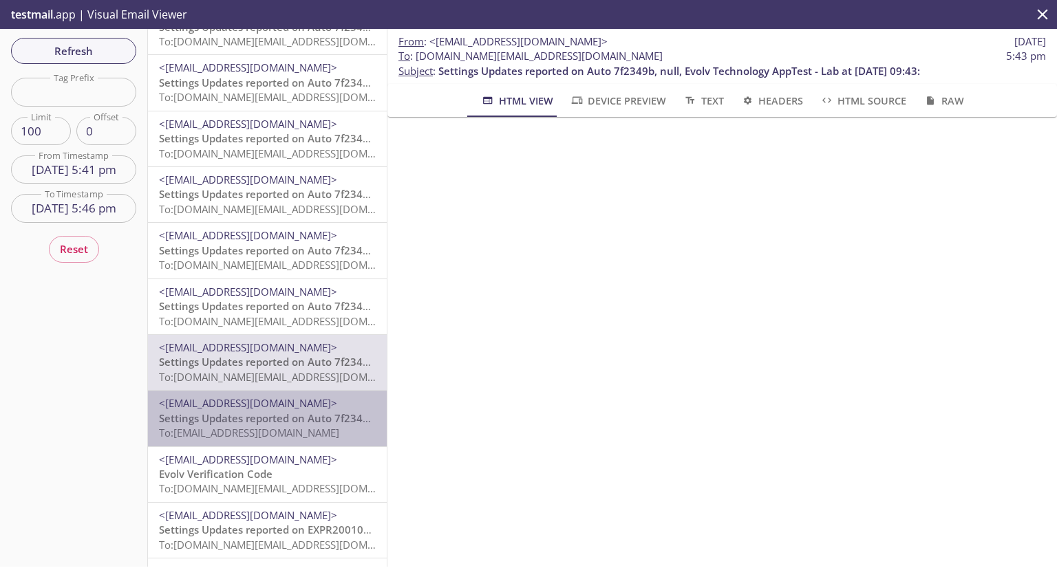
click at [277, 431] on span "To: evolvportal.oscustomerad@inbox.testmail.app" at bounding box center [249, 433] width 180 height 14
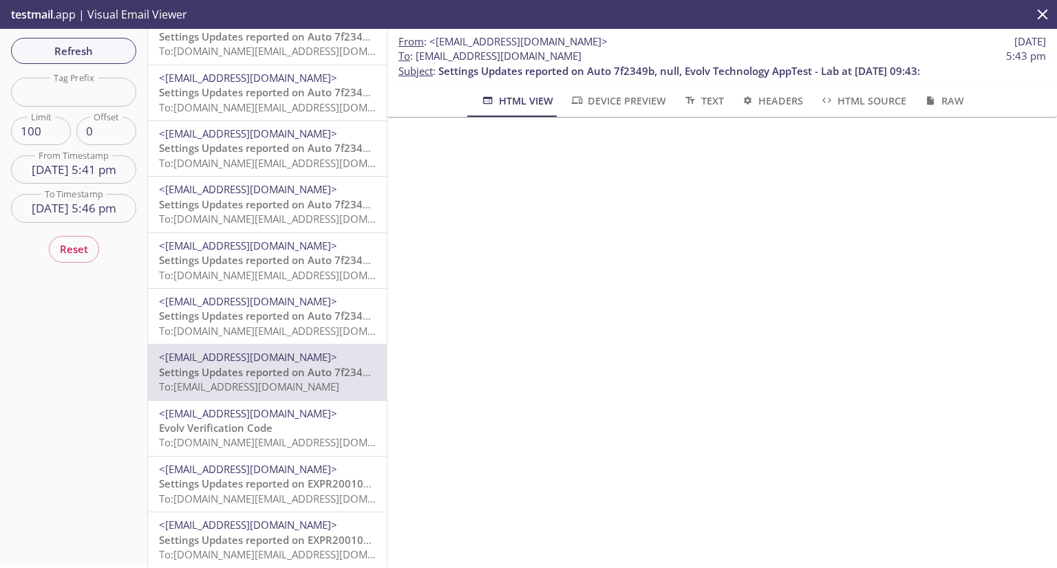
scroll to position [826, 0]
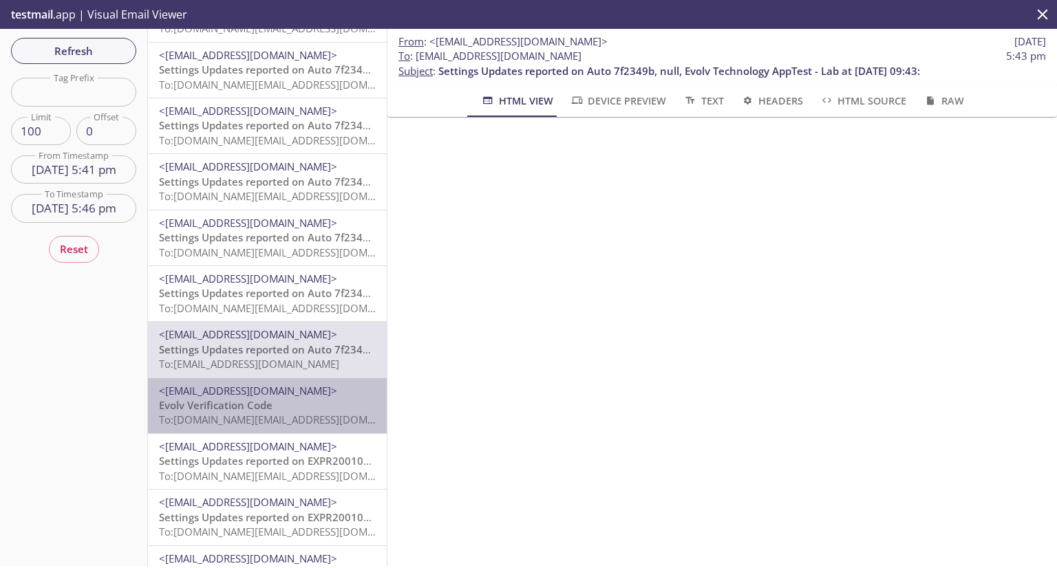
click at [278, 422] on span "To: evolvportal.auto_admin_totp_user@inbox.testmail.app" at bounding box center [289, 420] width 261 height 14
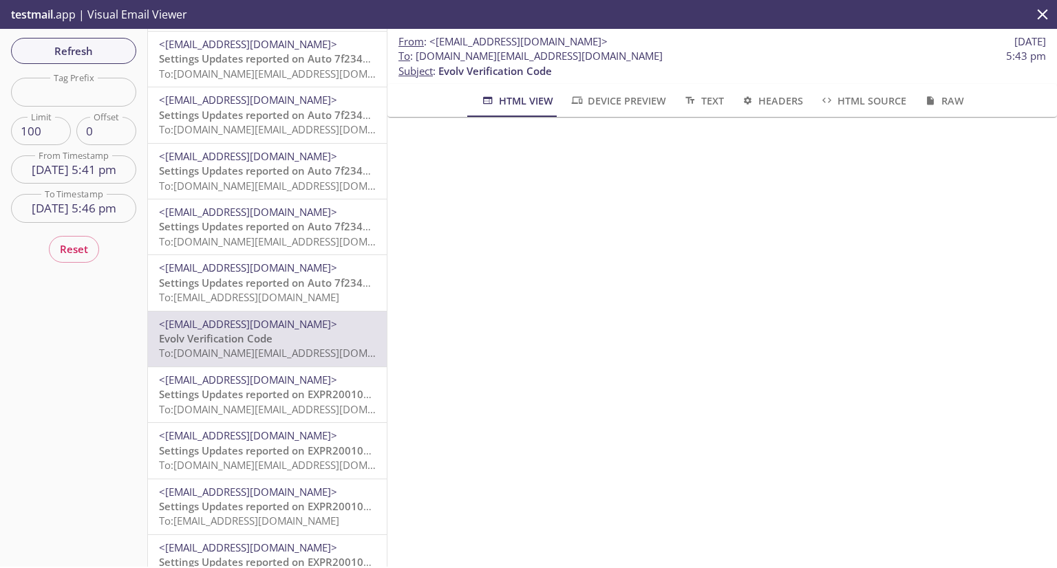
scroll to position [894, 0]
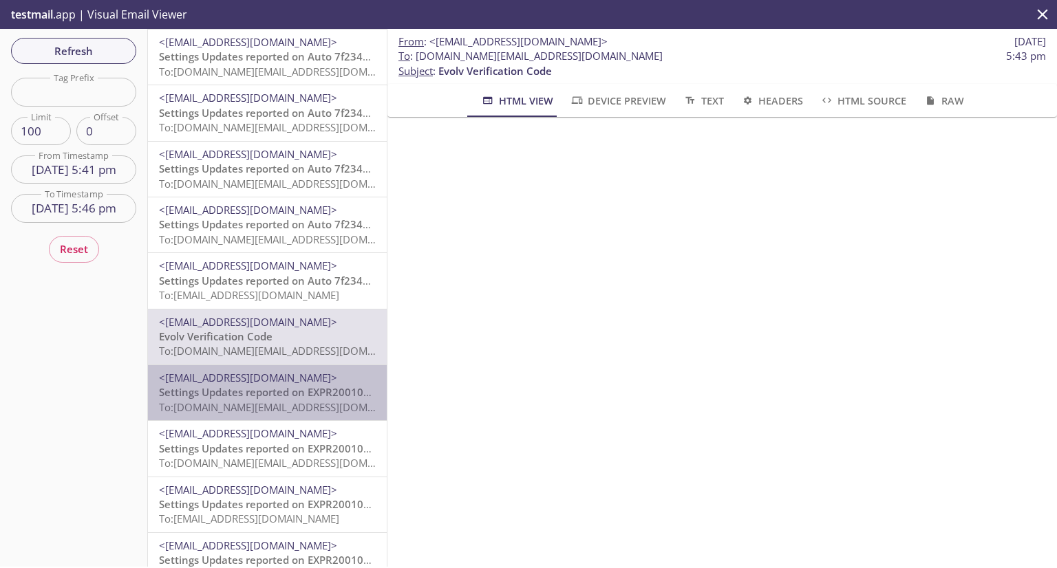
click at [275, 394] on span "Settings Updates reported on EXPR200102CT, null, Evolv Technology at 09-16-2025…" at bounding box center [374, 392] width 431 height 14
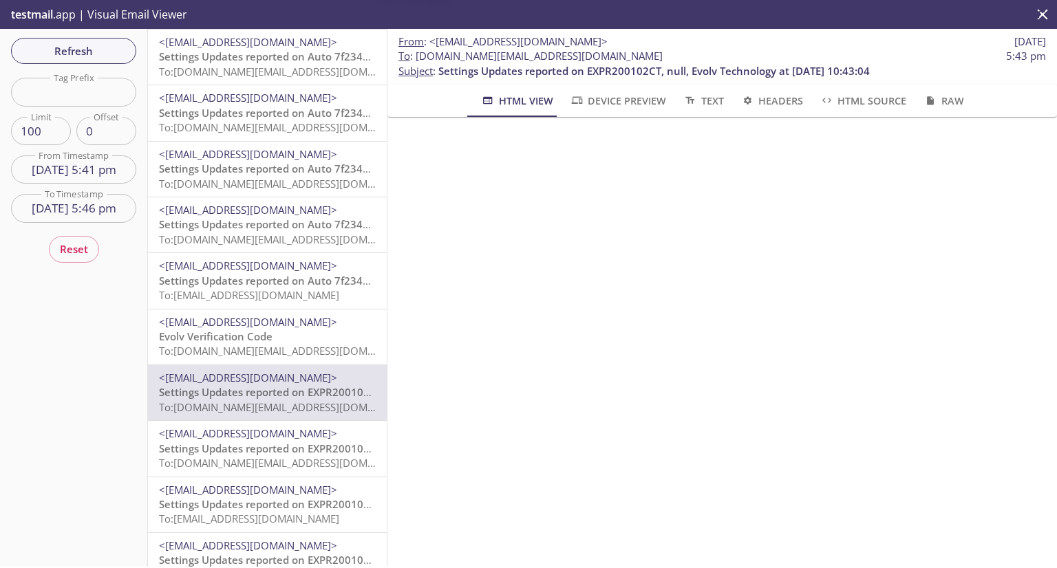
scroll to position [963, 0]
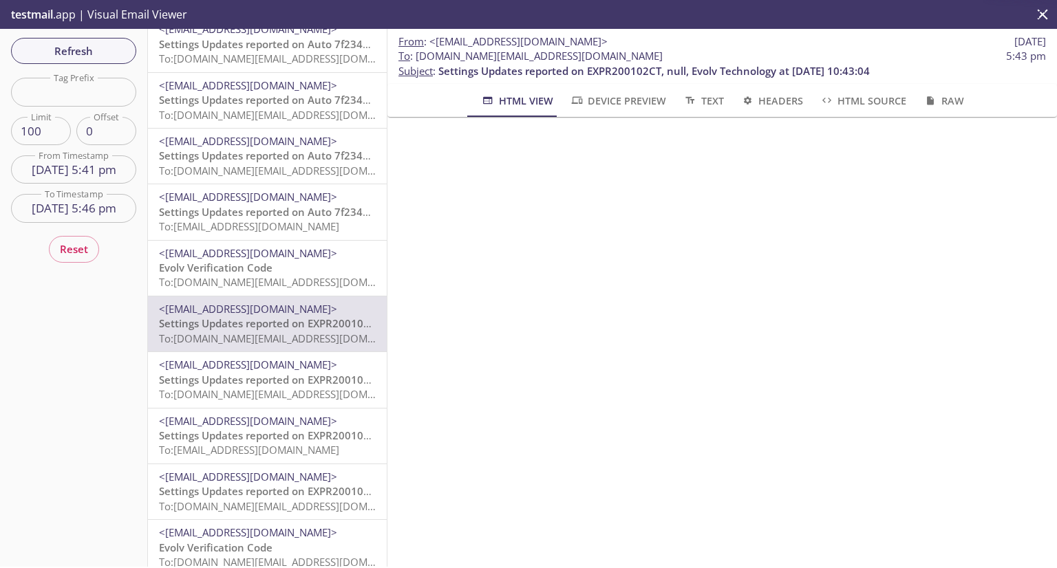
click at [264, 389] on span "To: evolvportal.auto_customer_basic_totp_user@inbox.testmail.app" at bounding box center [289, 394] width 261 height 14
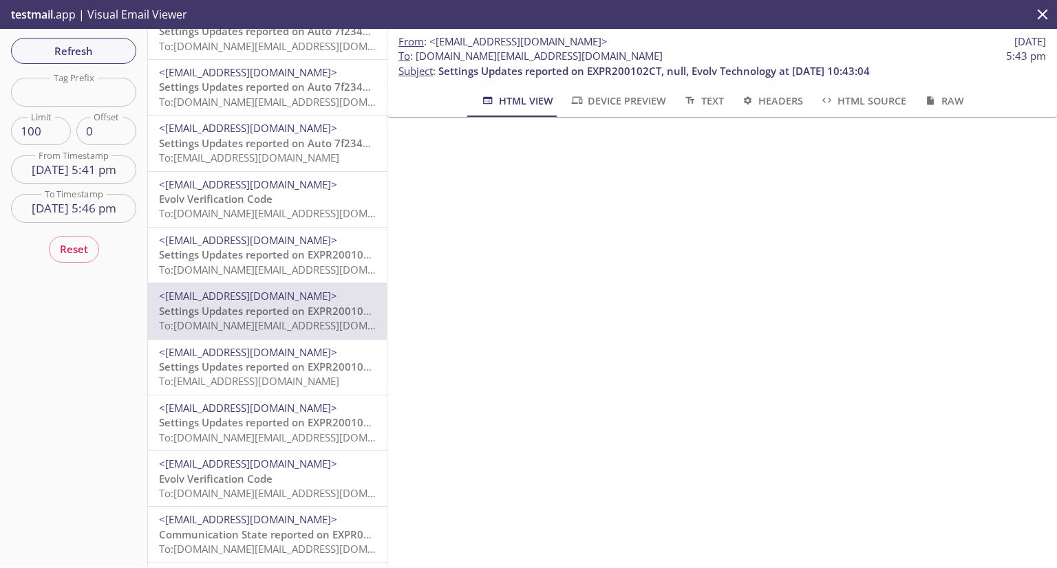
click at [266, 363] on span "Settings Updates reported on EXPR200102CT, null, Evolv Technology at 09-16-2025…" at bounding box center [374, 367] width 431 height 14
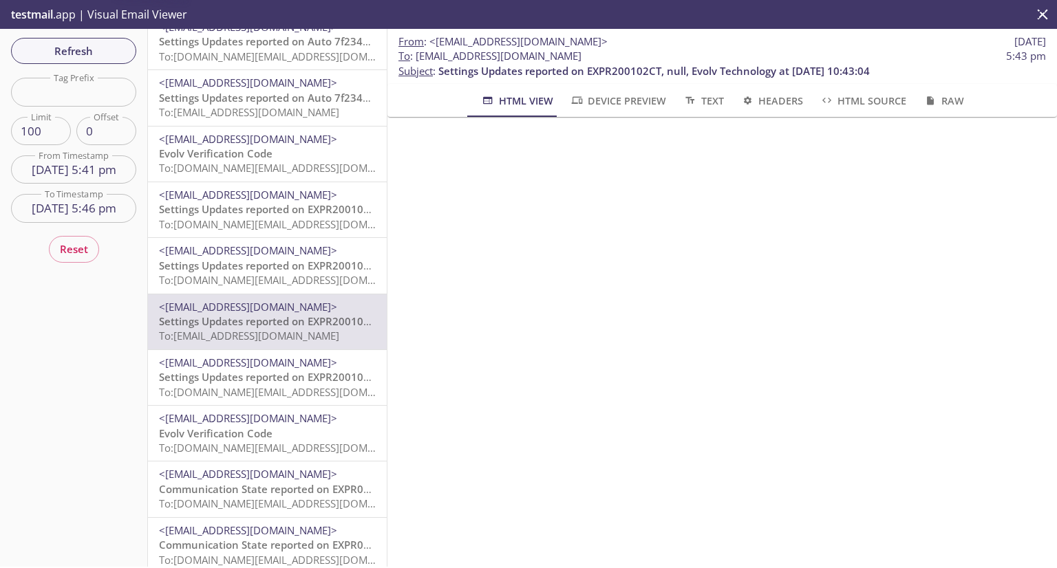
scroll to position [1101, 0]
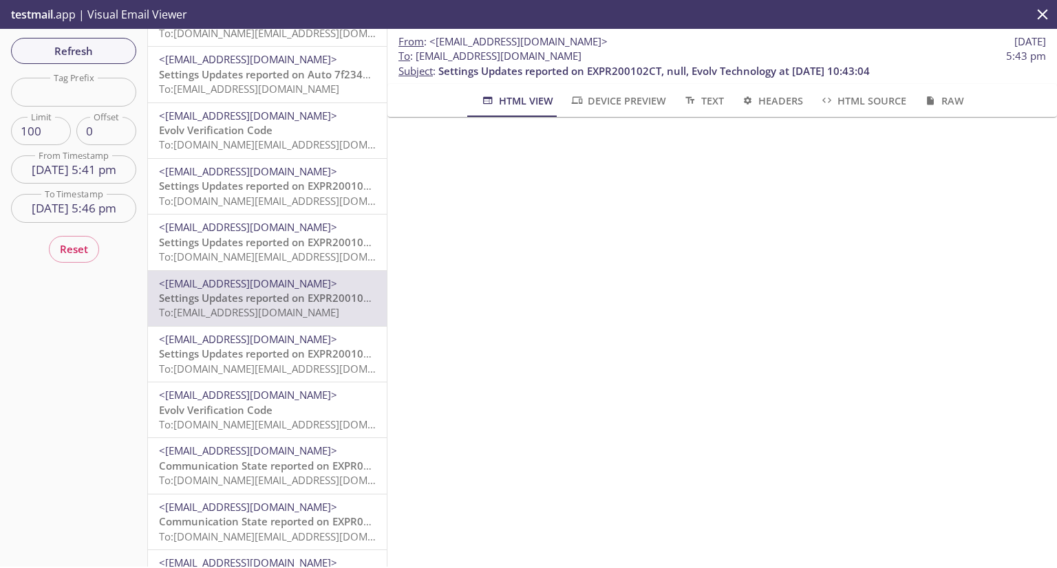
click at [286, 369] on span "To: evolvportal.auto_customer_totp_user@inbox.testmail.app" at bounding box center [289, 369] width 261 height 14
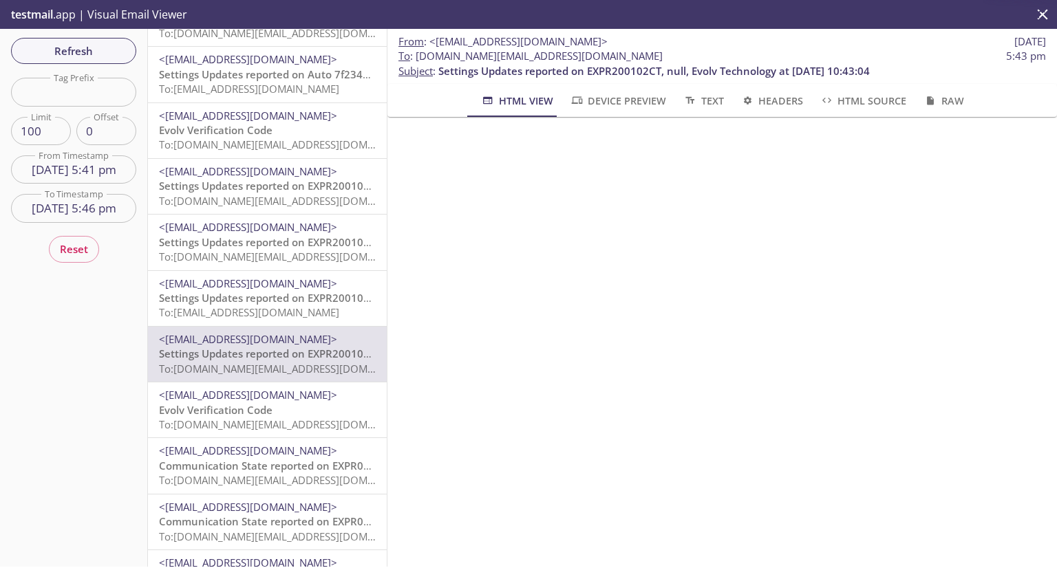
click at [289, 409] on p "Evolv Verification Code To: evolvportal.auto_admin@inbox.testmail.app" at bounding box center [267, 418] width 217 height 30
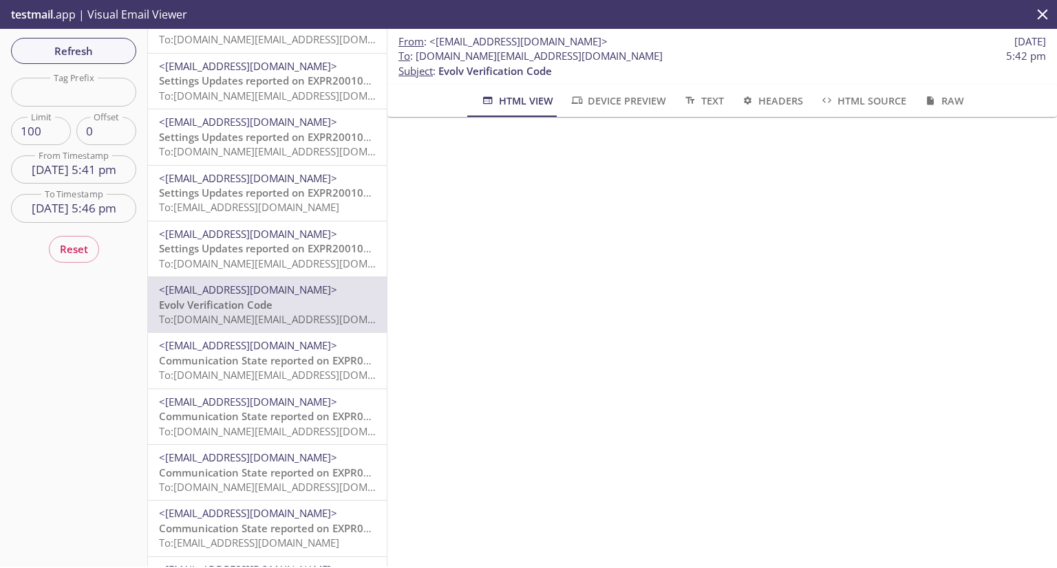
scroll to position [1238, 0]
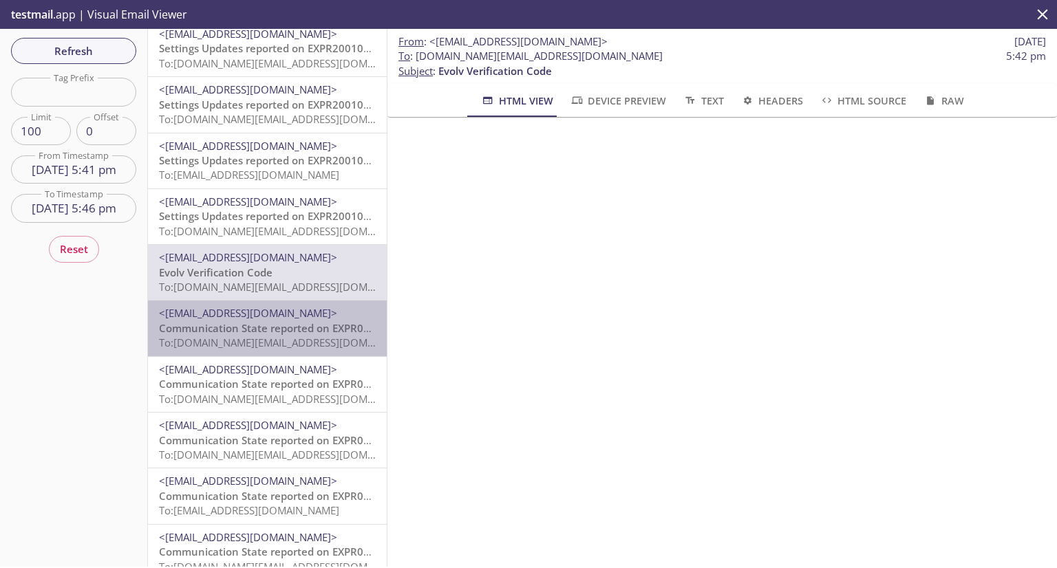
click at [300, 312] on span "<[EMAIL_ADDRESS][DOMAIN_NAME]>" at bounding box center [248, 313] width 178 height 14
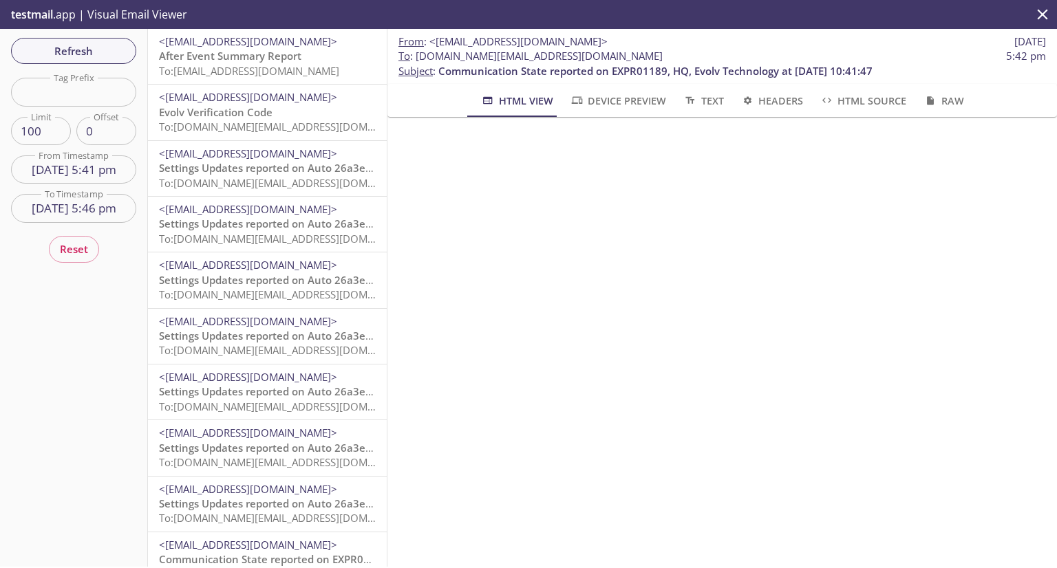
click at [96, 215] on input "16 Sep 25 5:46 pm" at bounding box center [73, 208] width 125 height 28
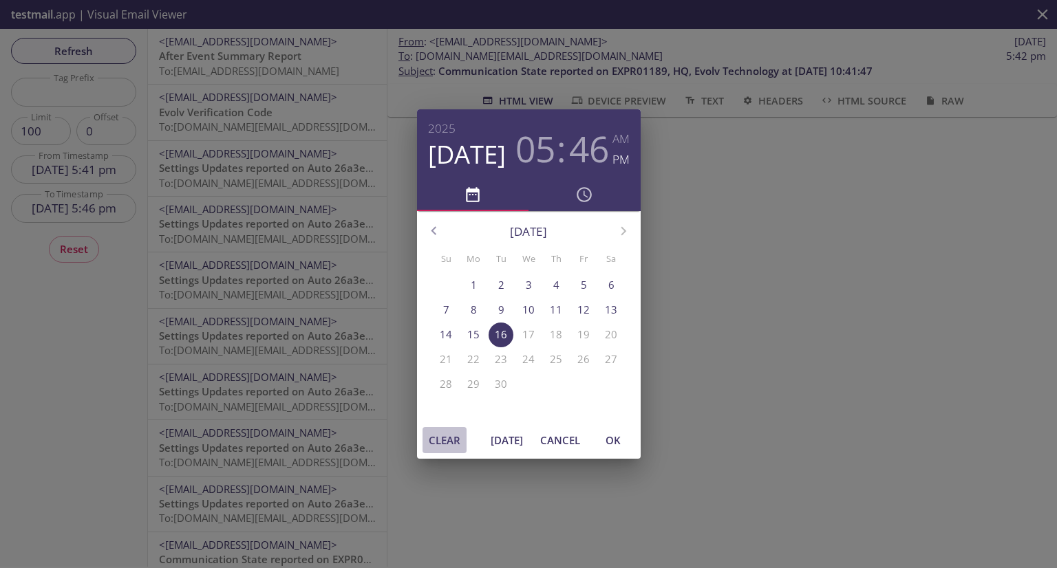
click at [442, 446] on span "Clear" at bounding box center [444, 440] width 33 height 18
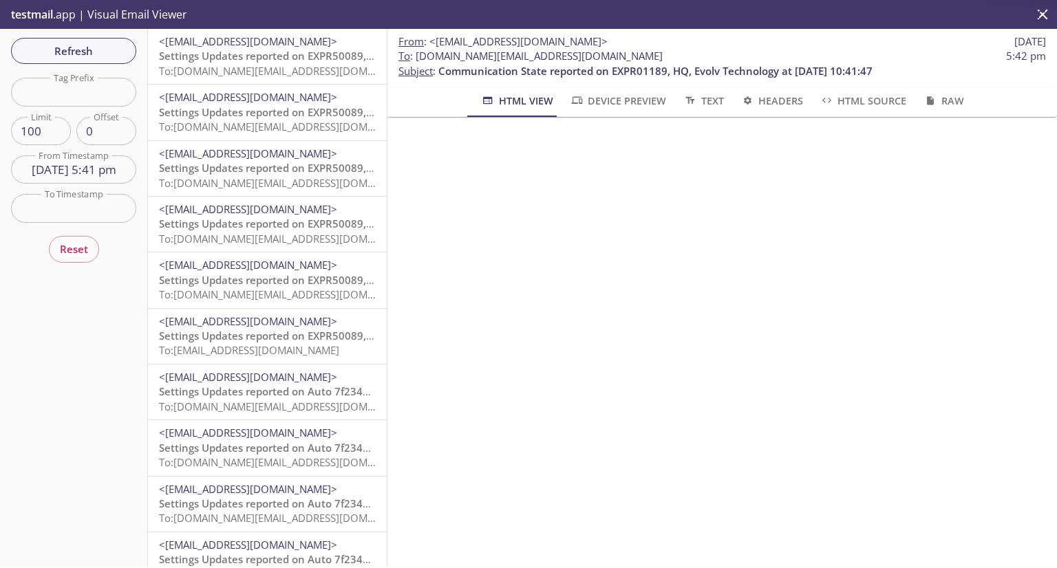
click at [275, 47] on span "<[EMAIL_ADDRESS][DOMAIN_NAME]>" at bounding box center [248, 41] width 178 height 14
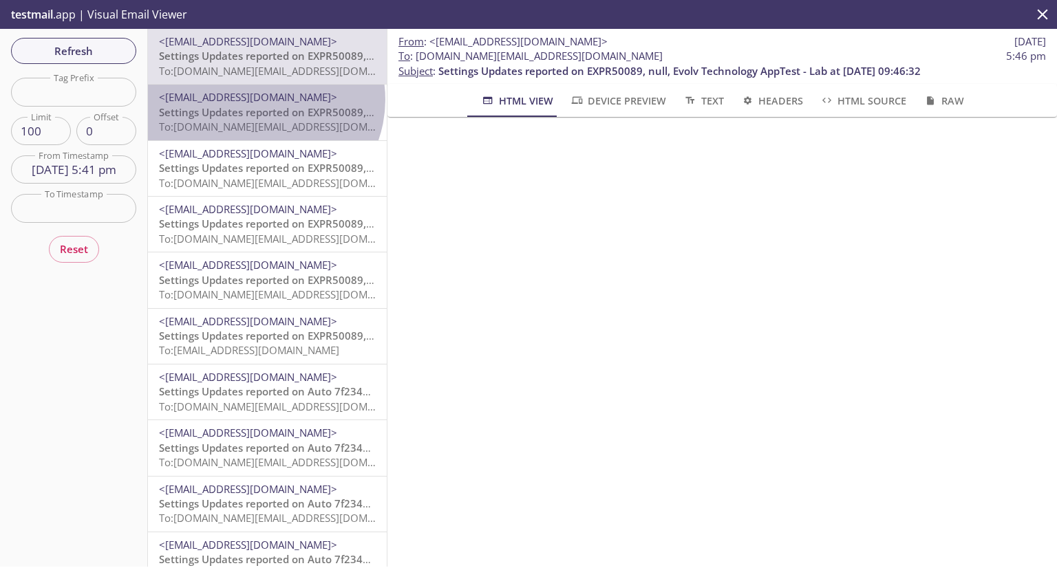
click at [263, 100] on span "<[EMAIL_ADDRESS][DOMAIN_NAME]>" at bounding box center [248, 97] width 178 height 14
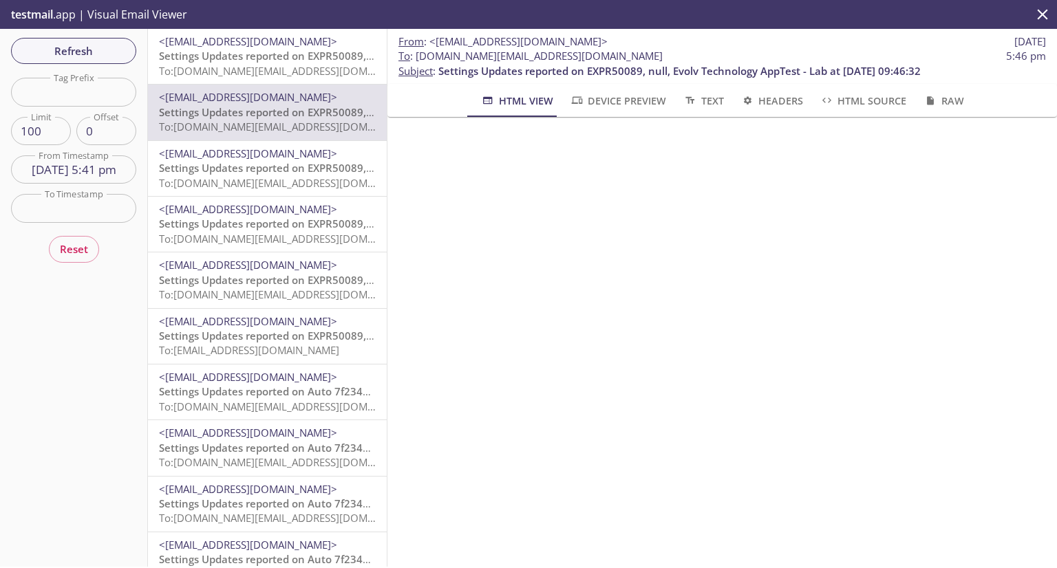
click at [266, 151] on span "<[EMAIL_ADDRESS][DOMAIN_NAME]>" at bounding box center [248, 154] width 178 height 14
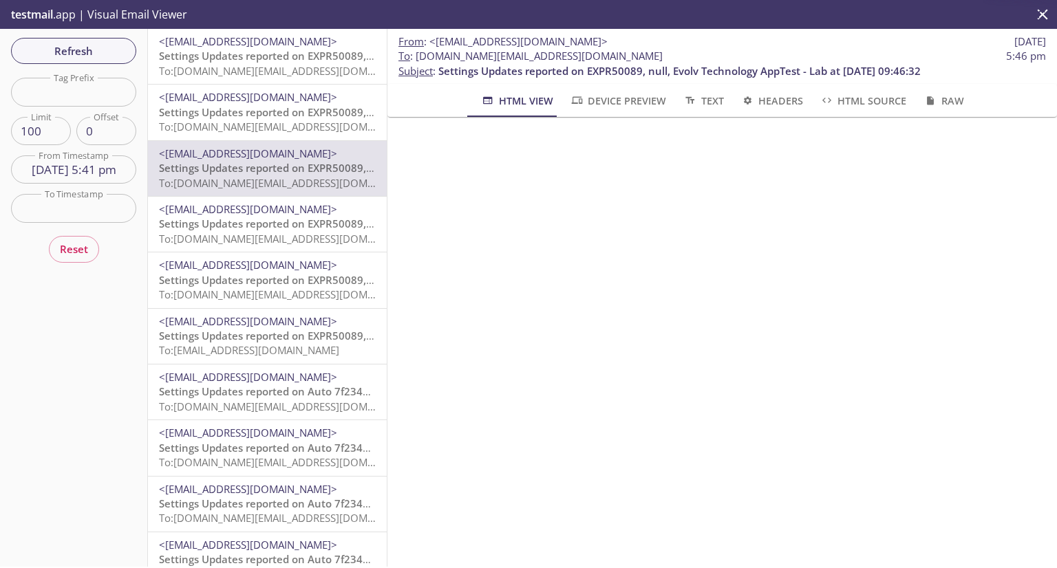
click at [256, 228] on span "Settings Updates reported on EXPR50089, null, Evolv Technology AppTest - Lab at…" at bounding box center [400, 224] width 482 height 14
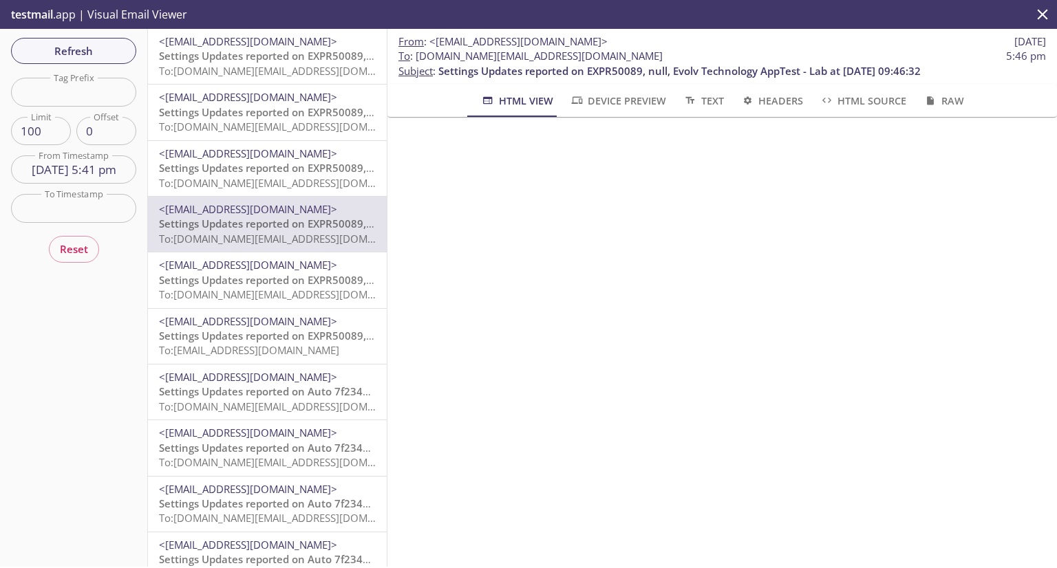
click at [264, 284] on span "Settings Updates reported on EXPR50089, null, Evolv Technology AppTest - Lab at…" at bounding box center [400, 280] width 482 height 14
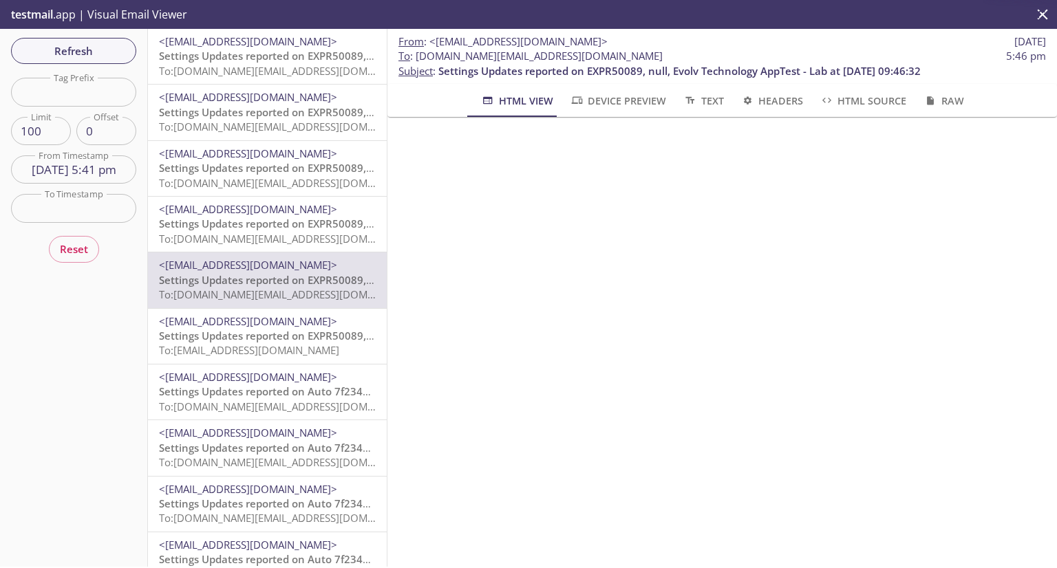
click at [245, 314] on span "<[EMAIL_ADDRESS][DOMAIN_NAME]>" at bounding box center [248, 321] width 178 height 14
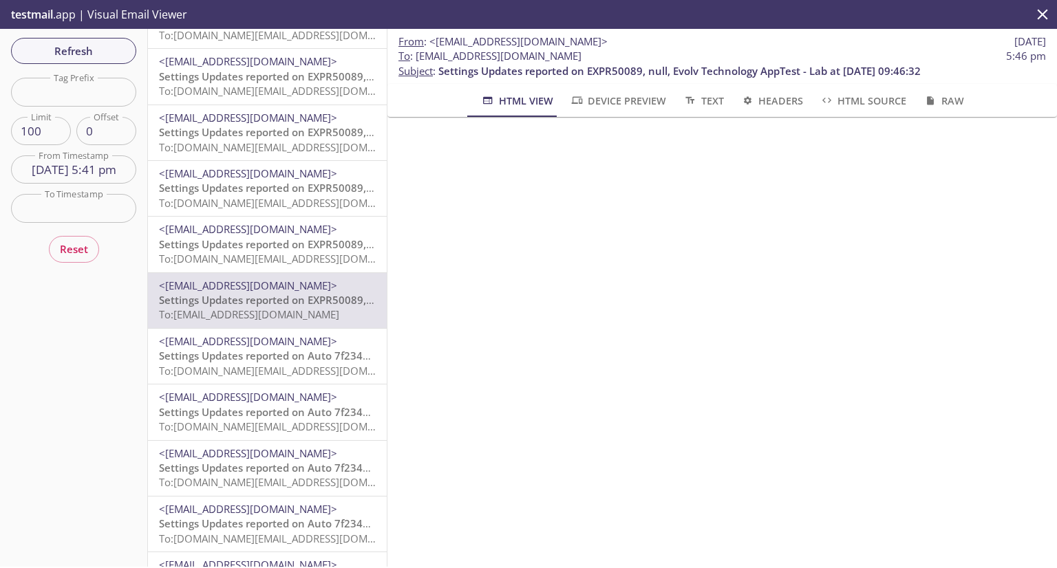
scroll to position [69, 0]
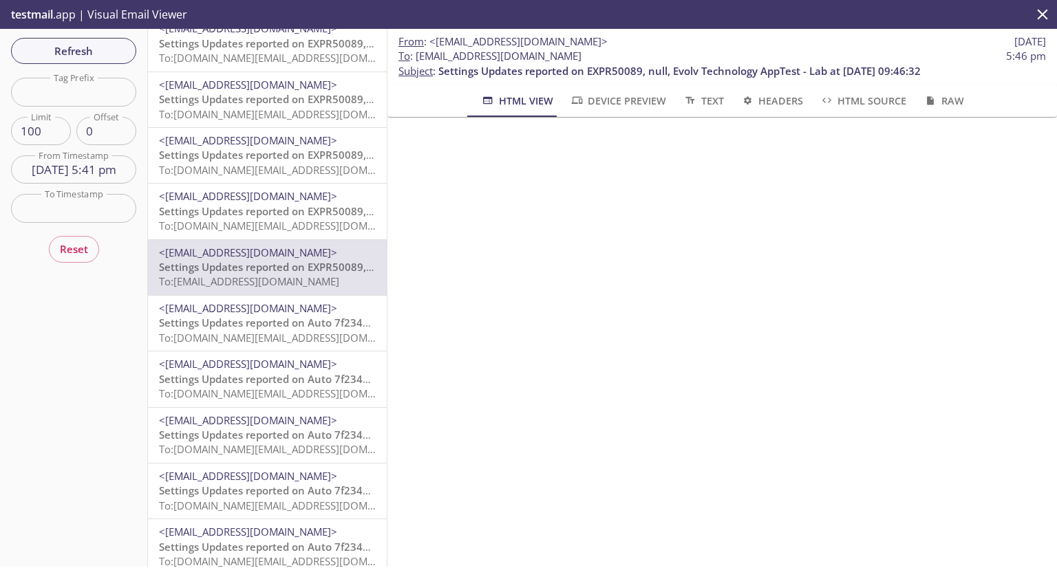
click at [242, 318] on span "Settings Updates reported on Auto 7f2349b, null, Evolv Technology AppTest - Lab…" at bounding box center [400, 323] width 482 height 14
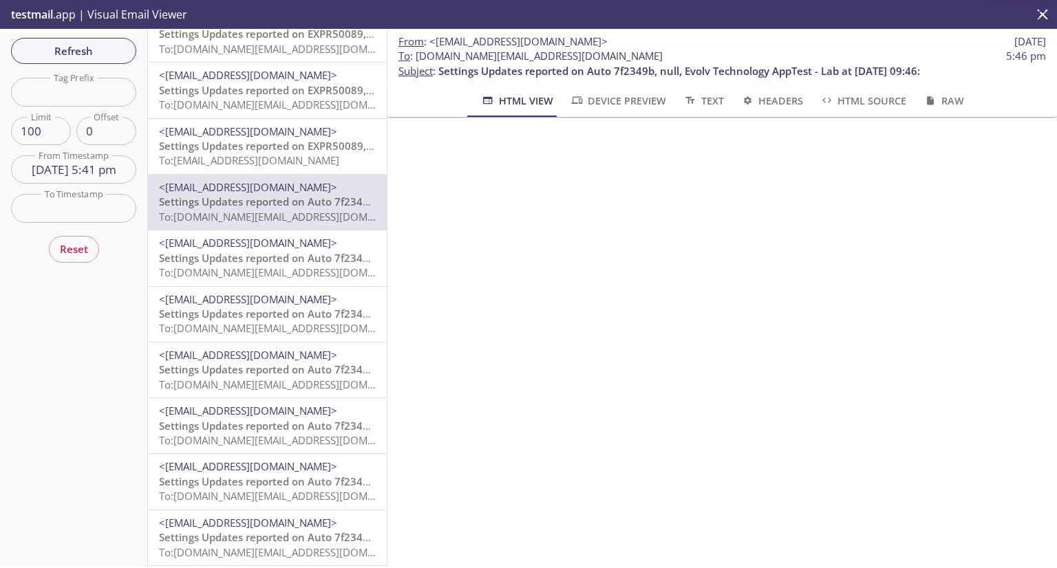
scroll to position [206, 0]
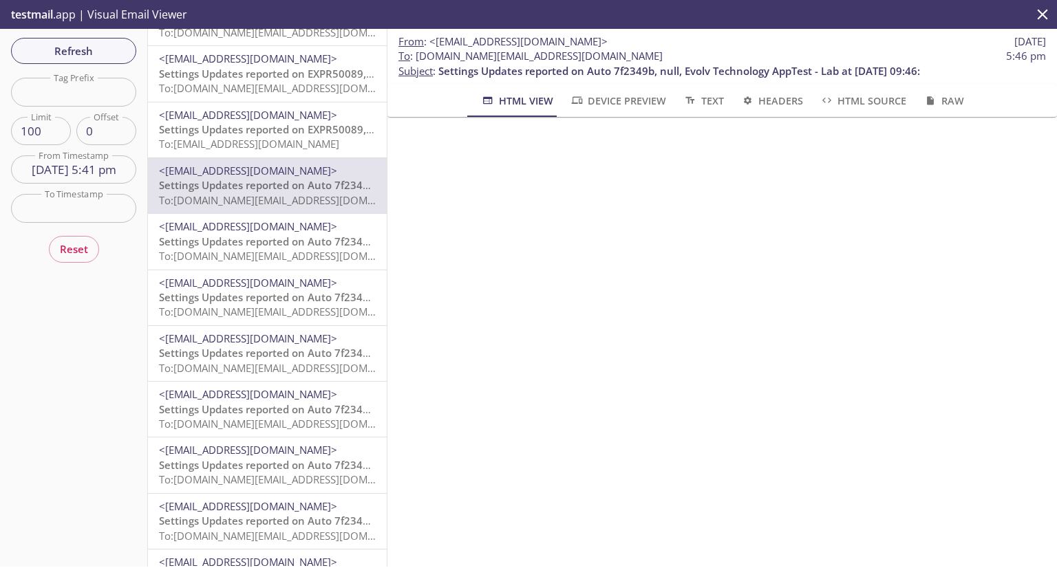
click at [261, 252] on span "To: evolvportal.auto_customer_basic_totp_user@inbox.testmail.app" at bounding box center [289, 256] width 261 height 14
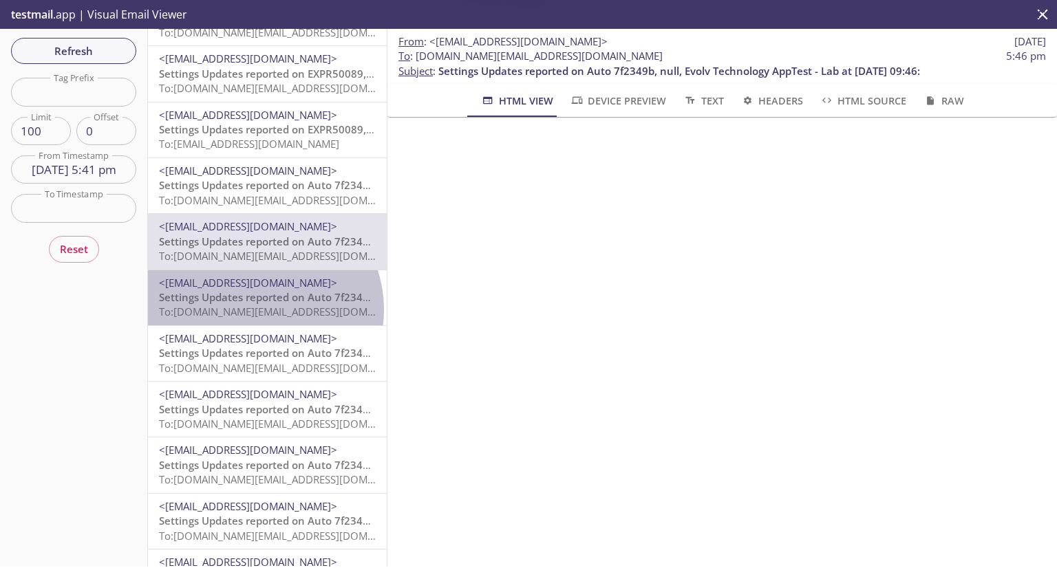
click at [255, 311] on span "To: evolvportal.auto_customer_admin_totp_user@inbox.testmail.app" at bounding box center [289, 312] width 261 height 14
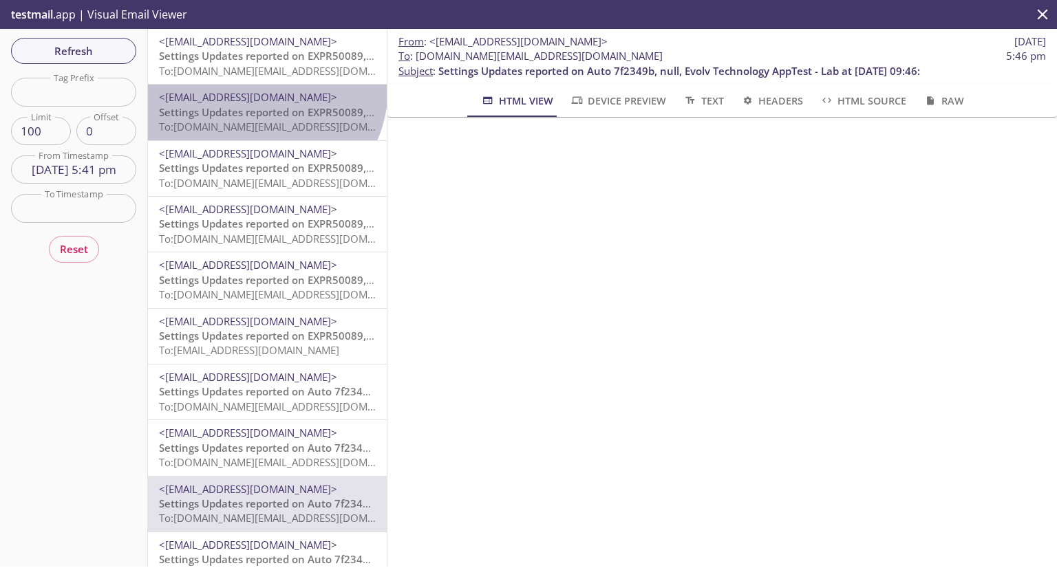
click at [253, 87] on div "<support+donotreply@evolvtechnology.net> Settings Updates reported on EXPR50089…" at bounding box center [267, 112] width 239 height 55
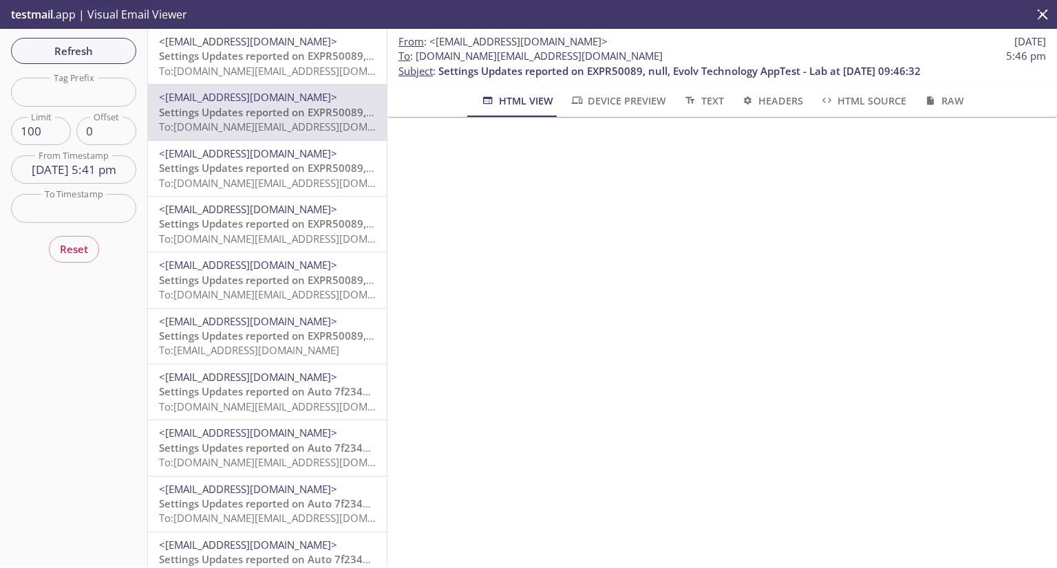
click at [268, 58] on span "Settings Updates reported on EXPR50089, null, Evolv Technology AppTest - Lab at…" at bounding box center [400, 56] width 482 height 14
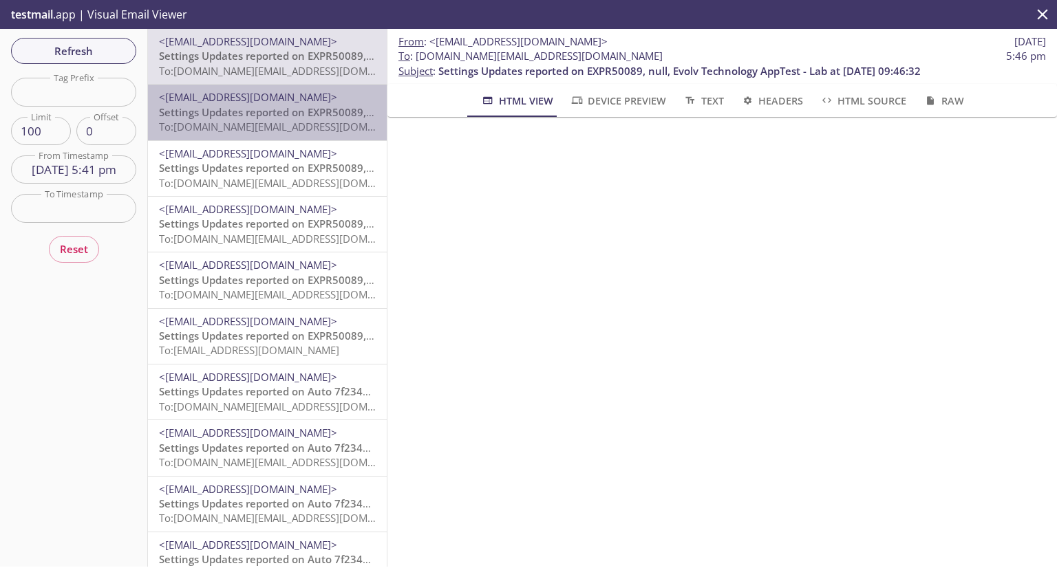
click at [268, 108] on span "Settings Updates reported on EXPR50089, null, Evolv Technology AppTest - Lab at…" at bounding box center [400, 112] width 482 height 14
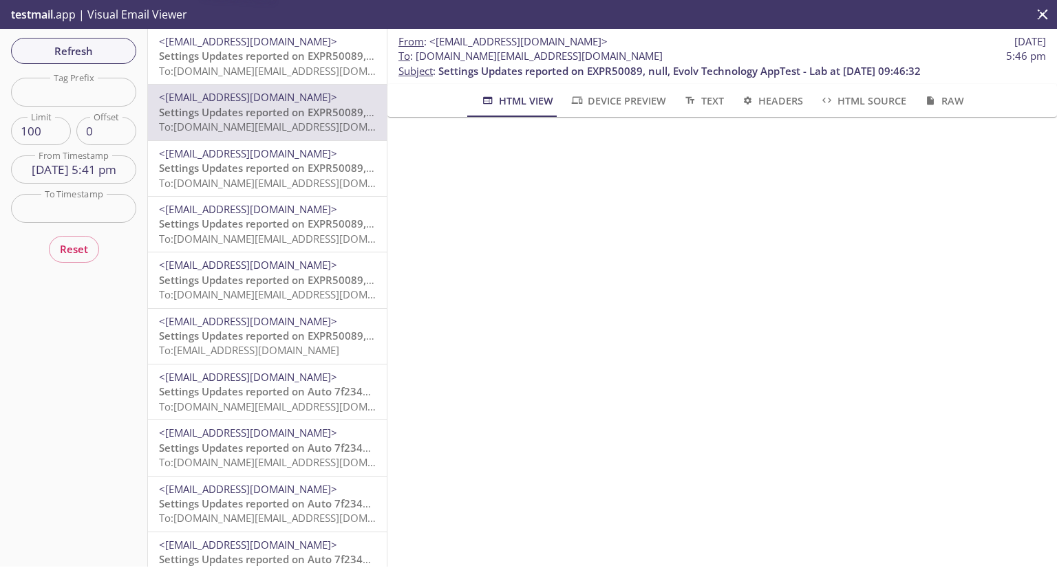
click at [288, 160] on div "<support+donotreply@evolvtechnology.net> Settings Updates reported on EXPR50089…" at bounding box center [267, 169] width 217 height 44
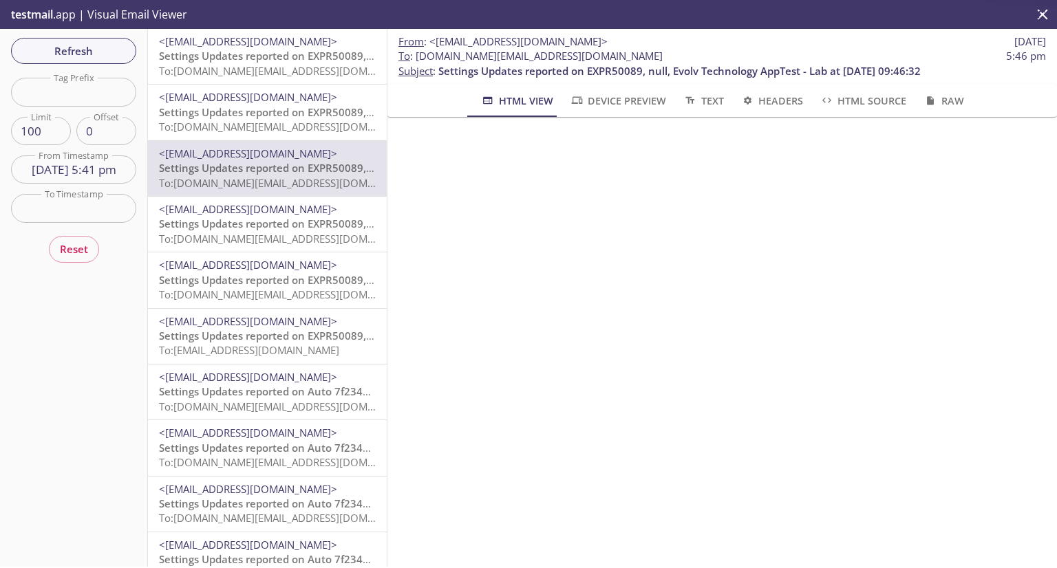
click at [292, 237] on span "To: evolvportal.auto_distributor_totp_user@inbox.testmail.app" at bounding box center [289, 239] width 261 height 14
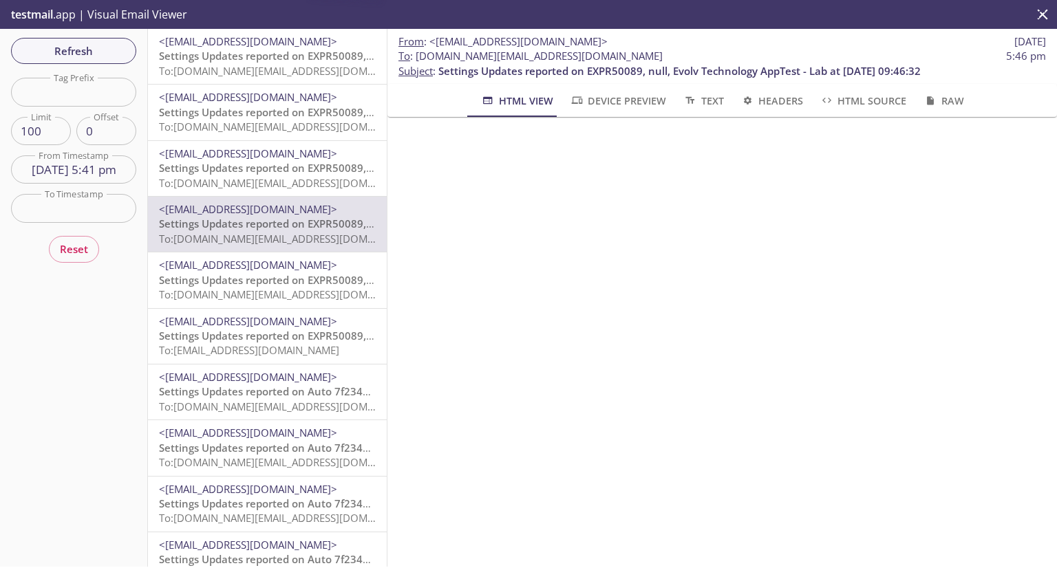
click at [267, 296] on span "To: evolvportal.auto_customer_admin_totp_user@inbox.testmail.app" at bounding box center [289, 295] width 261 height 14
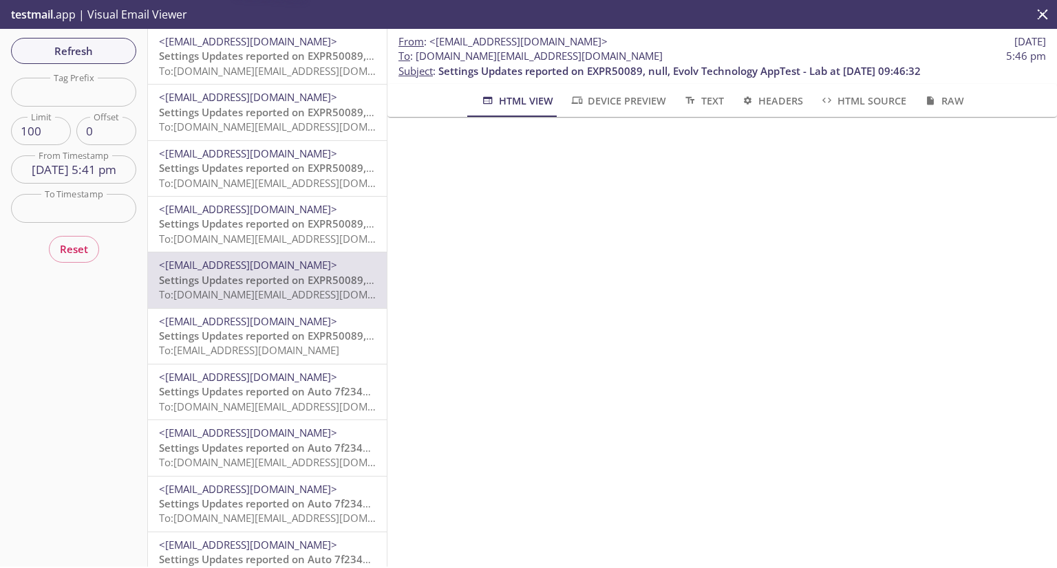
click at [257, 338] on span "Settings Updates reported on EXPR50089, null, Evolv Technology AppTest - Lab at…" at bounding box center [400, 336] width 482 height 14
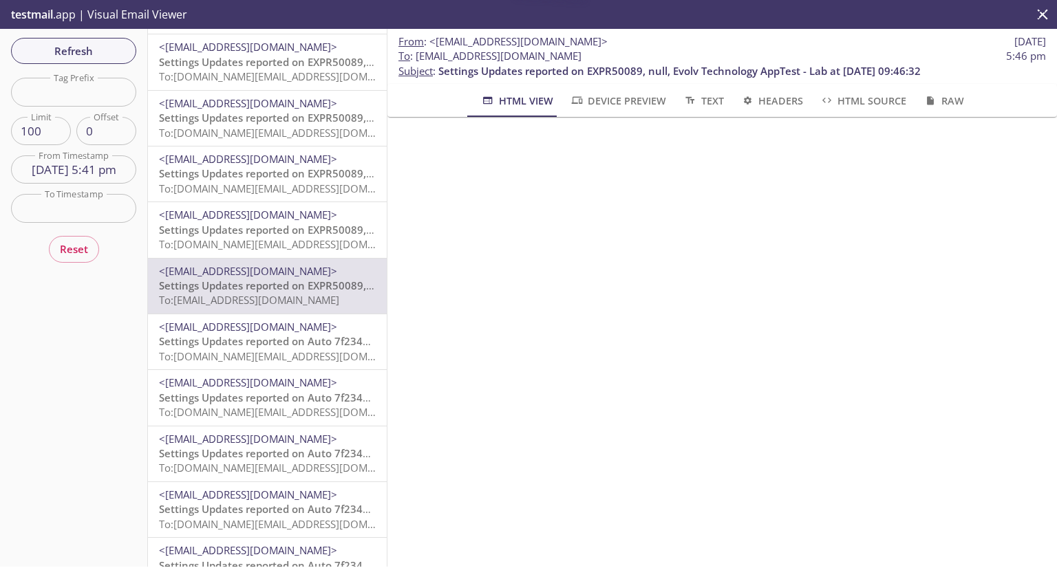
scroll to position [69, 0]
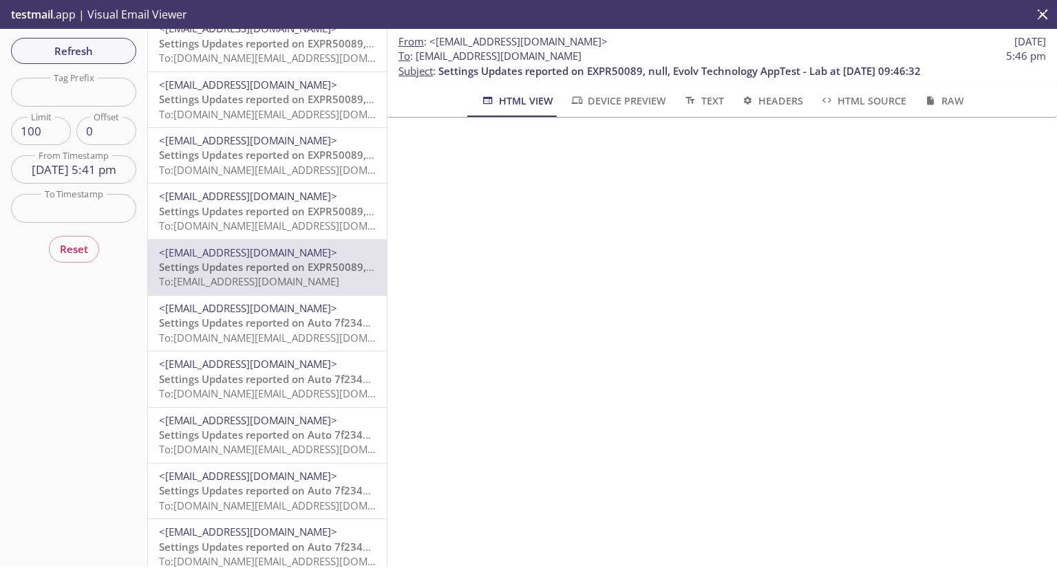
click at [270, 324] on span "Settings Updates reported on Auto 7f2349b, null, Evolv Technology AppTest - Lab…" at bounding box center [400, 323] width 482 height 14
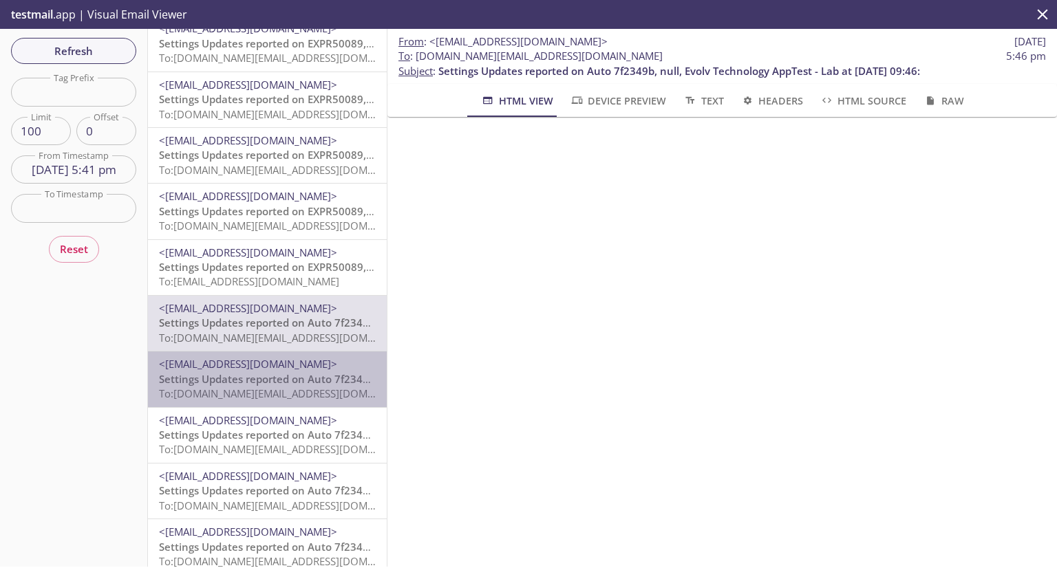
click at [275, 374] on span "Settings Updates reported on Auto 7f2349b, null, Evolv Technology AppTest - Lab…" at bounding box center [400, 379] width 482 height 14
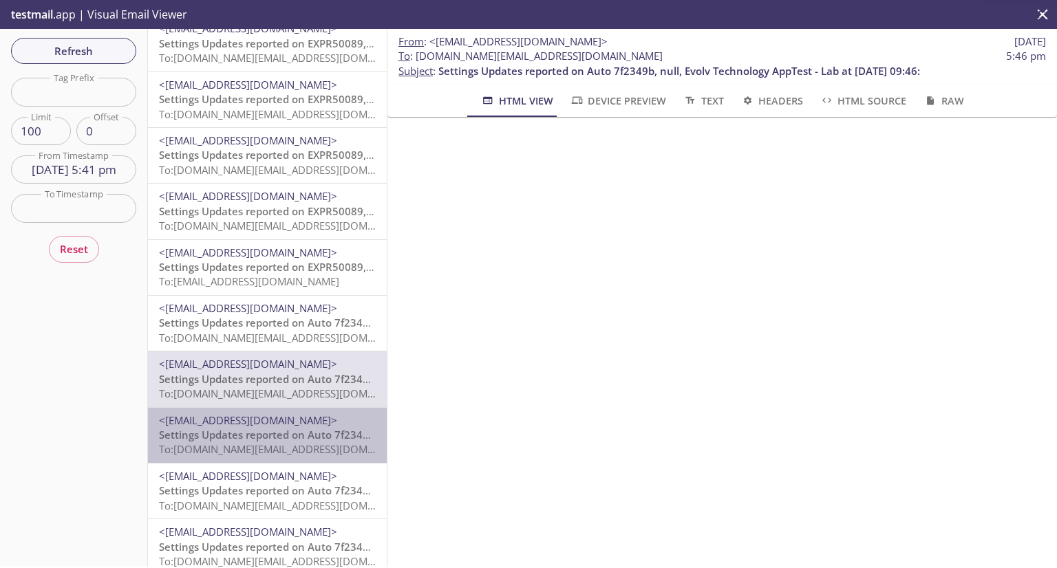
click at [275, 408] on div "<support+donotreply@evolvtechnology.net> Settings Updates reported on Auto 7f23…" at bounding box center [267, 435] width 239 height 55
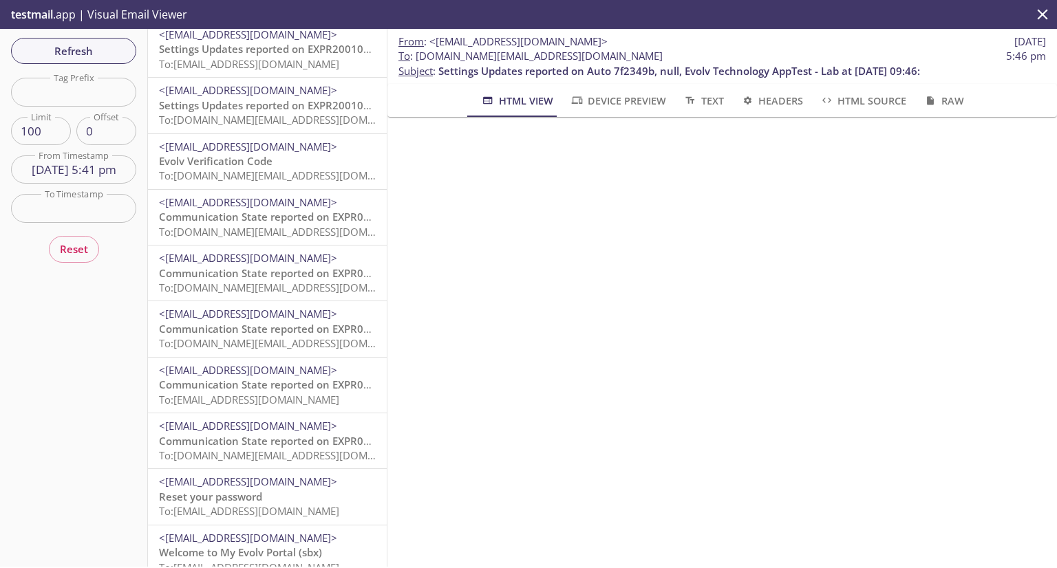
scroll to position [2159, 0]
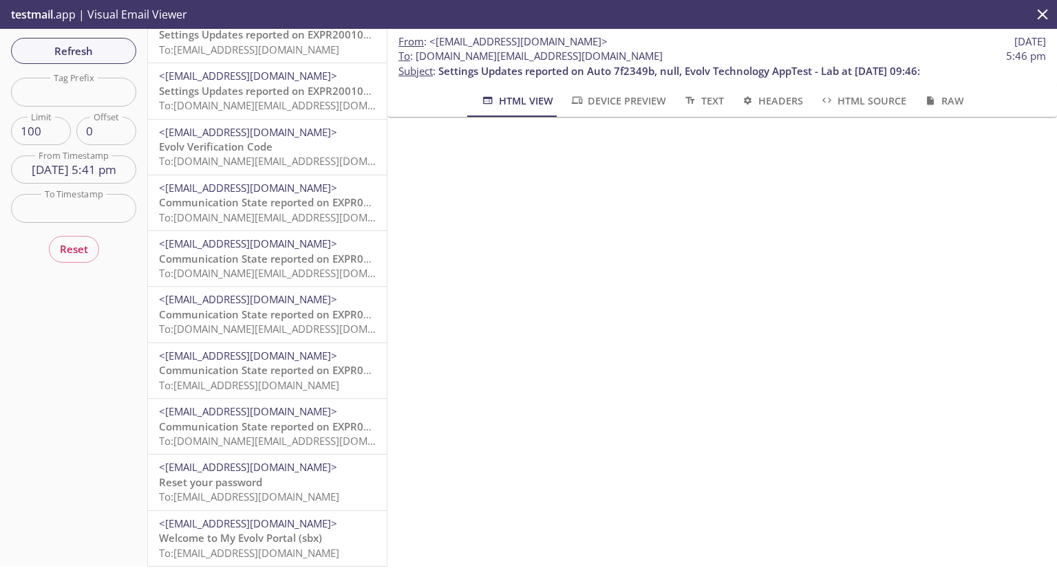
click at [260, 490] on span "To: evolvportal.ardistributor@inbox.testmail.app" at bounding box center [249, 497] width 180 height 14
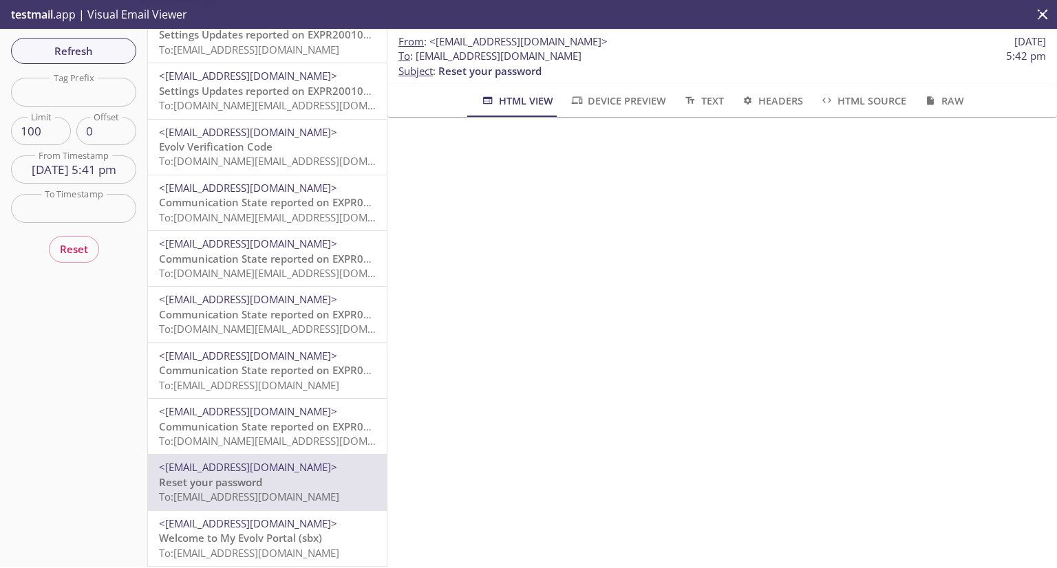
click at [265, 434] on span "To: evolvportal.auto_customer_totp_user@inbox.testmail.app" at bounding box center [289, 441] width 261 height 14
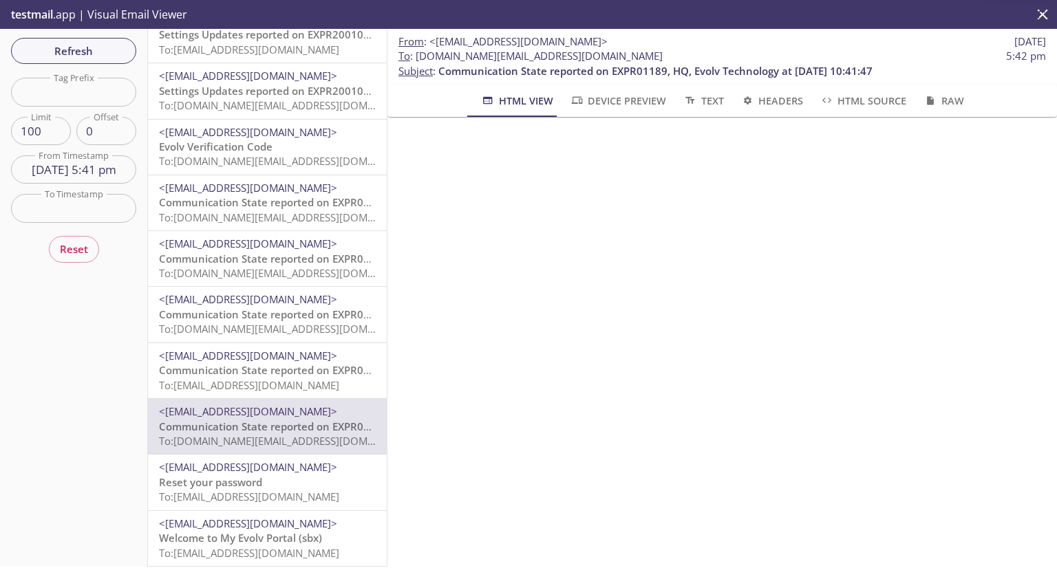
click at [258, 378] on span "To: evolvportal.oscustomerad@inbox.testmail.app" at bounding box center [249, 385] width 180 height 14
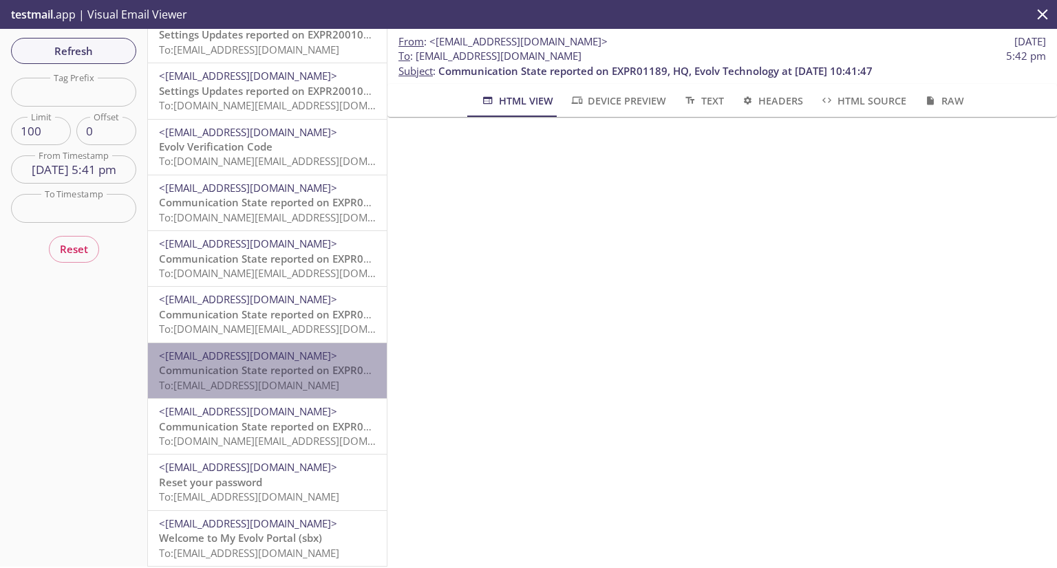
click at [268, 343] on div "<support+donotreply@evolvtechnology.net> Communication State reported on EXPR01…" at bounding box center [267, 370] width 239 height 55
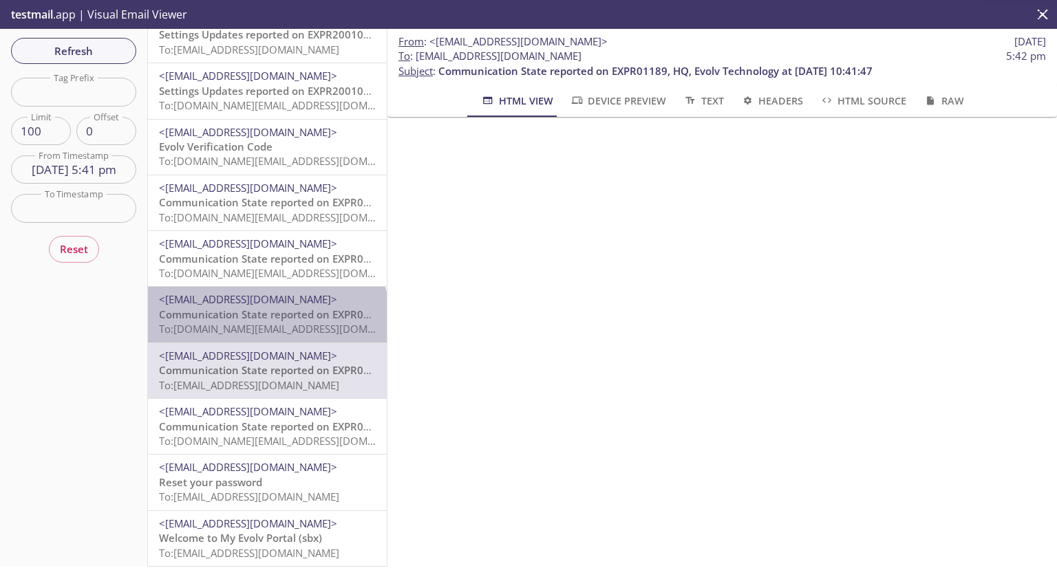
click at [266, 322] on span "To: evolvportal.auto_customer_admin_totp_user@inbox.testmail.app" at bounding box center [289, 329] width 261 height 14
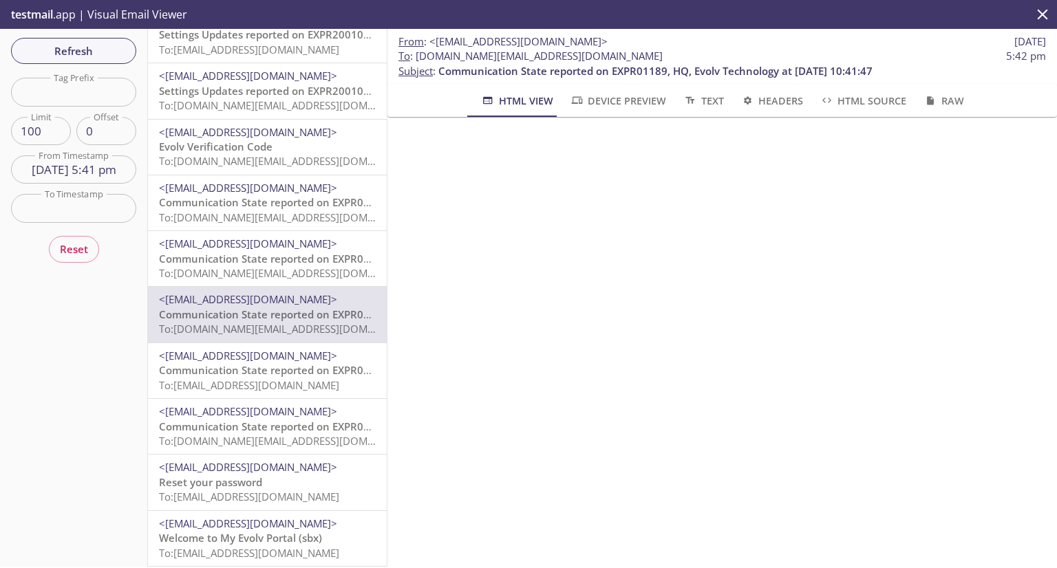
click at [264, 266] on span "To: evolvportal.auto_customer_basic_totp_user@inbox.testmail.app" at bounding box center [289, 273] width 261 height 14
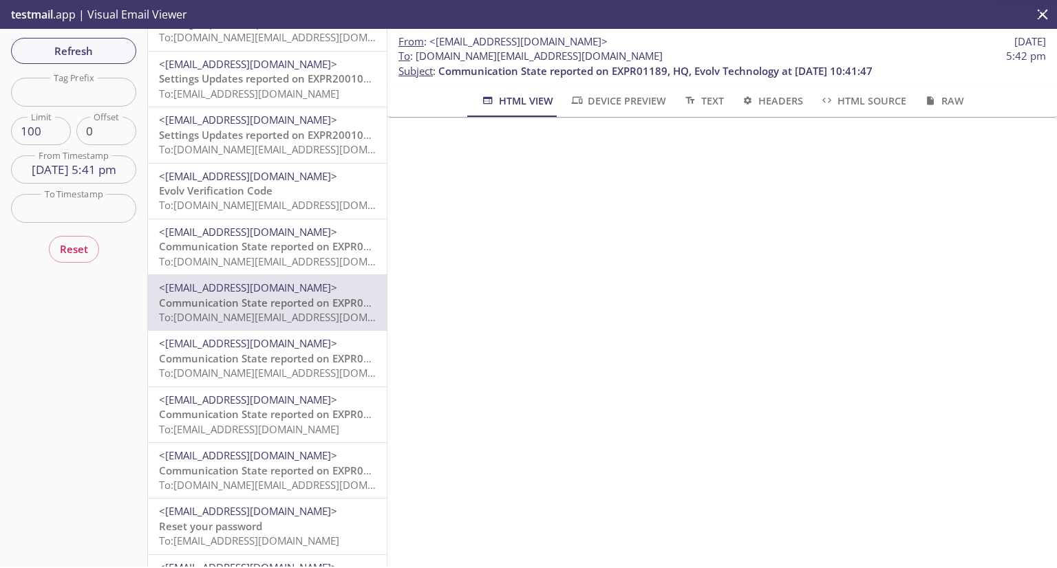
scroll to position [2021, 0]
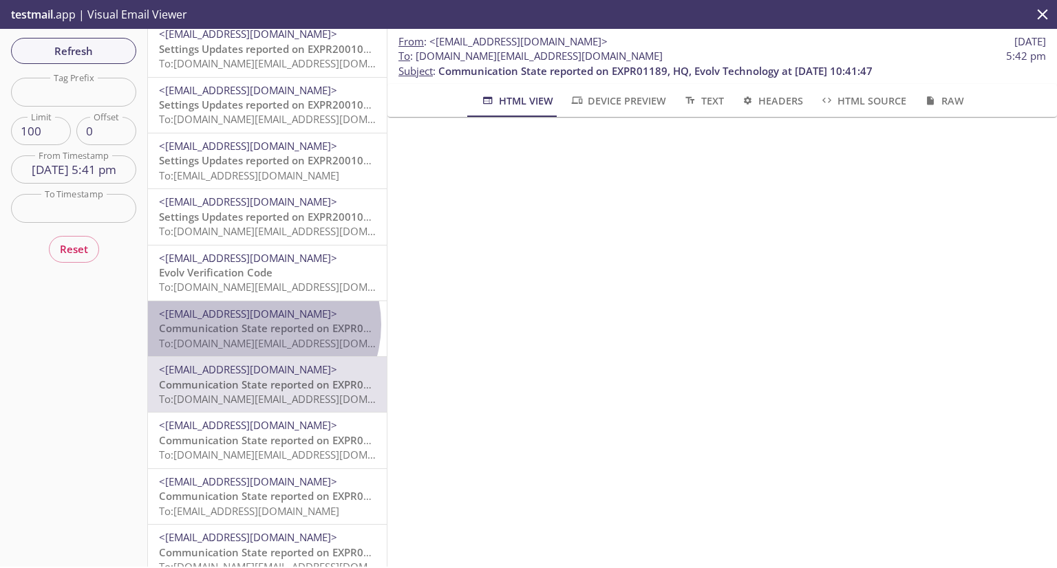
click at [258, 325] on span "Communication State reported on EXPR01189, HQ, Evolv Technology at 09-16-2025 1…" at bounding box center [376, 328] width 434 height 14
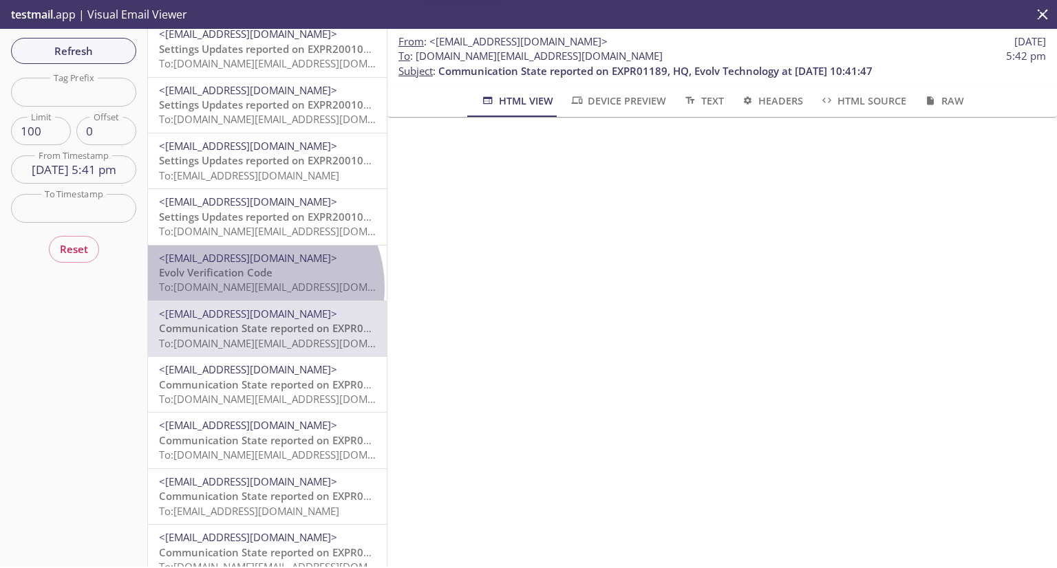
click at [258, 288] on span "To: evolvportal.auto_admin@inbox.testmail.app" at bounding box center [289, 287] width 261 height 14
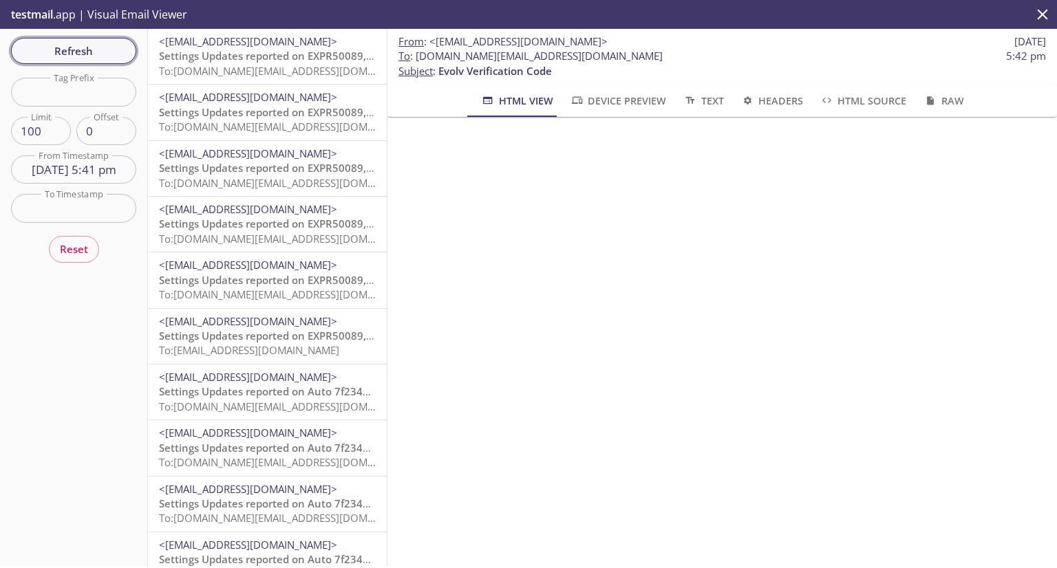
click at [91, 51] on span "Refresh" at bounding box center [73, 51] width 103 height 18
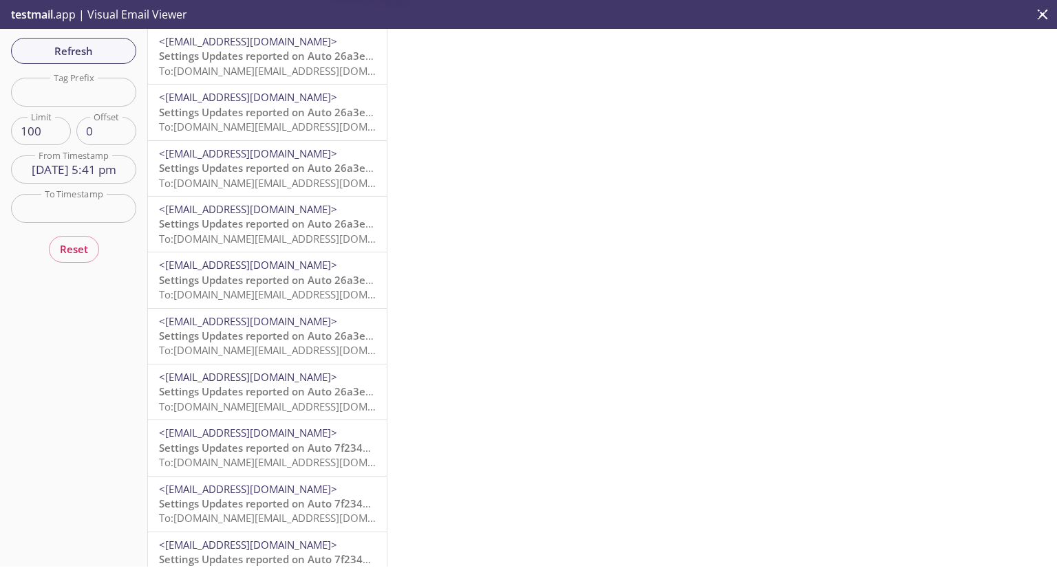
click at [242, 58] on span "Settings Updates reported on Auto 26a3ec3, null, Evolv Technology AppTest - Lab…" at bounding box center [400, 56] width 483 height 14
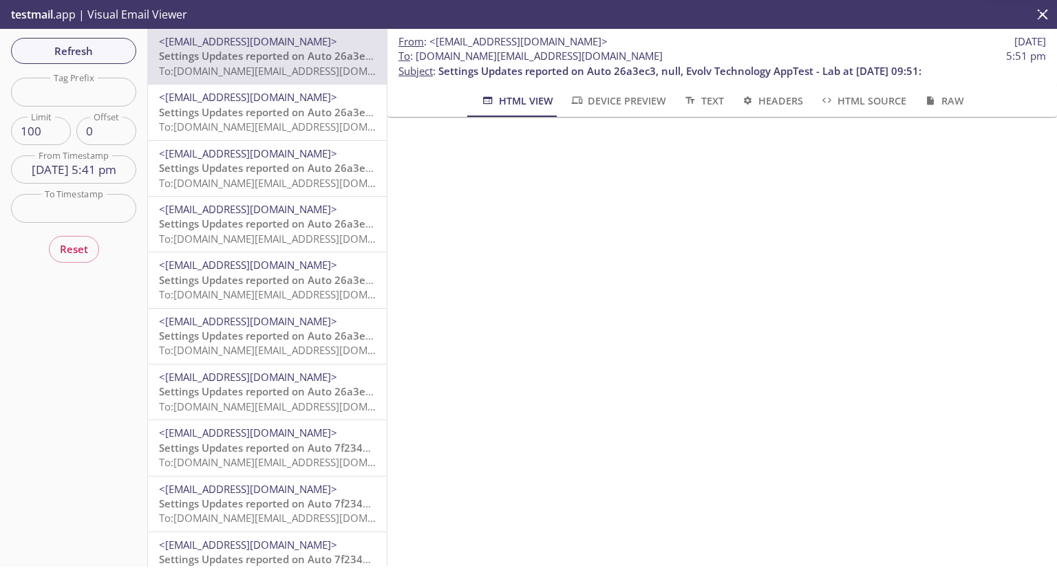
click at [250, 97] on span "<[EMAIL_ADDRESS][DOMAIN_NAME]>" at bounding box center [248, 97] width 178 height 14
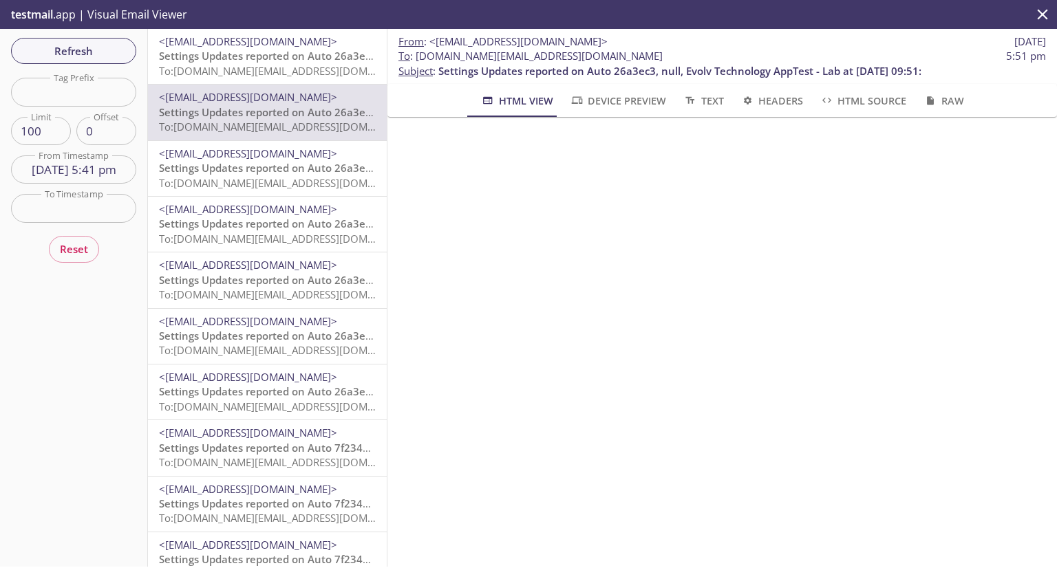
click at [263, 194] on div "<support+donotreply@evolvtechnology.net> Settings Updates reported on Auto 26a3…" at bounding box center [267, 168] width 239 height 55
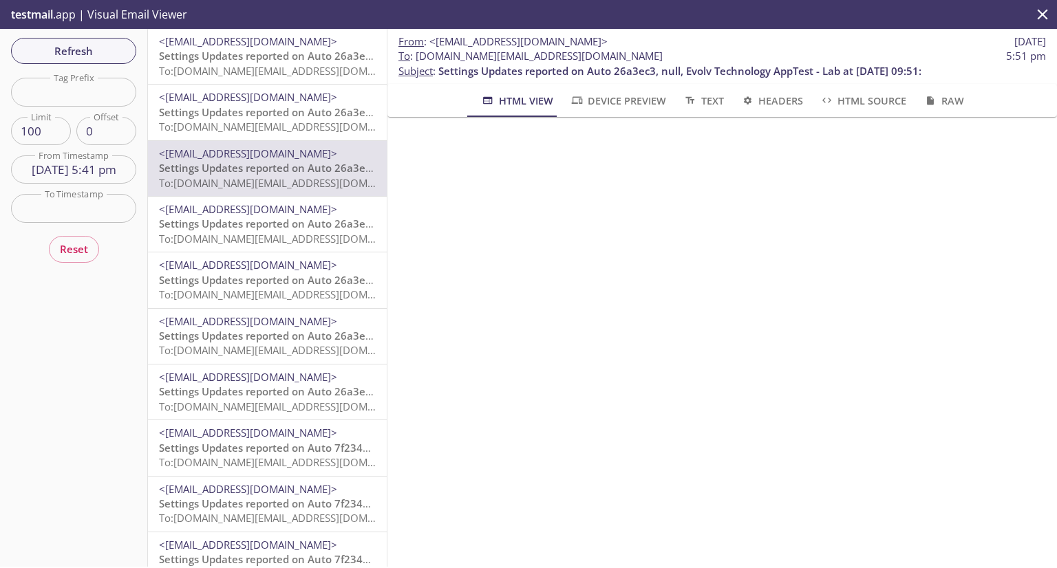
click at [1046, 14] on icon "close" at bounding box center [1042, 15] width 18 height 18
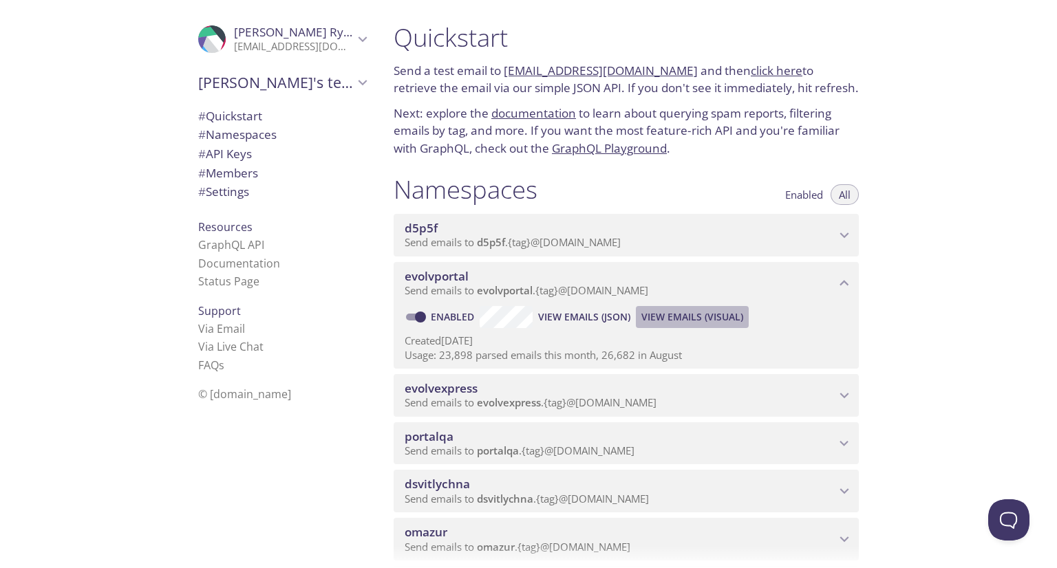
click at [687, 325] on span "View Emails (Visual)" at bounding box center [692, 317] width 102 height 17
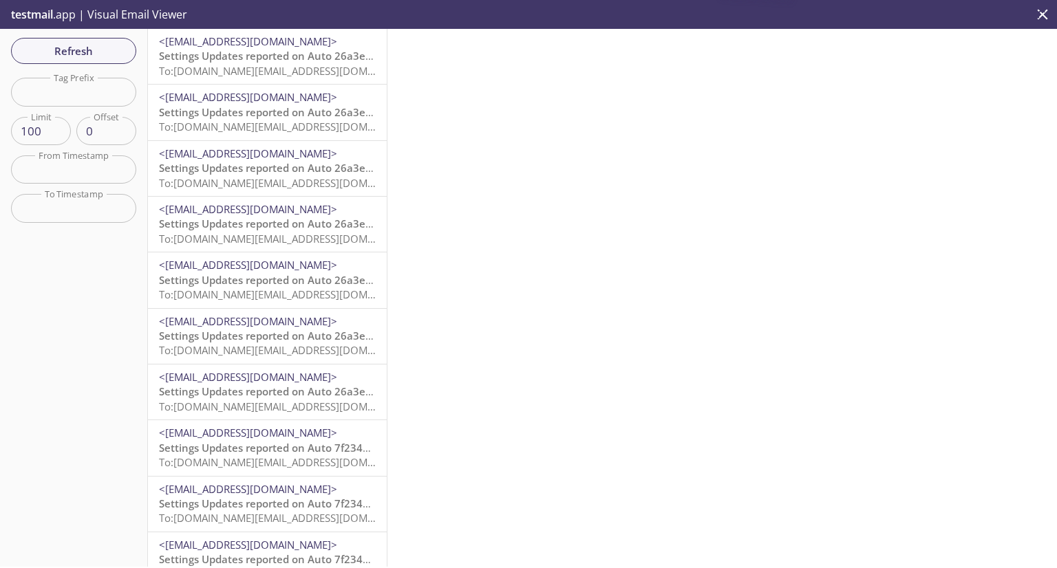
click at [252, 46] on span "<[EMAIL_ADDRESS][DOMAIN_NAME]>" at bounding box center [248, 41] width 178 height 14
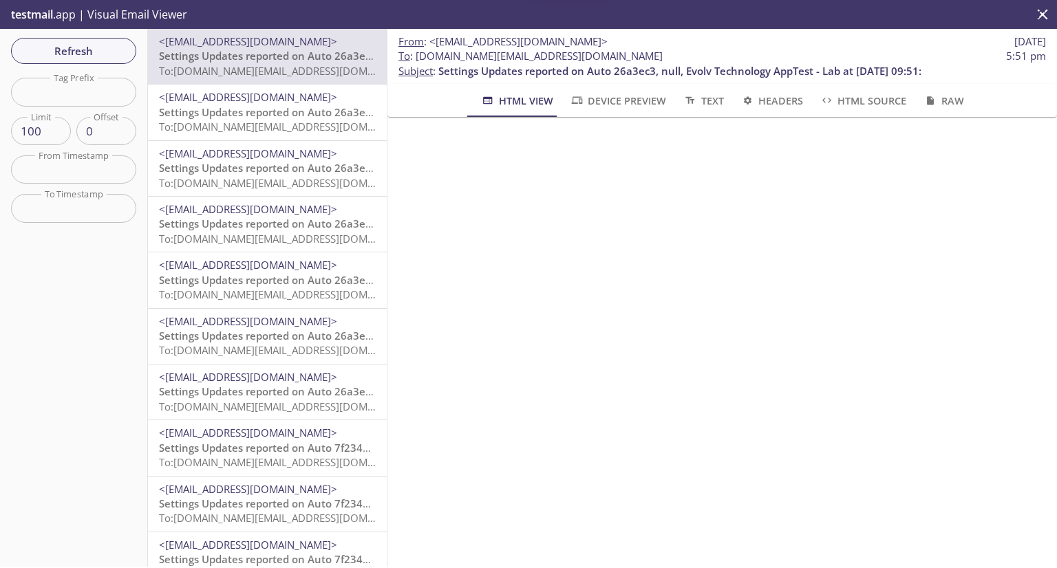
click at [244, 103] on span "<[EMAIL_ADDRESS][DOMAIN_NAME]>" at bounding box center [248, 97] width 178 height 14
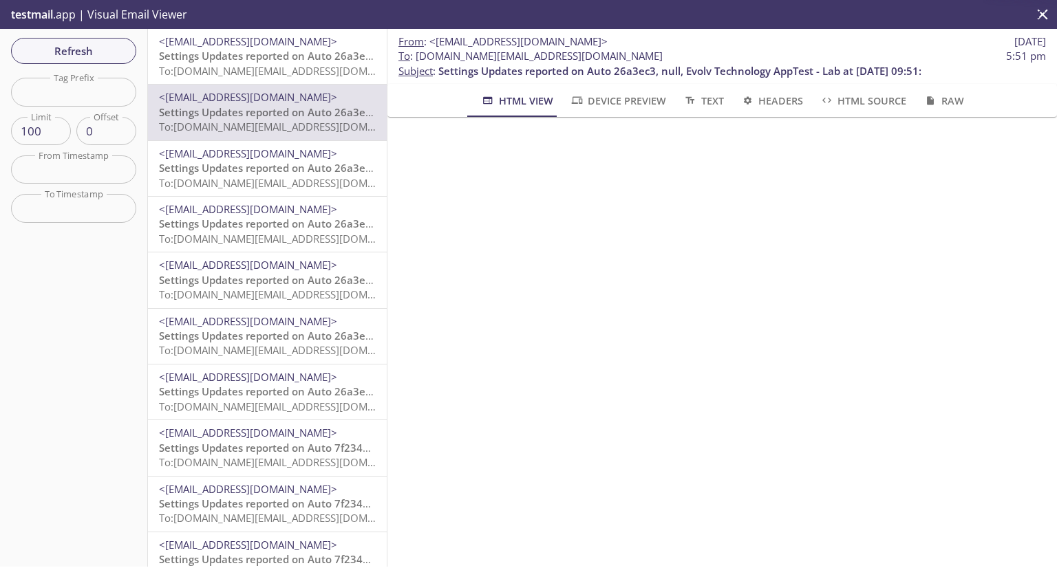
click at [246, 152] on span "<[EMAIL_ADDRESS][DOMAIN_NAME]>" at bounding box center [248, 154] width 178 height 14
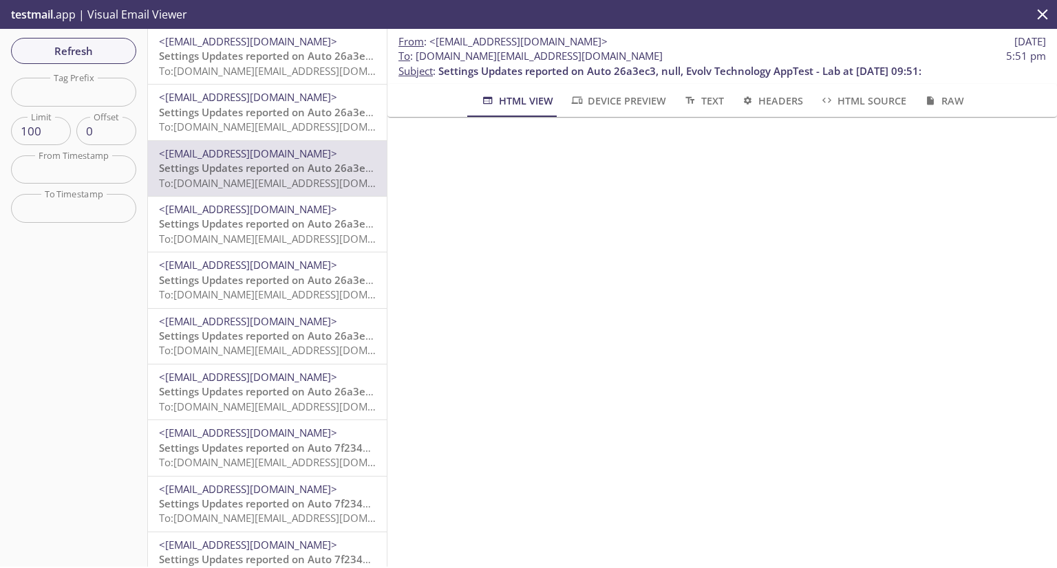
click at [243, 202] on span "<[EMAIL_ADDRESS][DOMAIN_NAME]>" at bounding box center [248, 209] width 178 height 14
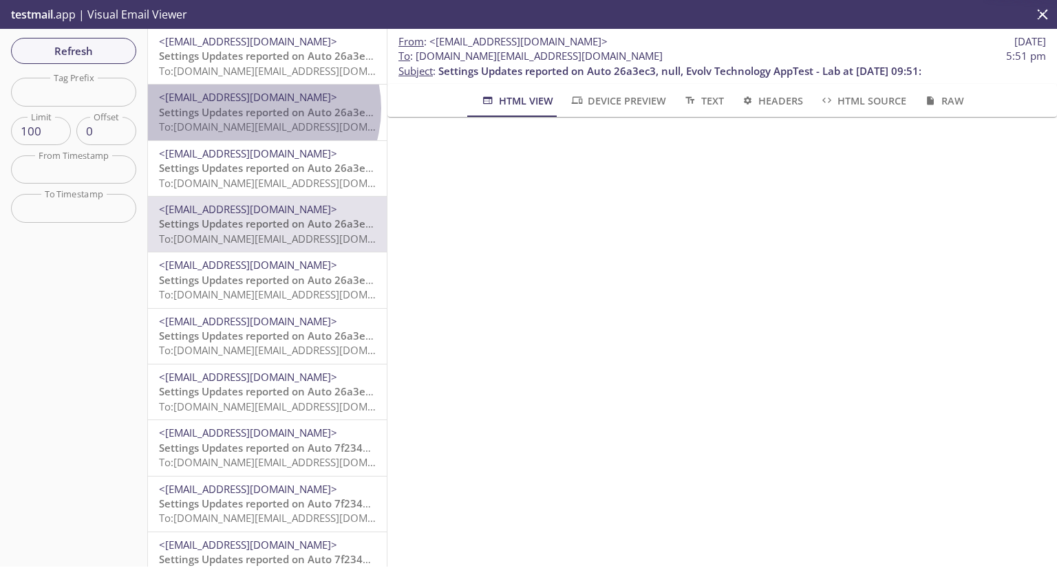
click at [257, 108] on span "Settings Updates reported on Auto 26a3ec3, null, Evolv Technology AppTest - Lab…" at bounding box center [400, 112] width 483 height 14
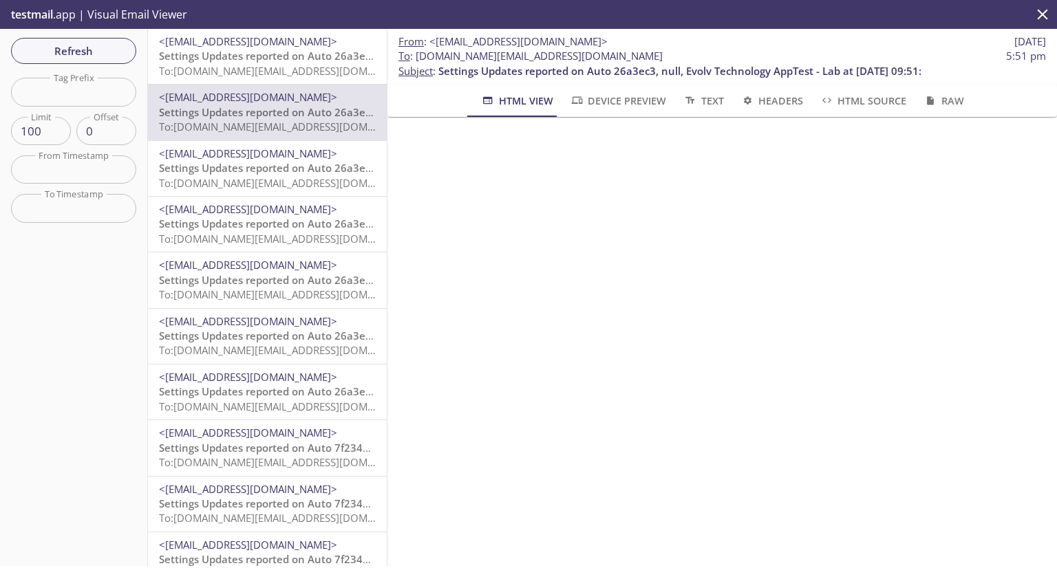
click at [259, 58] on span "Settings Updates reported on Auto 26a3ec3, null, Evolv Technology AppTest - Lab…" at bounding box center [400, 56] width 483 height 14
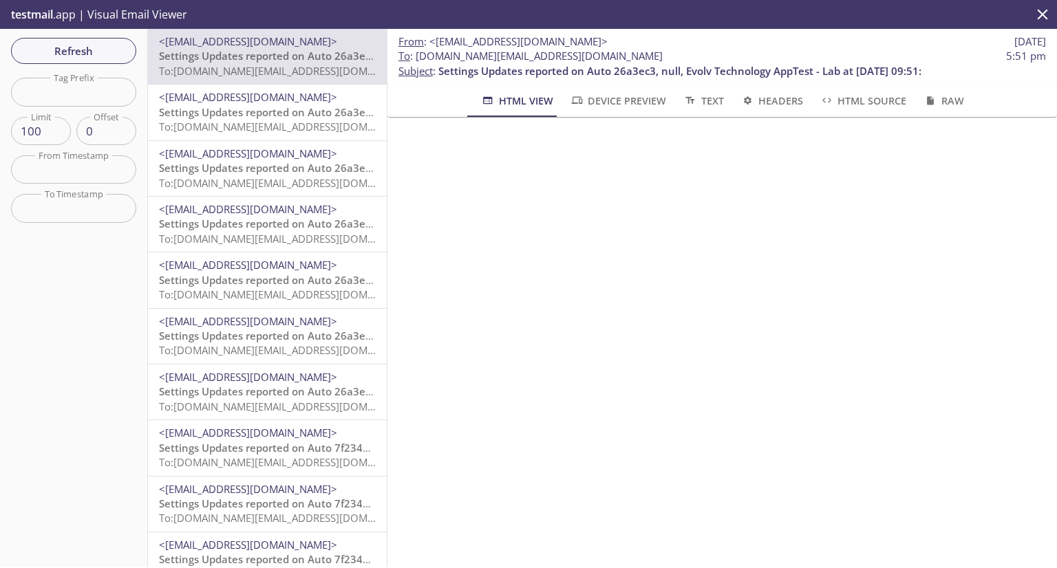
click at [259, 58] on span "Settings Updates reported on Auto 26a3ec3, null, Evolv Technology AppTest - Lab…" at bounding box center [400, 56] width 483 height 14
click at [252, 123] on span "To: evolvportal.auto_customer_admin_totp_user@inbox.testmail.app" at bounding box center [289, 127] width 261 height 14
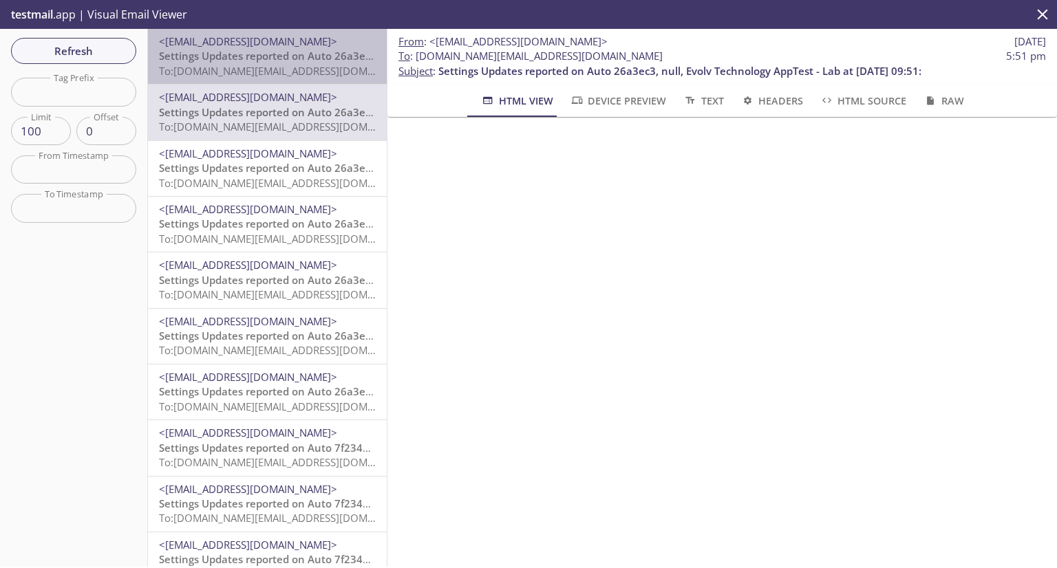
click at [317, 38] on span "<[EMAIL_ADDRESS][DOMAIN_NAME]>" at bounding box center [248, 41] width 178 height 14
click at [263, 61] on span "Evolv Verification Code" at bounding box center [216, 56] width 114 height 14
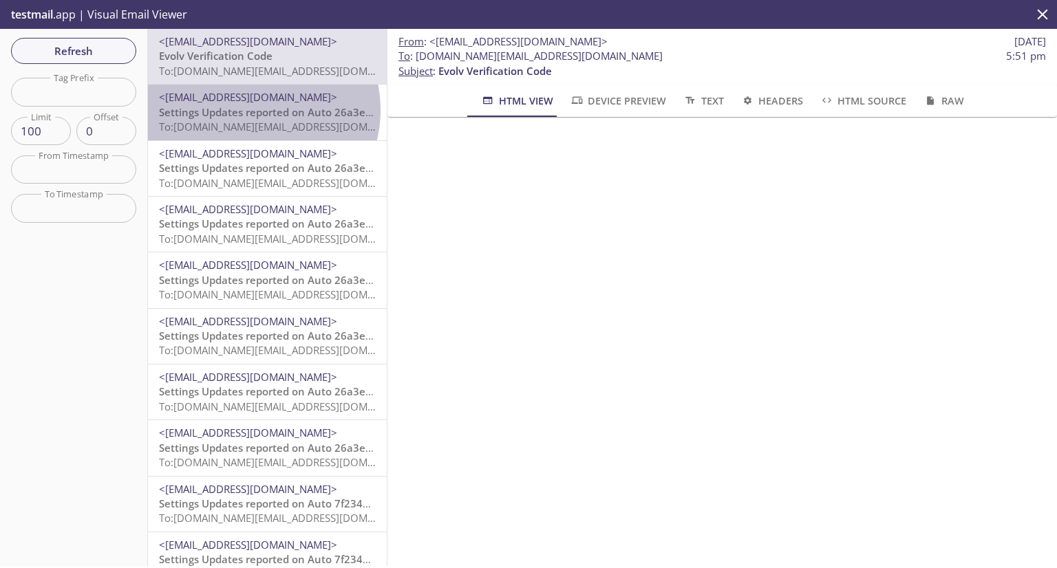
click at [250, 110] on span "Settings Updates reported on Auto 26a3ec3, null, Evolv Technology AppTest - Lab…" at bounding box center [400, 112] width 483 height 14
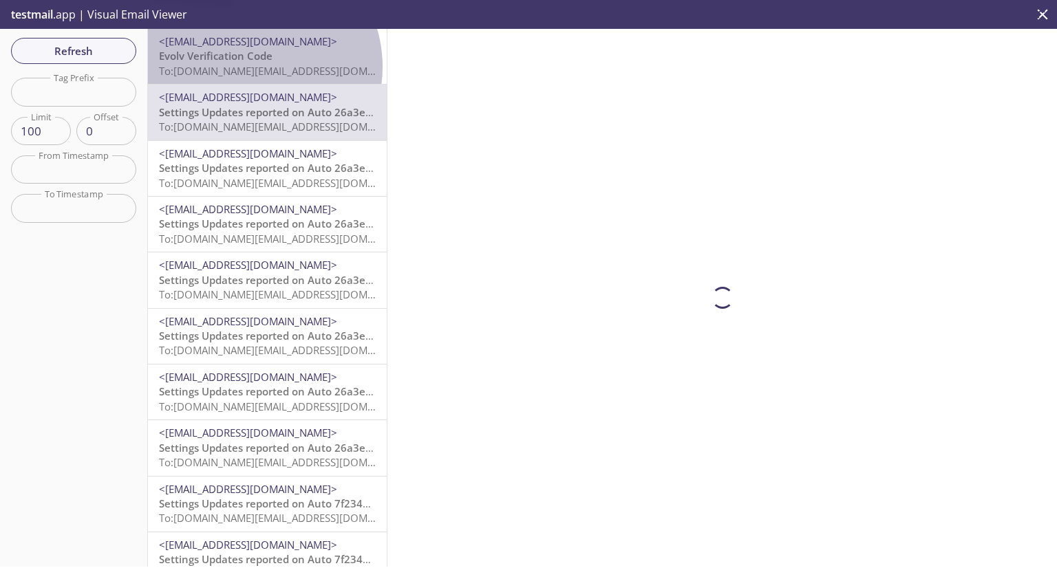
click at [248, 67] on span "To: evolvportal.auto_admin_totp_user@inbox.testmail.app" at bounding box center [289, 71] width 261 height 14
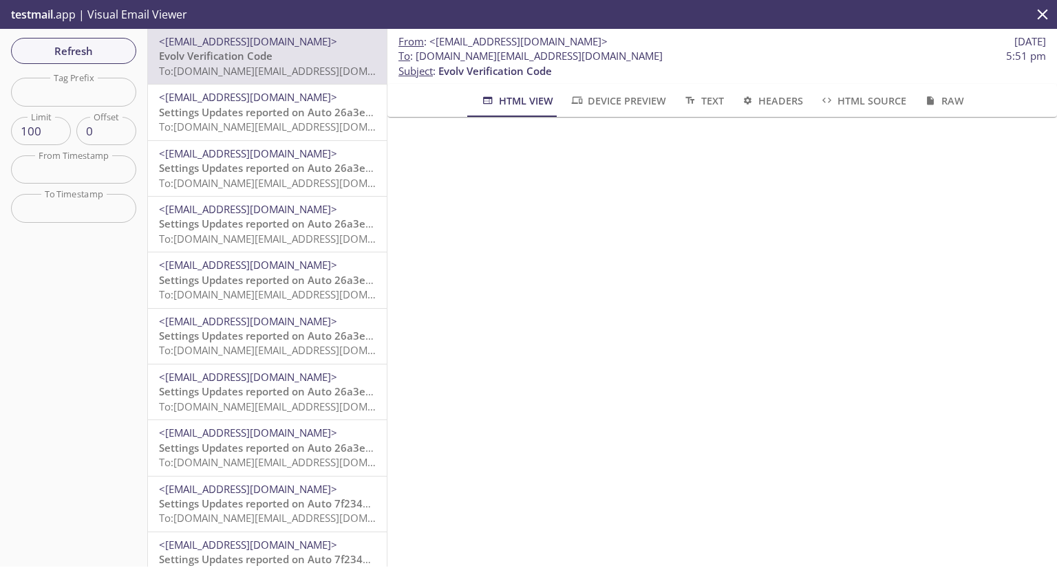
click at [197, 119] on p "Settings Updates reported on Auto 26a3ec3, null, Evolv Technology AppTest - Lab…" at bounding box center [267, 120] width 217 height 30
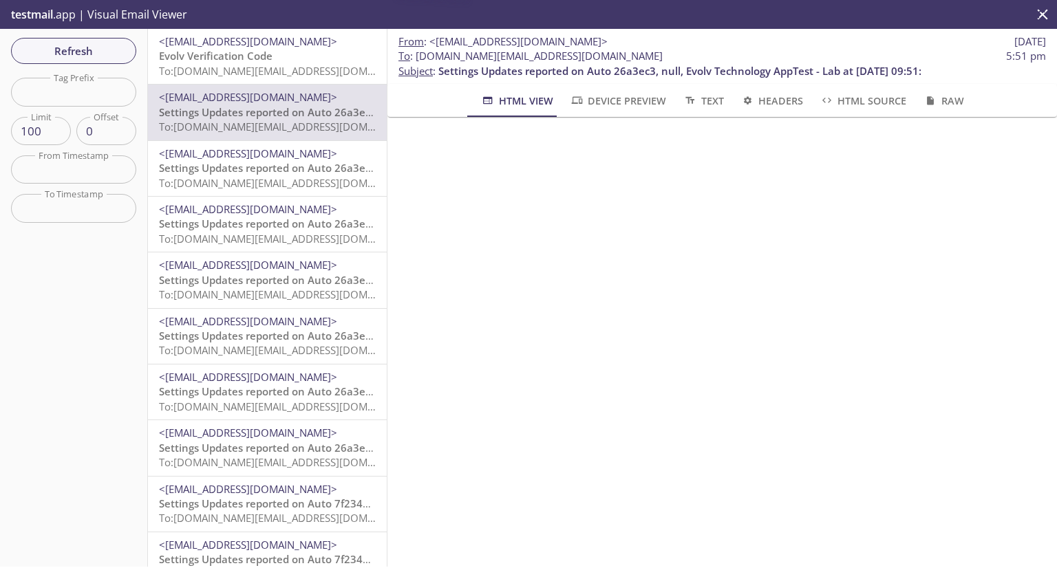
click at [264, 56] on span "Evolv Verification Code" at bounding box center [216, 56] width 114 height 14
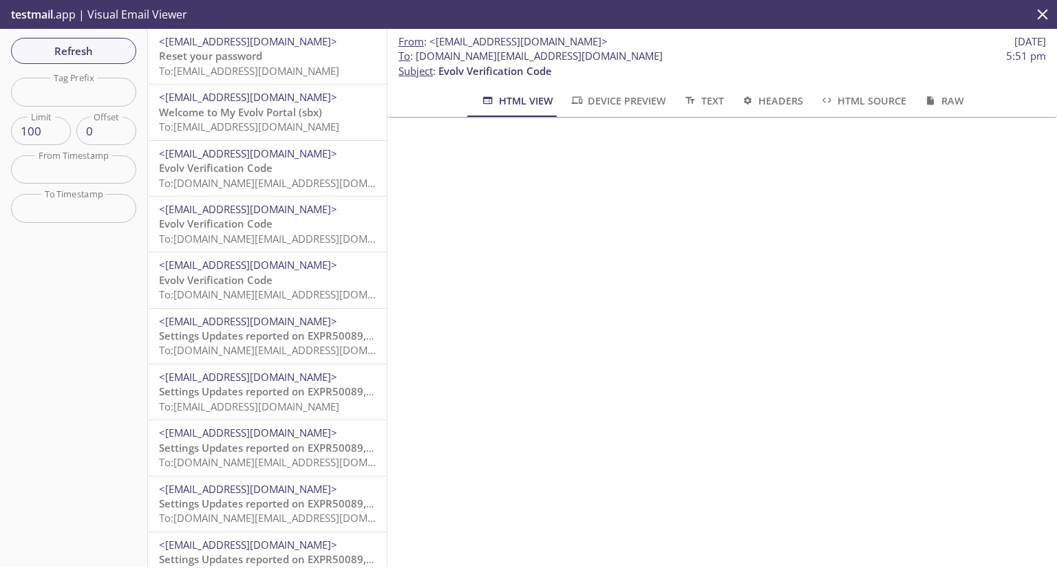
click at [244, 58] on span "Reset your password" at bounding box center [210, 56] width 103 height 14
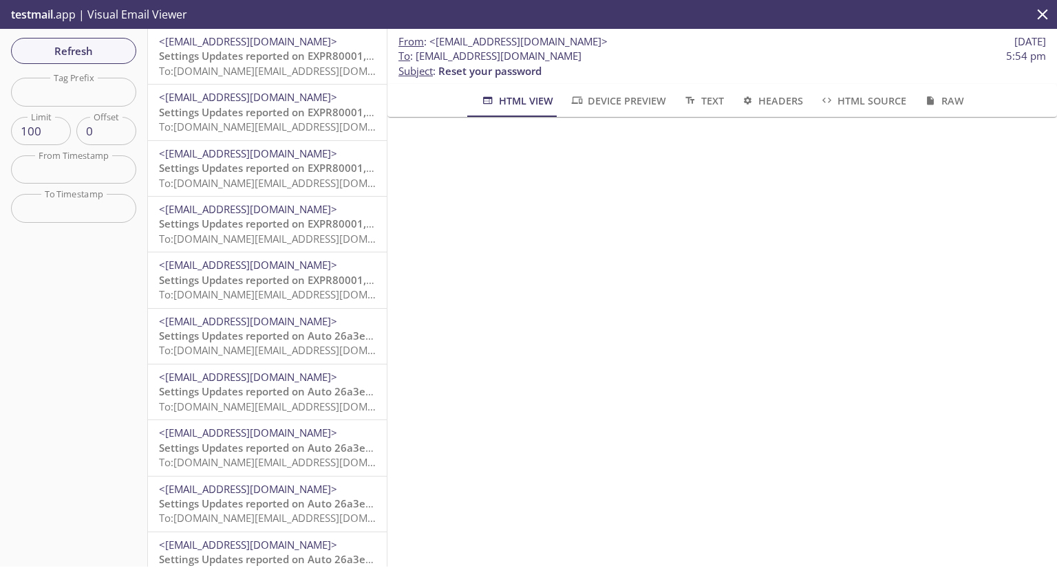
click at [275, 57] on span "Settings Updates reported on EXPR80001, HQ, Evolv Technology AppTest - Lab at […" at bounding box center [398, 56] width 479 height 14
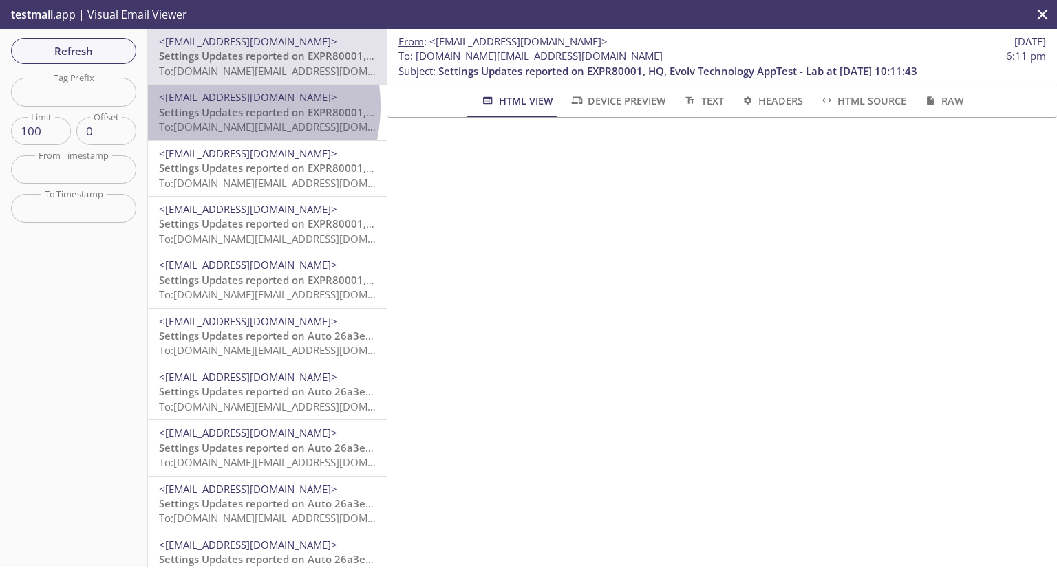
click at [211, 106] on span "Settings Updates reported on EXPR80001, HQ, Evolv Technology AppTest - Lab at […" at bounding box center [398, 112] width 479 height 14
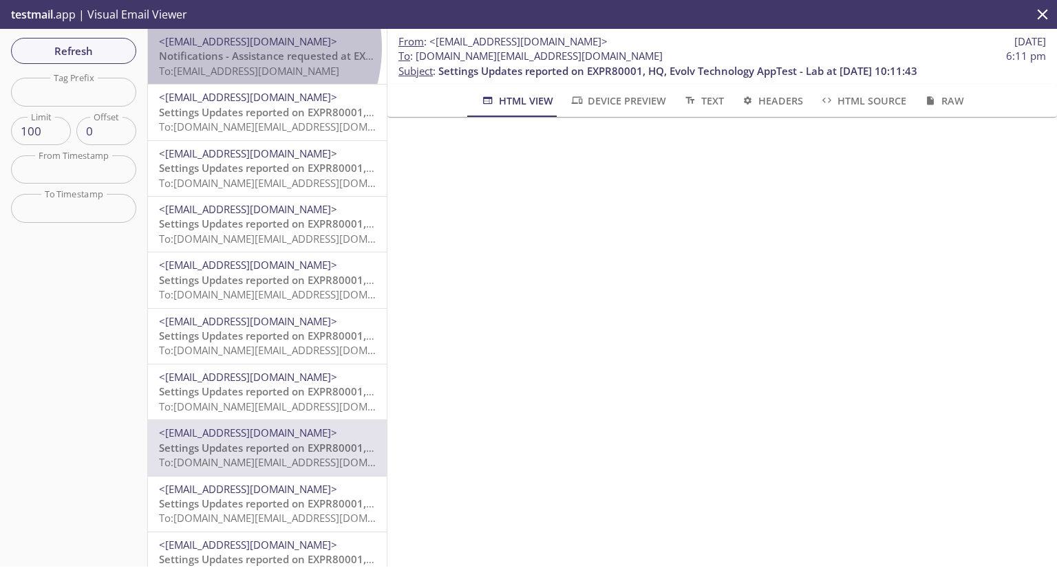
click at [234, 48] on span "<[EMAIL_ADDRESS][DOMAIN_NAME]>" at bounding box center [267, 41] width 217 height 14
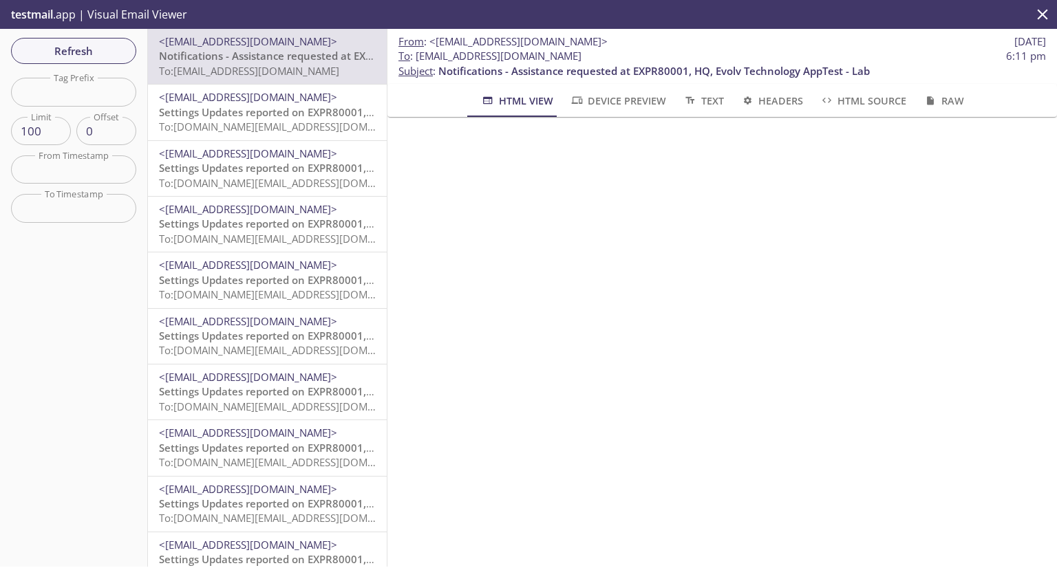
click at [270, 114] on span "Settings Updates reported on EXPR80001, HQ, Evolv at [DATE] 10:11:43" at bounding box center [334, 112] width 350 height 14
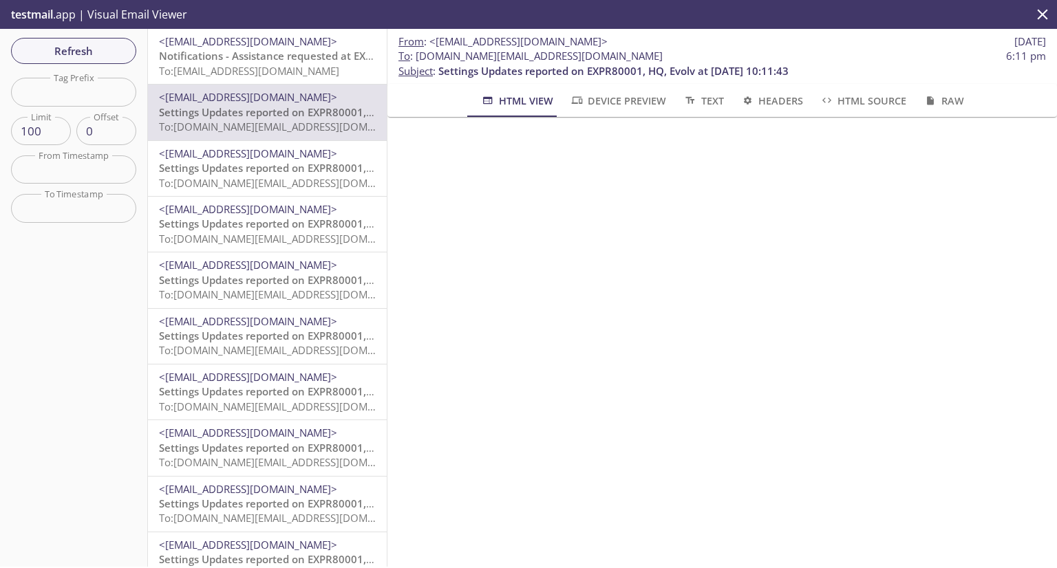
click at [259, 163] on span "Settings Updates reported on EXPR80001, HQ, Evolv at [DATE] 10:11:43" at bounding box center [334, 168] width 350 height 14
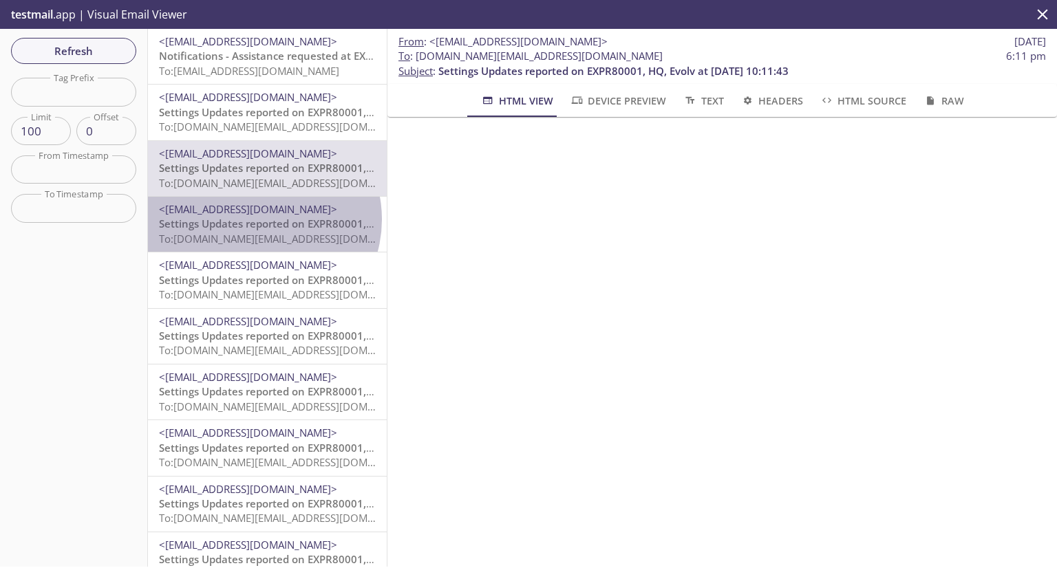
click at [259, 219] on span "Settings Updates reported on EXPR80001, HQ, Evolv at [DATE] 10:11:43" at bounding box center [334, 224] width 350 height 14
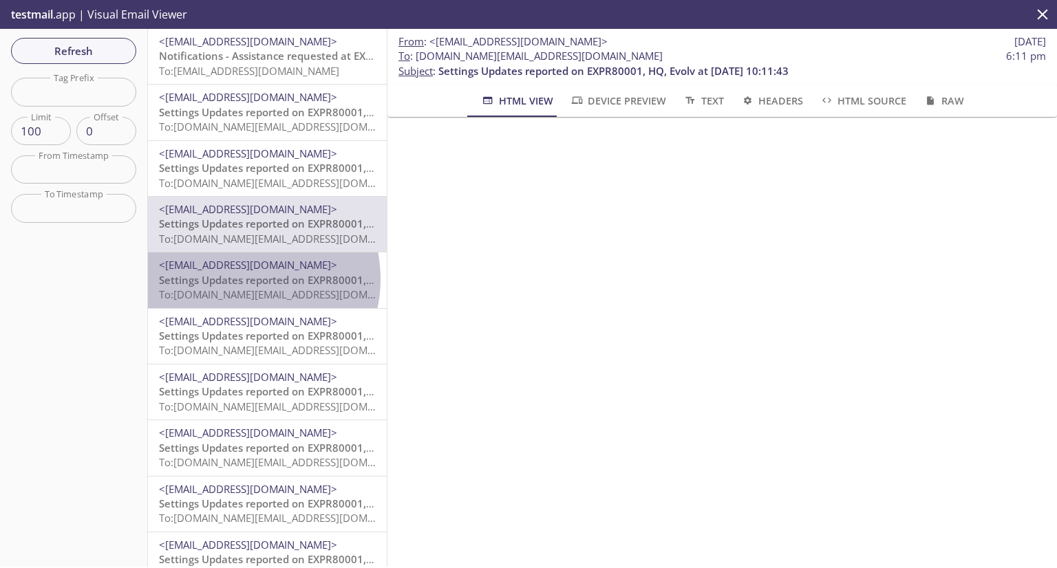
click at [239, 279] on span "Settings Updates reported on EXPR80001, HQ, Evolv at [DATE] 10:11:43" at bounding box center [334, 280] width 350 height 14
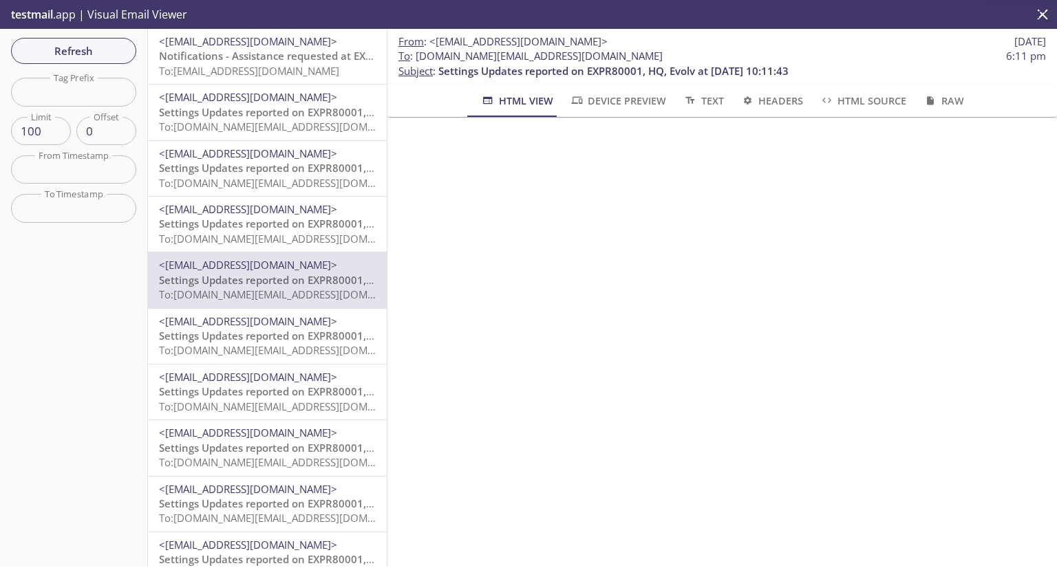
click at [244, 47] on span "<[EMAIL_ADDRESS][DOMAIN_NAME]>" at bounding box center [248, 41] width 178 height 14
